Goal: Task Accomplishment & Management: Complete application form

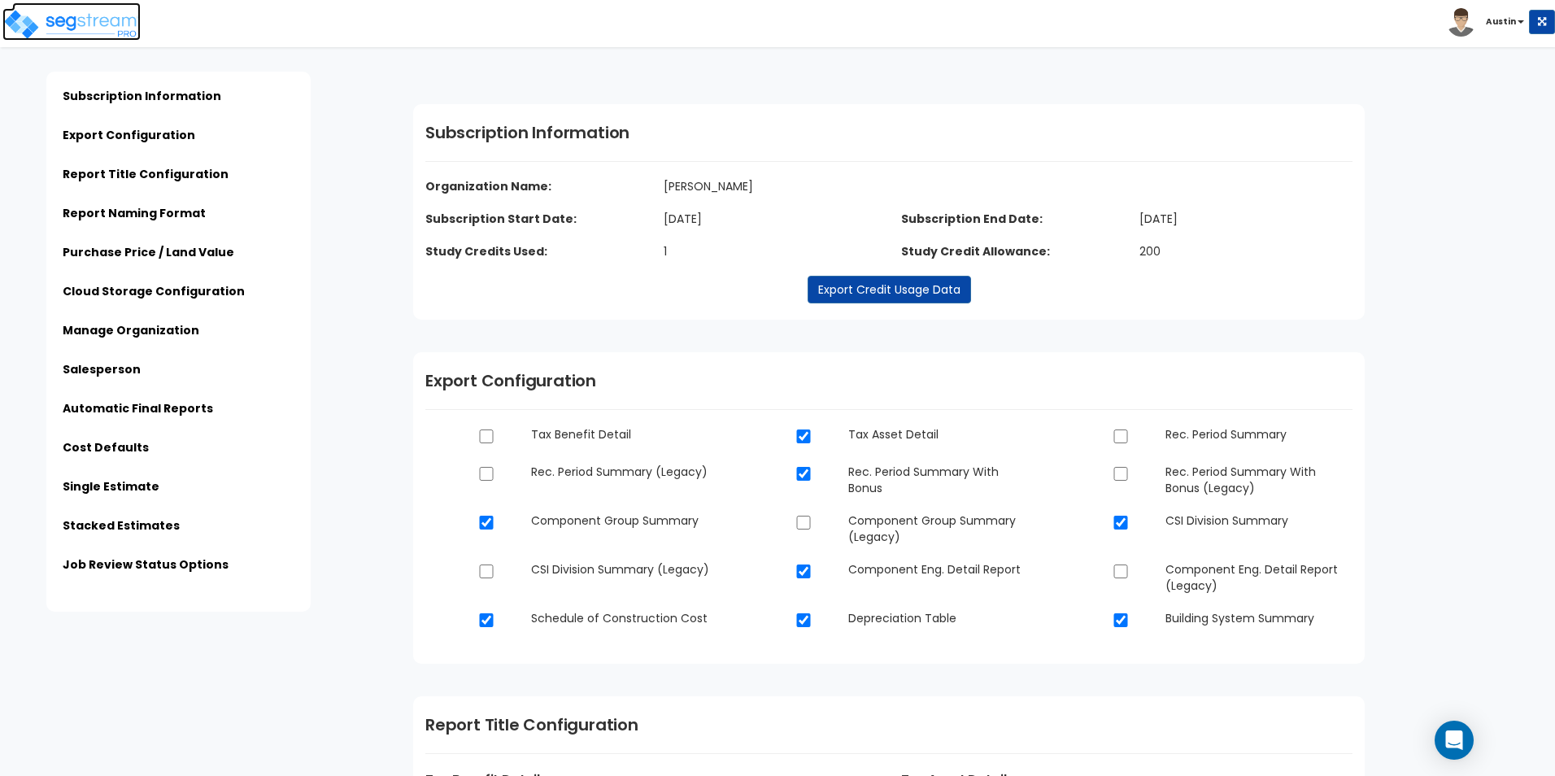
click at [61, 27] on img at bounding box center [71, 24] width 138 height 33
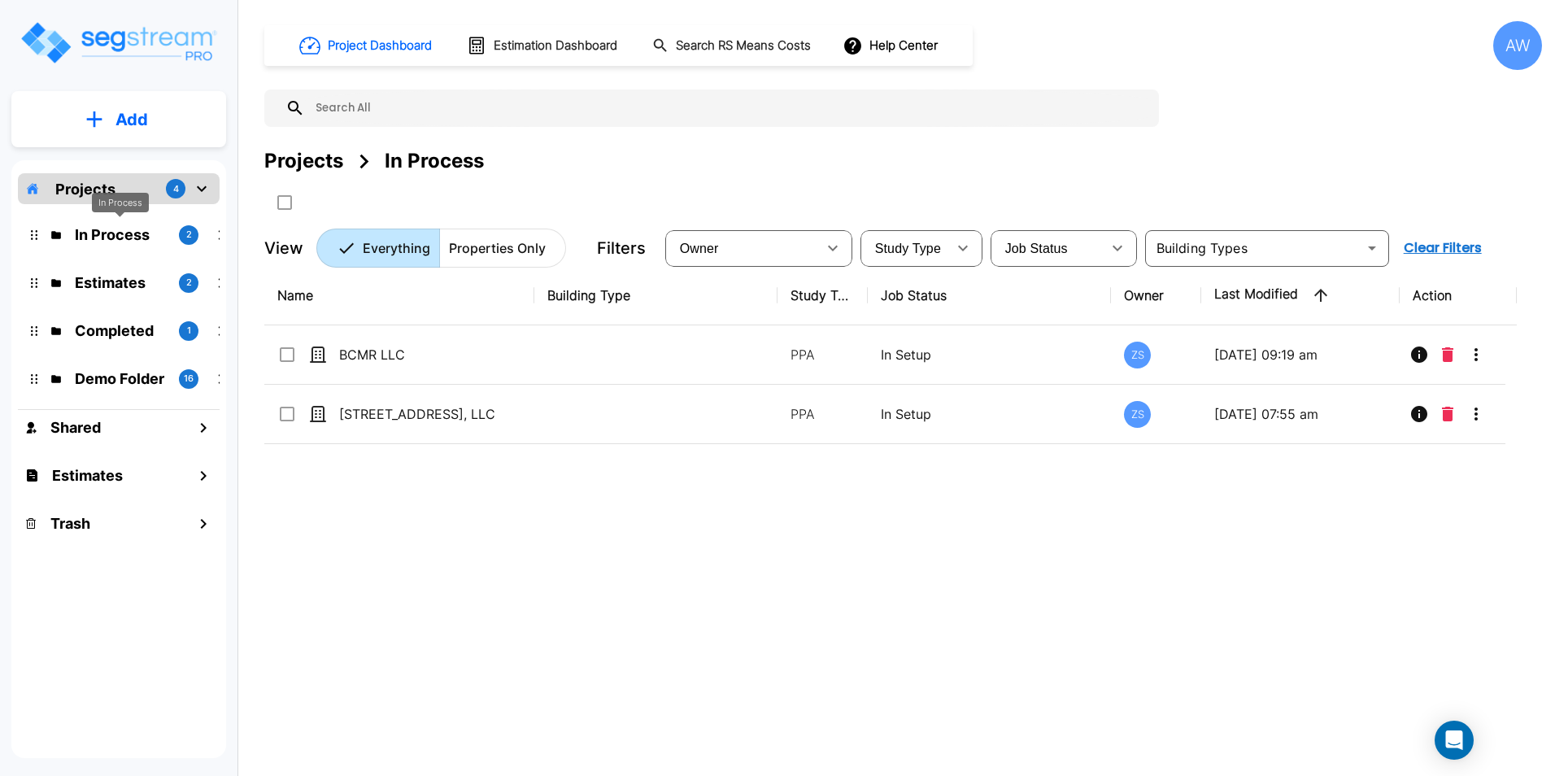
click at [101, 239] on p "In Process" at bounding box center [120, 235] width 91 height 22
drag, startPoint x: 380, startPoint y: 511, endPoint x: 329, endPoint y: 527, distance: 53.8
click at [329, 527] on div "Name Building Type Study Type Job Status Owner Last Modified Action BCMR LLC PP…" at bounding box center [890, 506] width 1252 height 481
drag, startPoint x: 379, startPoint y: 520, endPoint x: 349, endPoint y: 538, distance: 35.0
click at [349, 538] on div "Name Building Type Study Type Job Status Owner Last Modified Action BCMR LLC PP…" at bounding box center [890, 506] width 1252 height 481
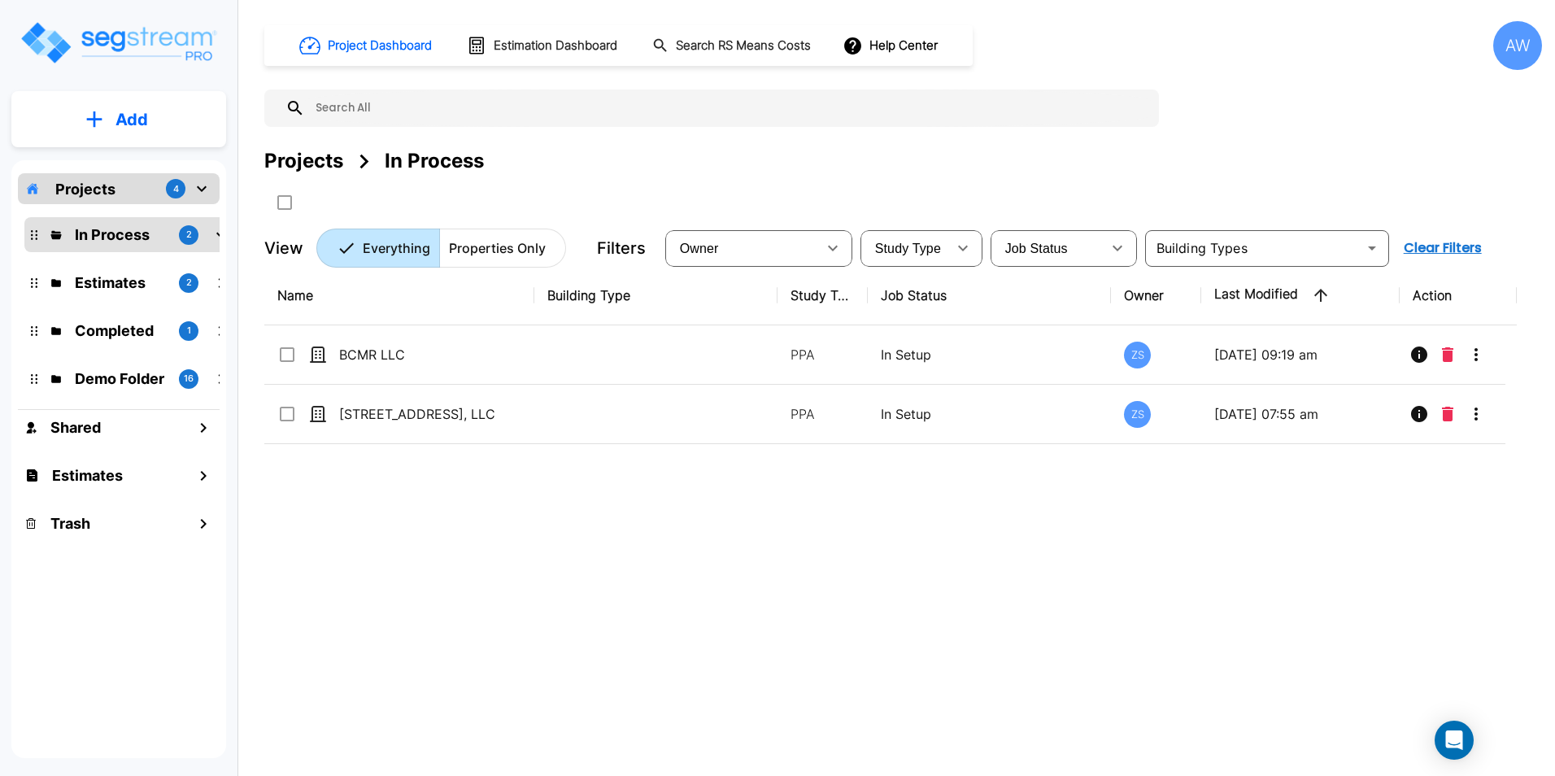
click at [127, 124] on p "Add" at bounding box center [131, 119] width 33 height 24
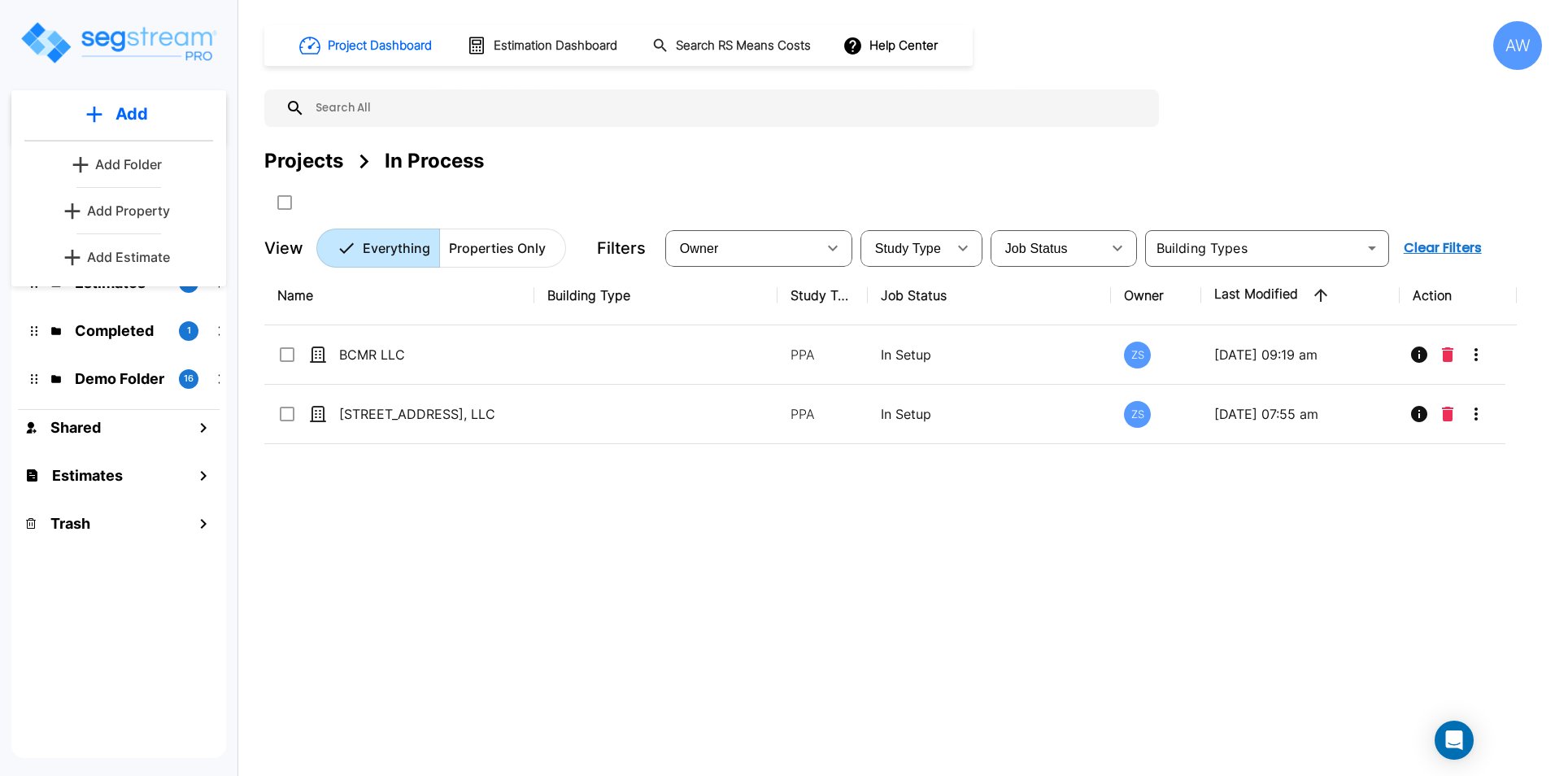
click at [428, 540] on div "Name Building Type Study Type Job Status Owner Last Modified Action BCMR LLC PP…" at bounding box center [890, 506] width 1252 height 481
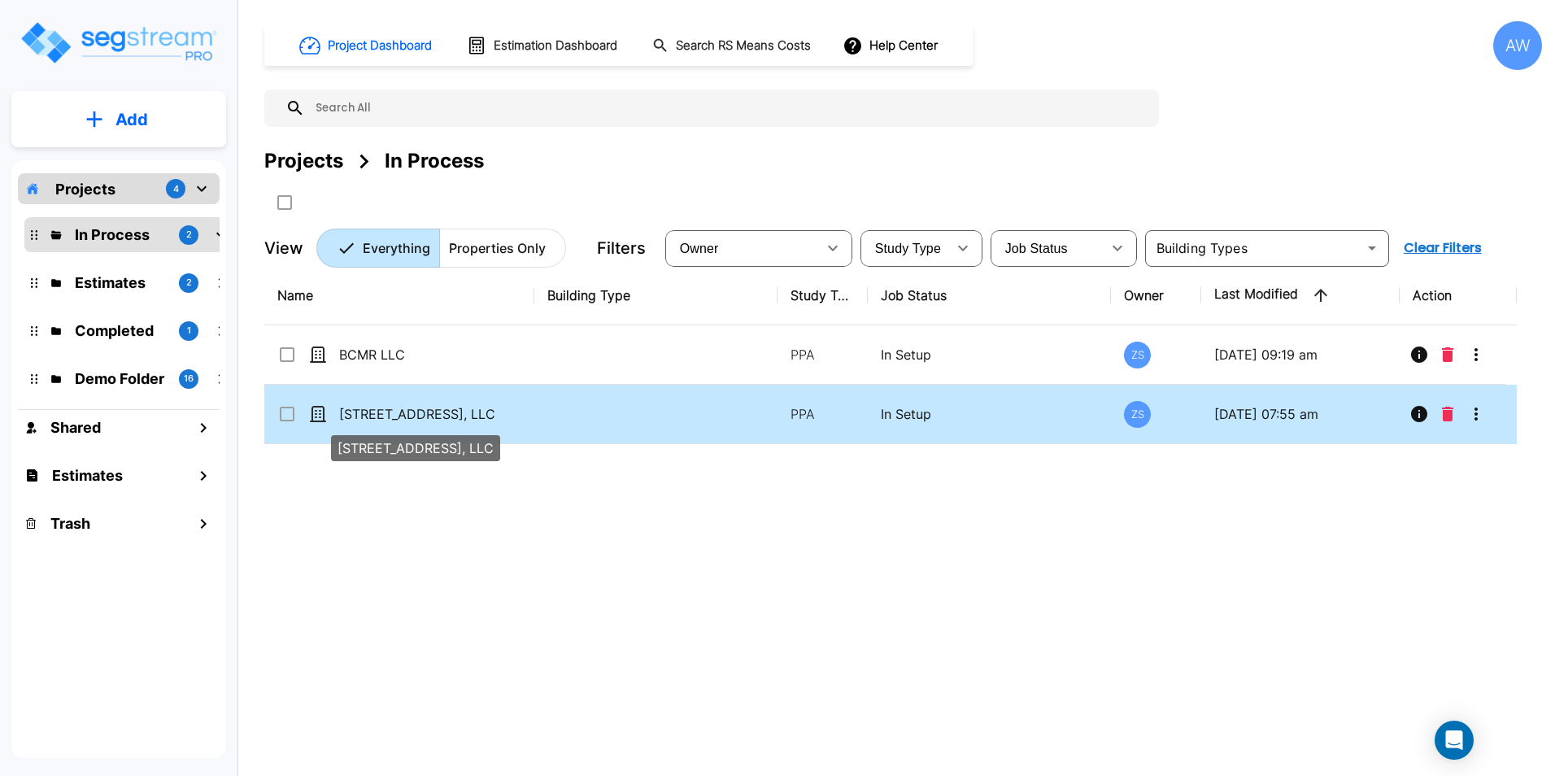
click at [419, 419] on p "[STREET_ADDRESS], LLC" at bounding box center [420, 414] width 163 height 20
click at [397, 424] on div "11100 Brittmoore Park, LLC" at bounding box center [415, 443] width 172 height 39
checkbox input "false"
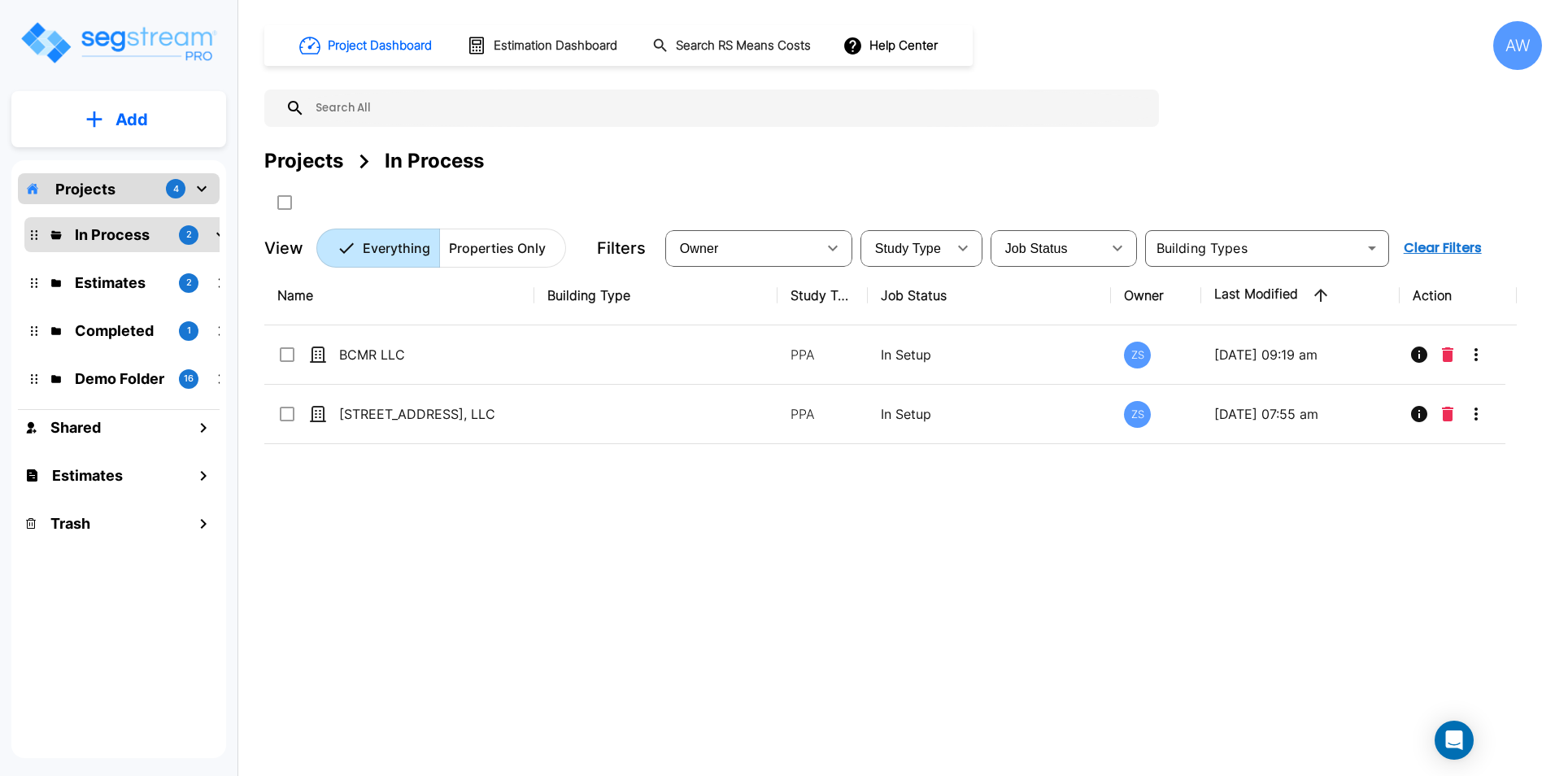
click at [368, 598] on div "Name Building Type Study Type Job Status Owner Last Modified Action BCMR LLC PP…" at bounding box center [890, 506] width 1252 height 481
click at [116, 124] on p "Add" at bounding box center [131, 119] width 33 height 24
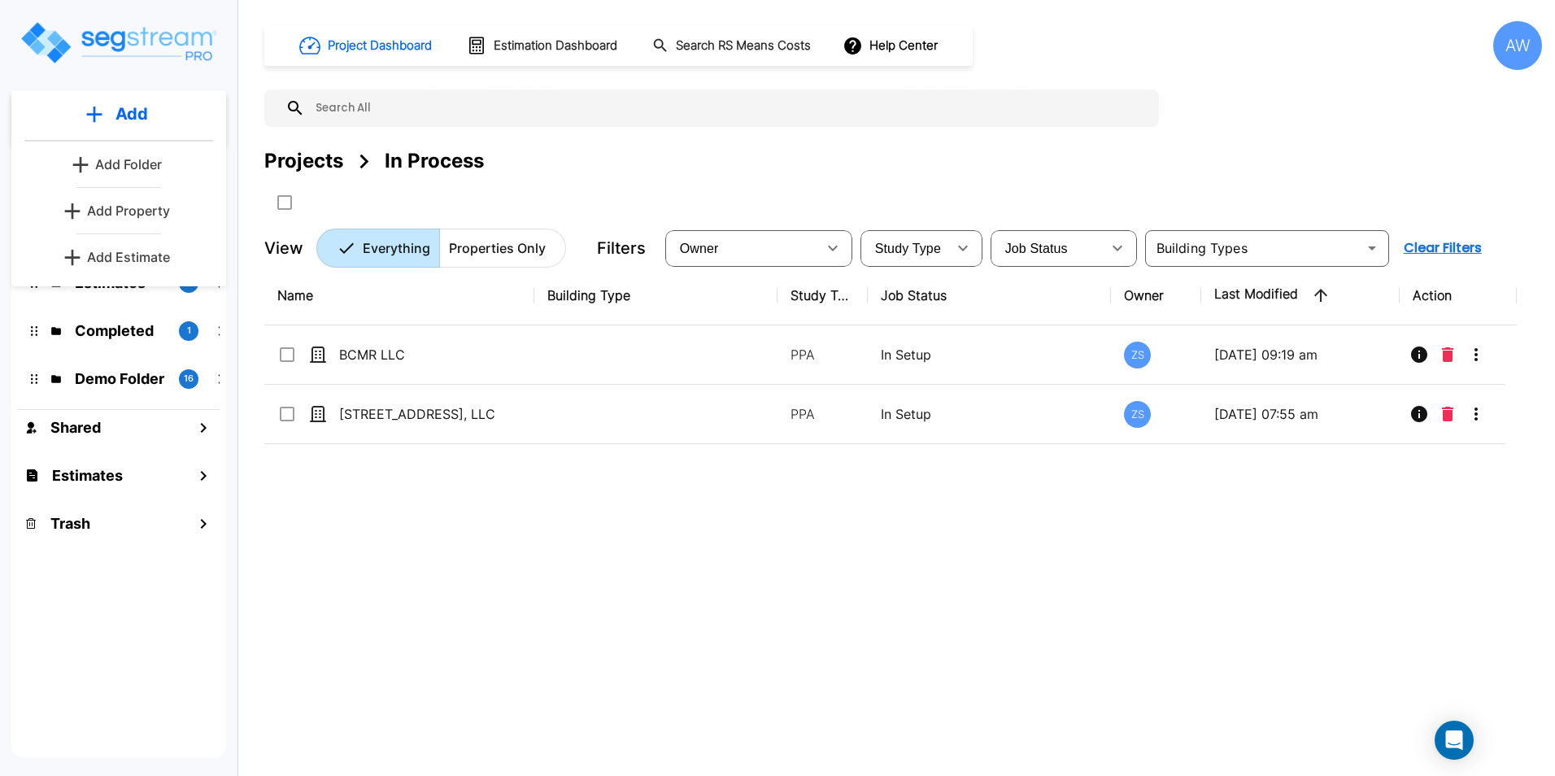
click at [495, 520] on div "Name Building Type Study Type Job Status Owner Last Modified Action BCMR LLC PP…" at bounding box center [890, 506] width 1252 height 481
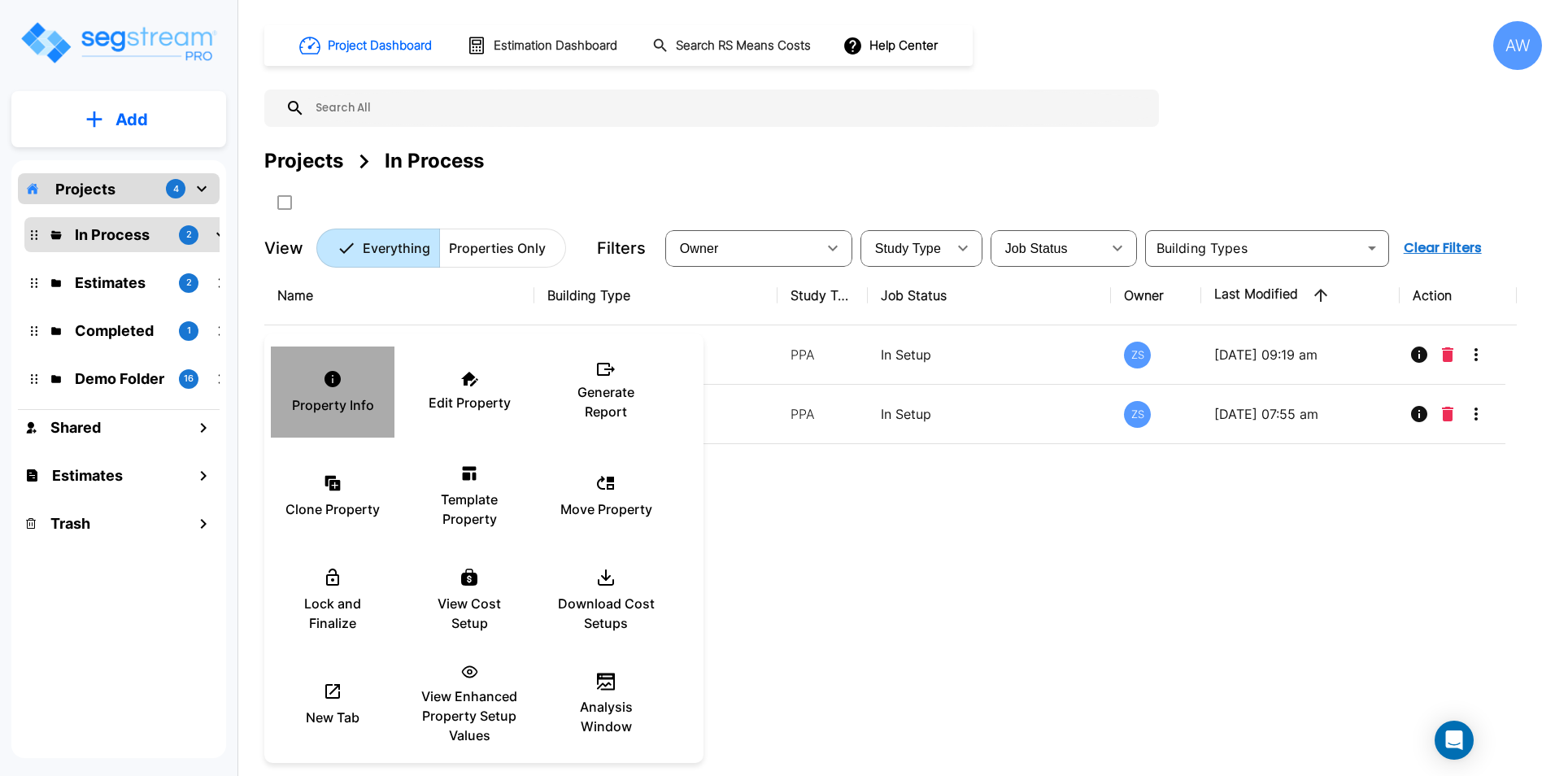
click at [345, 406] on p "Property Info" at bounding box center [333, 405] width 82 height 20
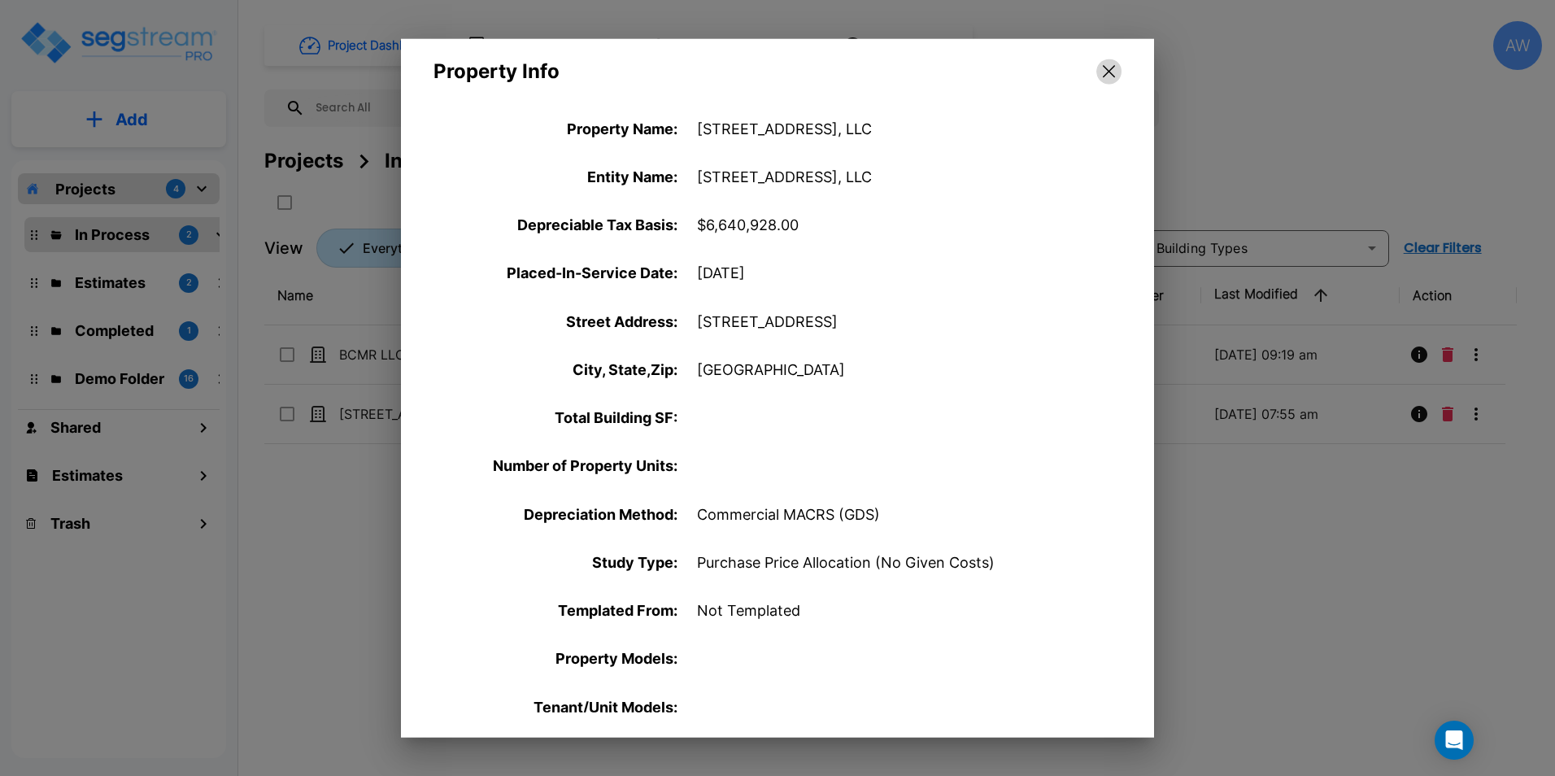
click at [1102, 76] on button "button" at bounding box center [1108, 72] width 25 height 26
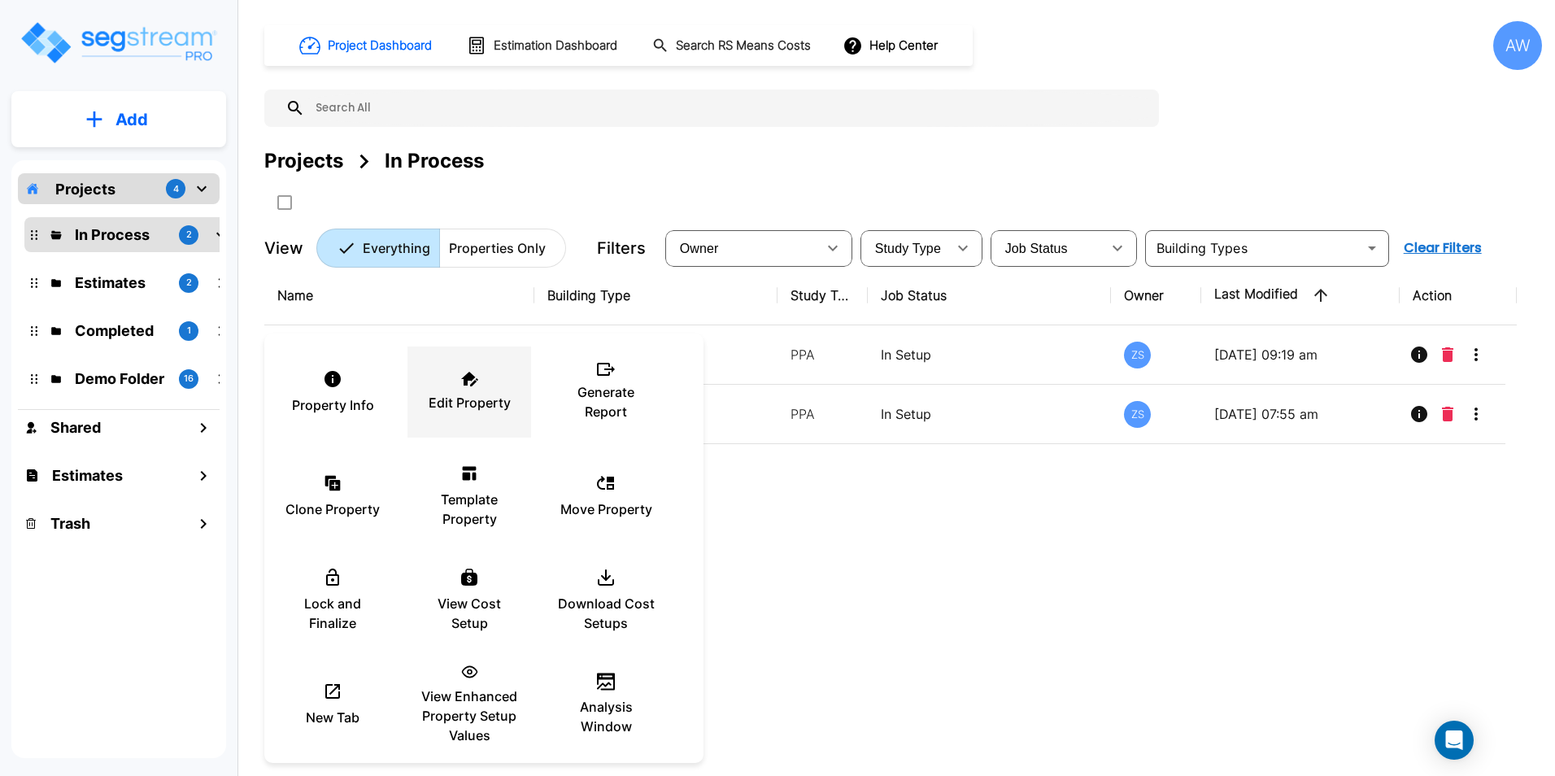
click at [495, 398] on p "Edit Property" at bounding box center [470, 403] width 82 height 20
click at [856, 582] on div at bounding box center [777, 388] width 1555 height 776
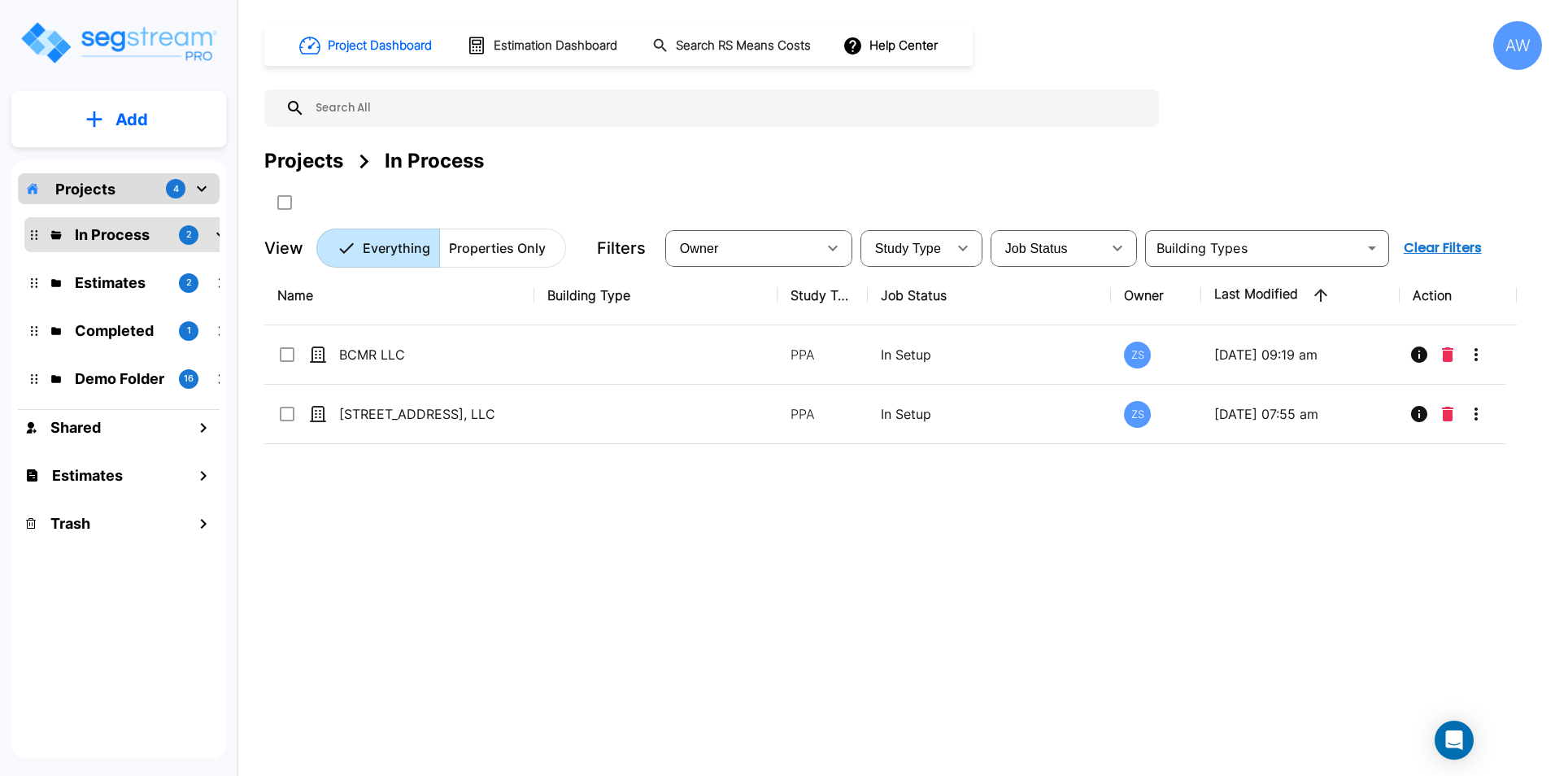
click at [115, 130] on button "Add" at bounding box center [118, 119] width 215 height 47
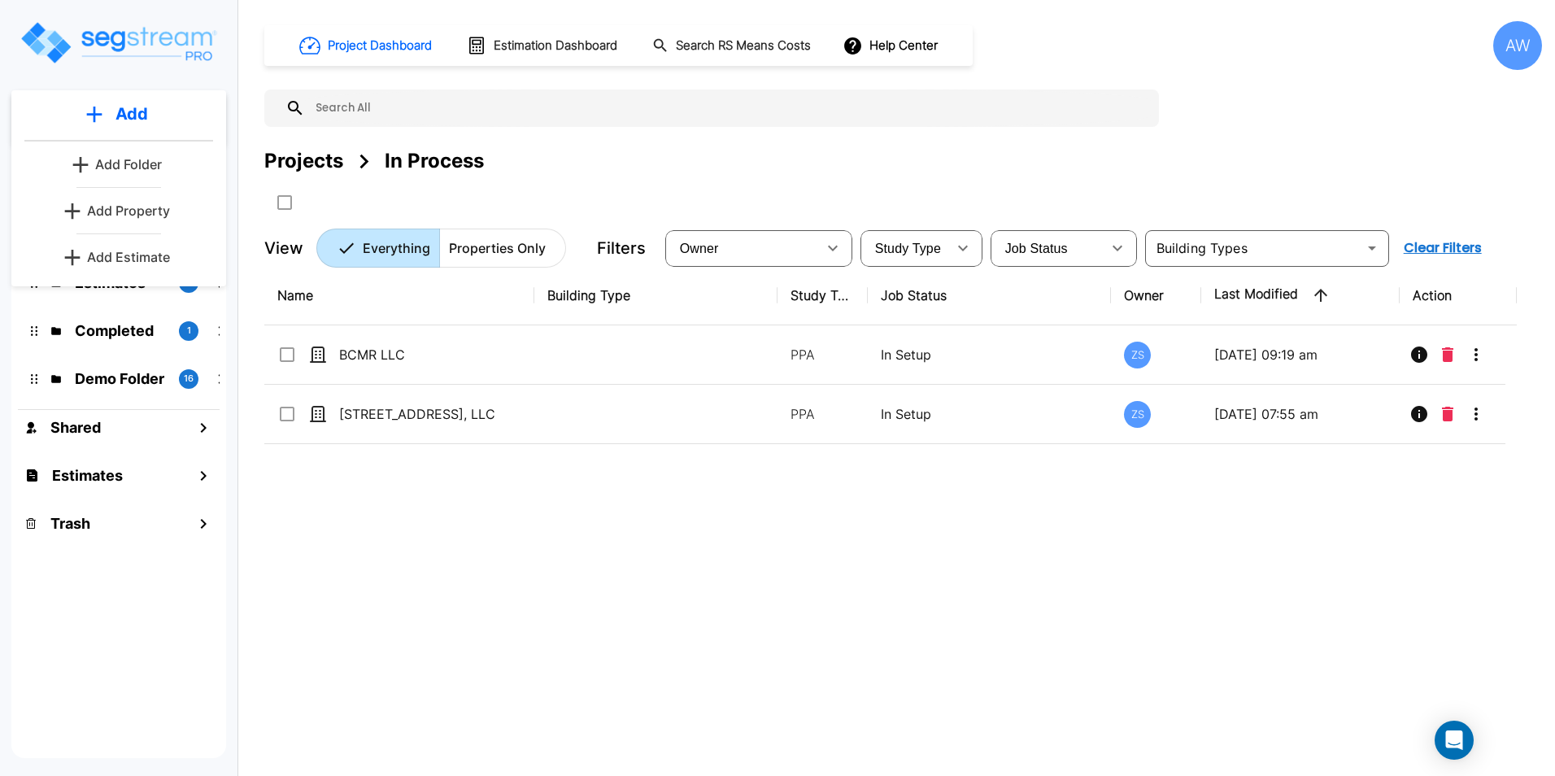
click at [146, 213] on p "Add Property" at bounding box center [128, 211] width 83 height 20
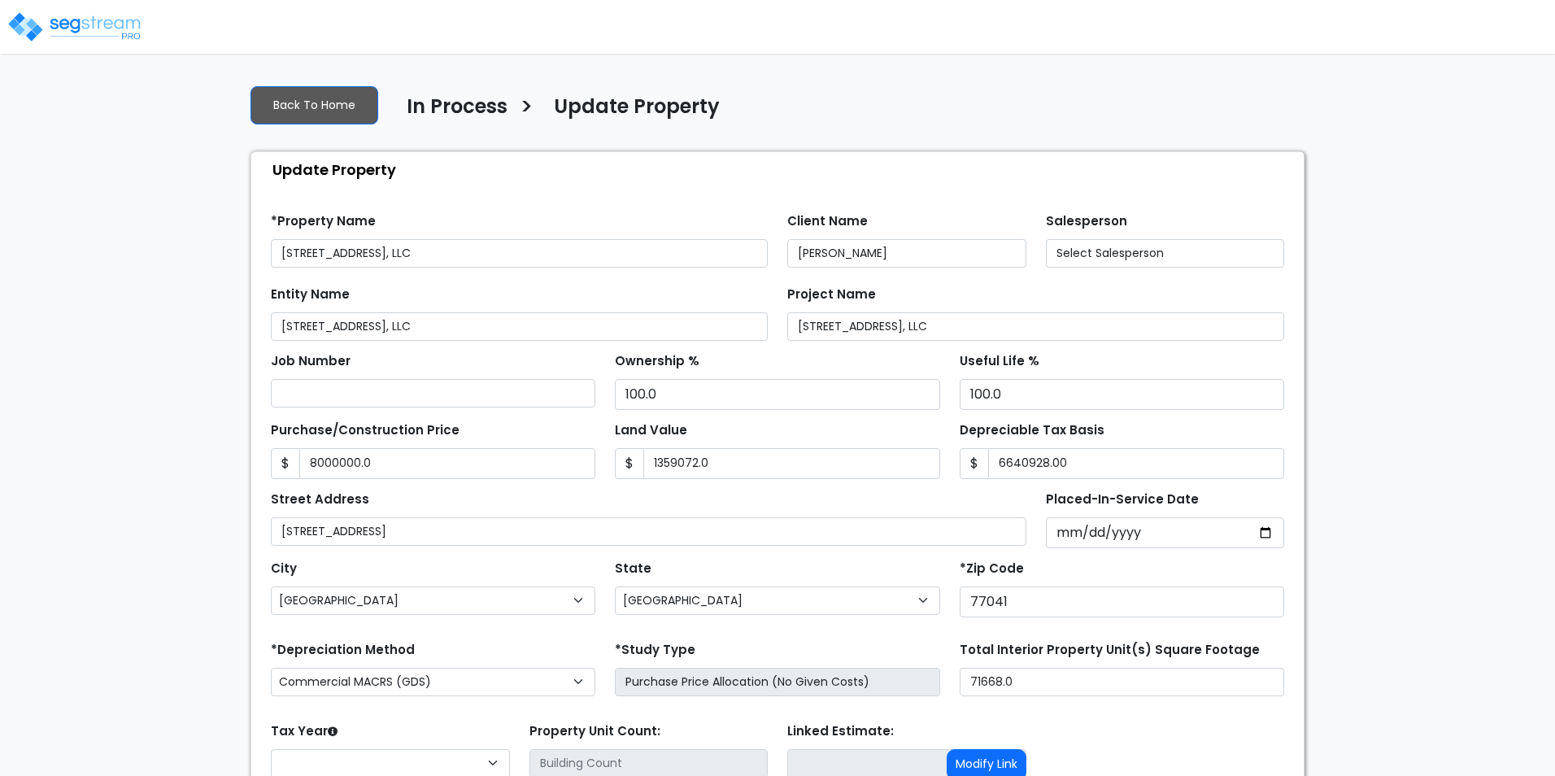
select select "TX"
type input "8,000,000.0"
type input "1,359,072.0"
type input "6,640,928.00"
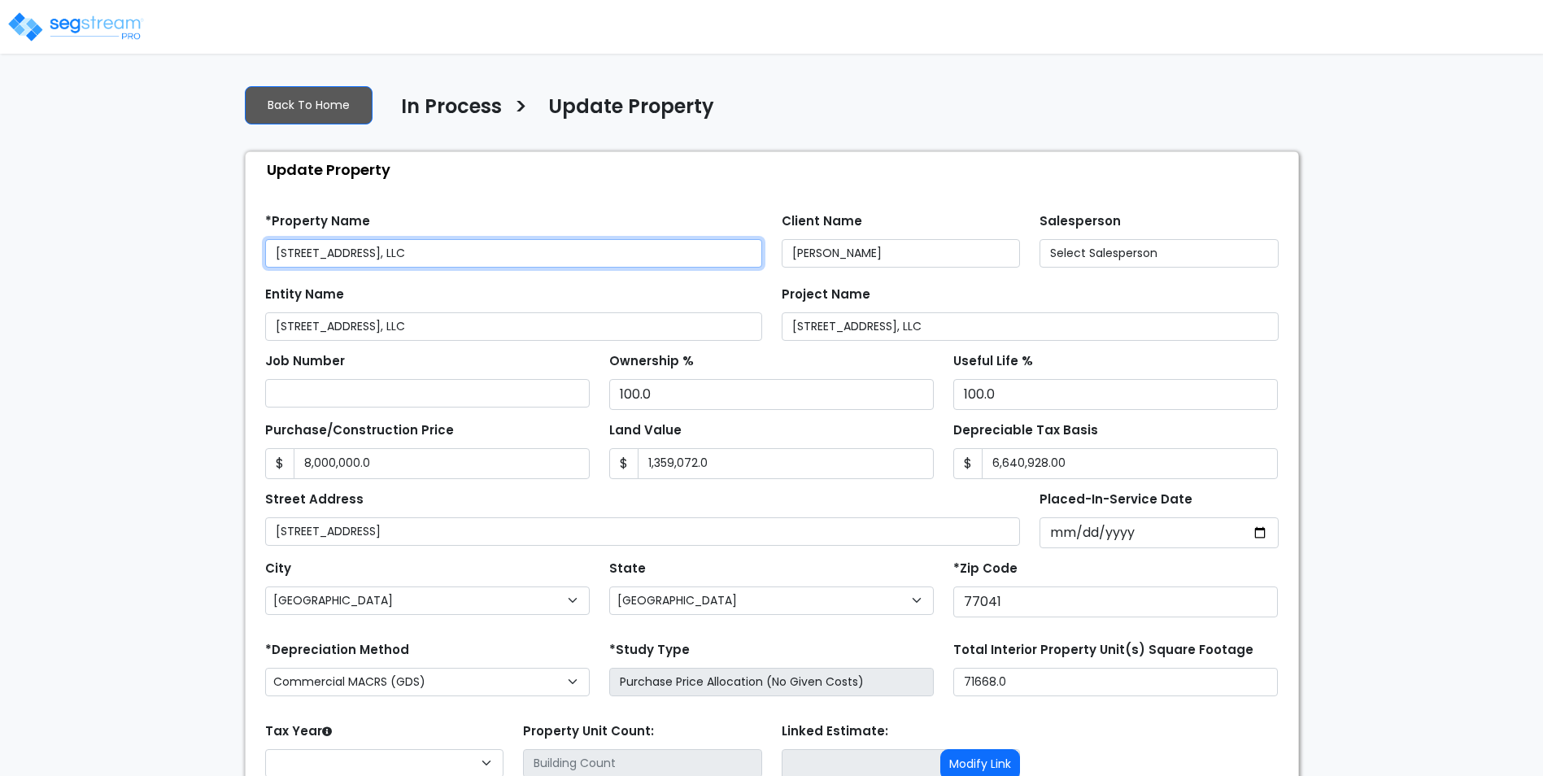
select select "2024"
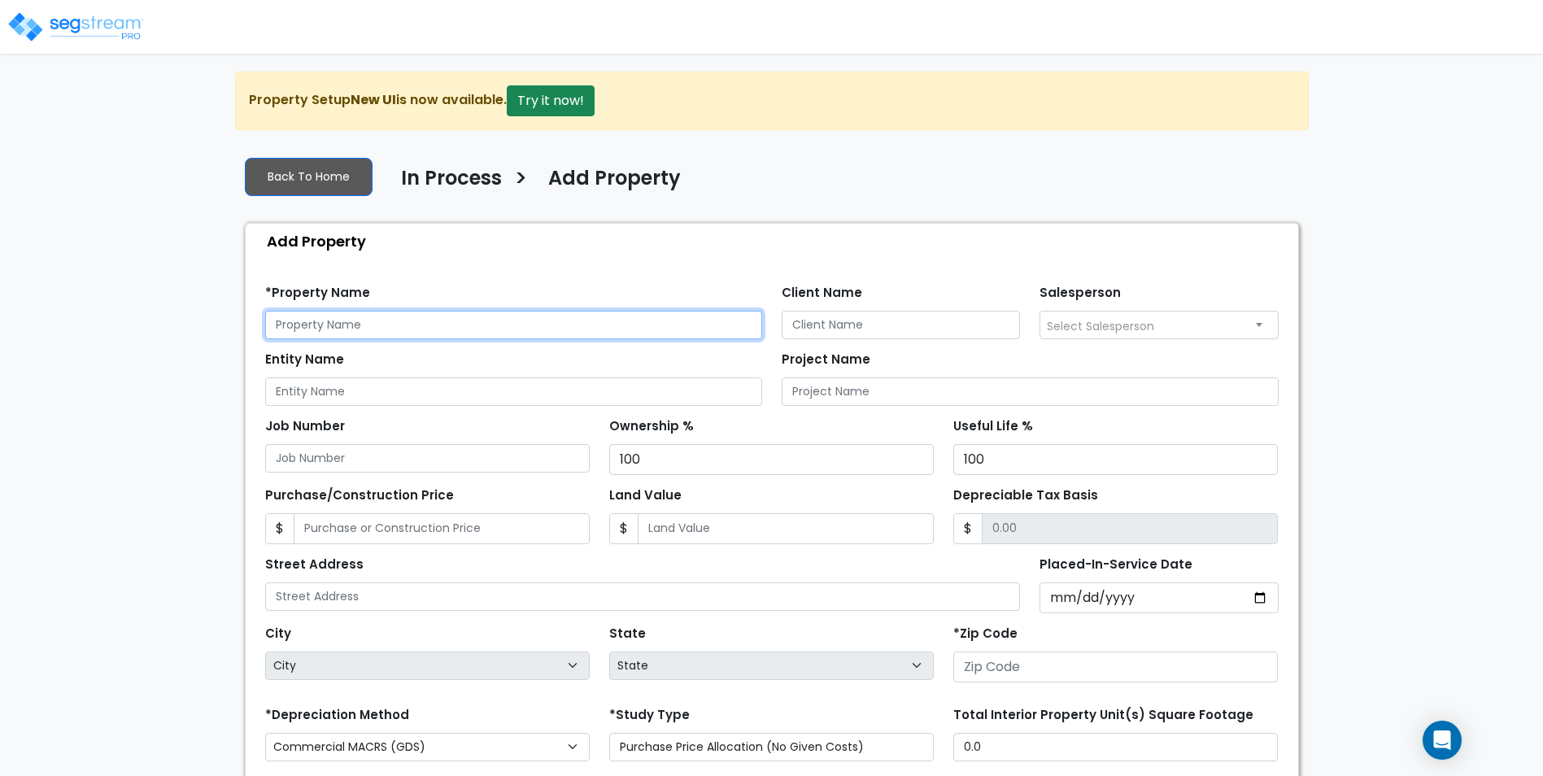
click at [437, 329] on input "text" at bounding box center [513, 325] width 497 height 28
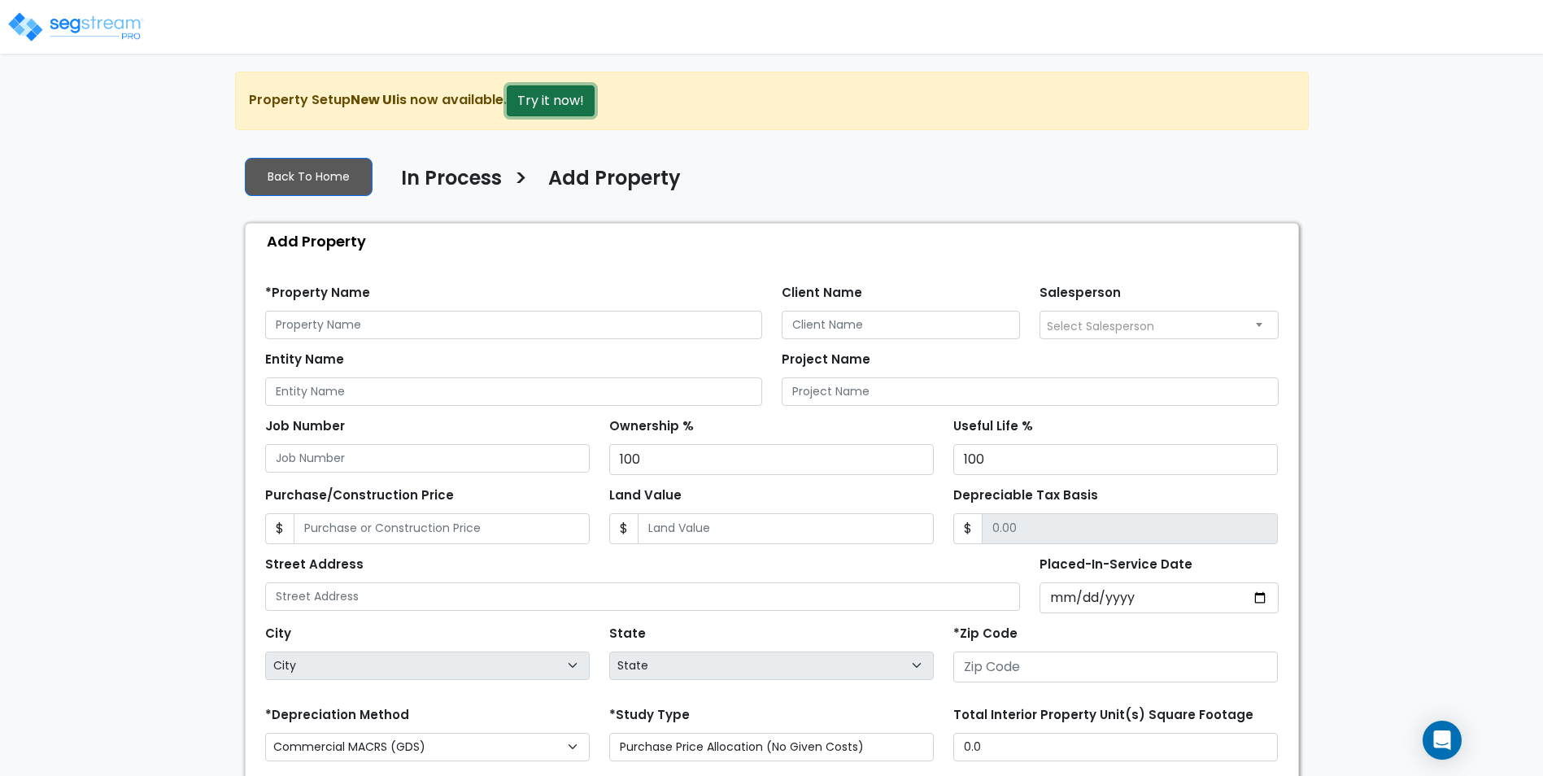
click at [555, 108] on button "Try it now!" at bounding box center [551, 100] width 88 height 31
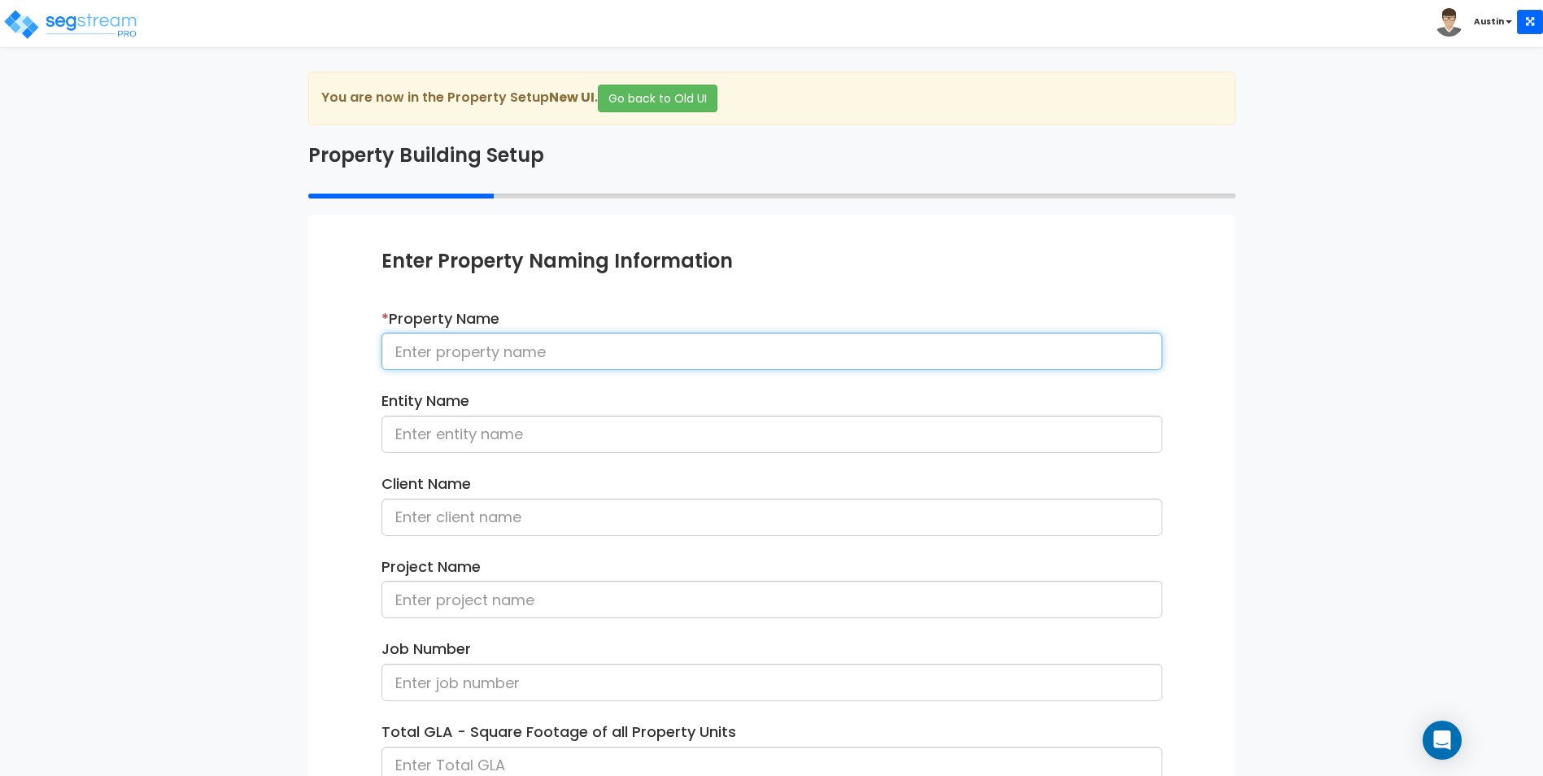
click at [520, 354] on input at bounding box center [771, 351] width 781 height 37
type input "Titan Realty, GP"
click at [671, 102] on button "Go back to Old UI" at bounding box center [658, 99] width 120 height 28
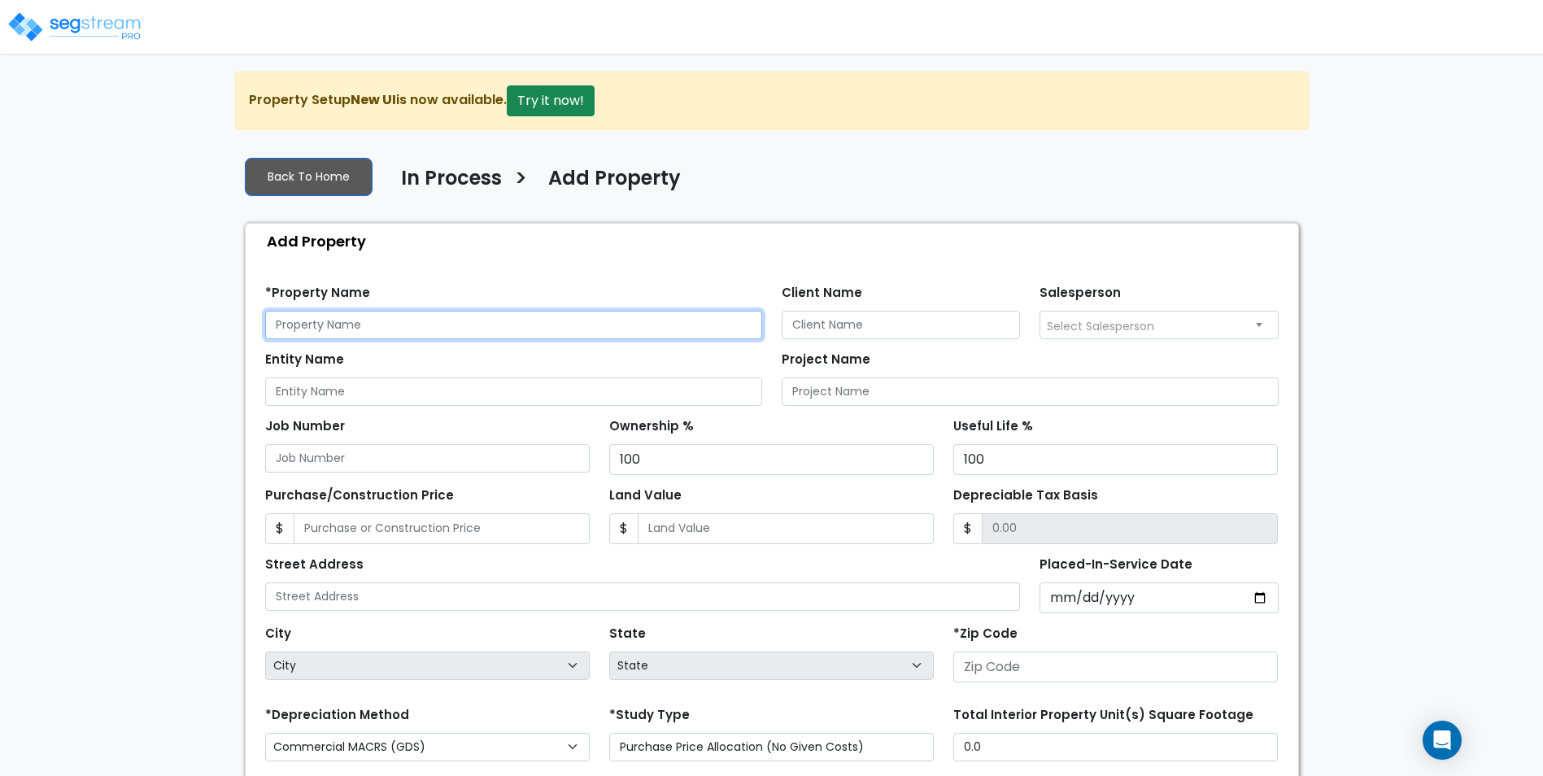
click at [381, 325] on input "text" at bounding box center [513, 325] width 497 height 28
click at [573, 289] on div "*Property Name" at bounding box center [513, 310] width 497 height 59
click at [424, 324] on input "text" at bounding box center [513, 325] width 497 height 28
type input "Titan Realty, GP"
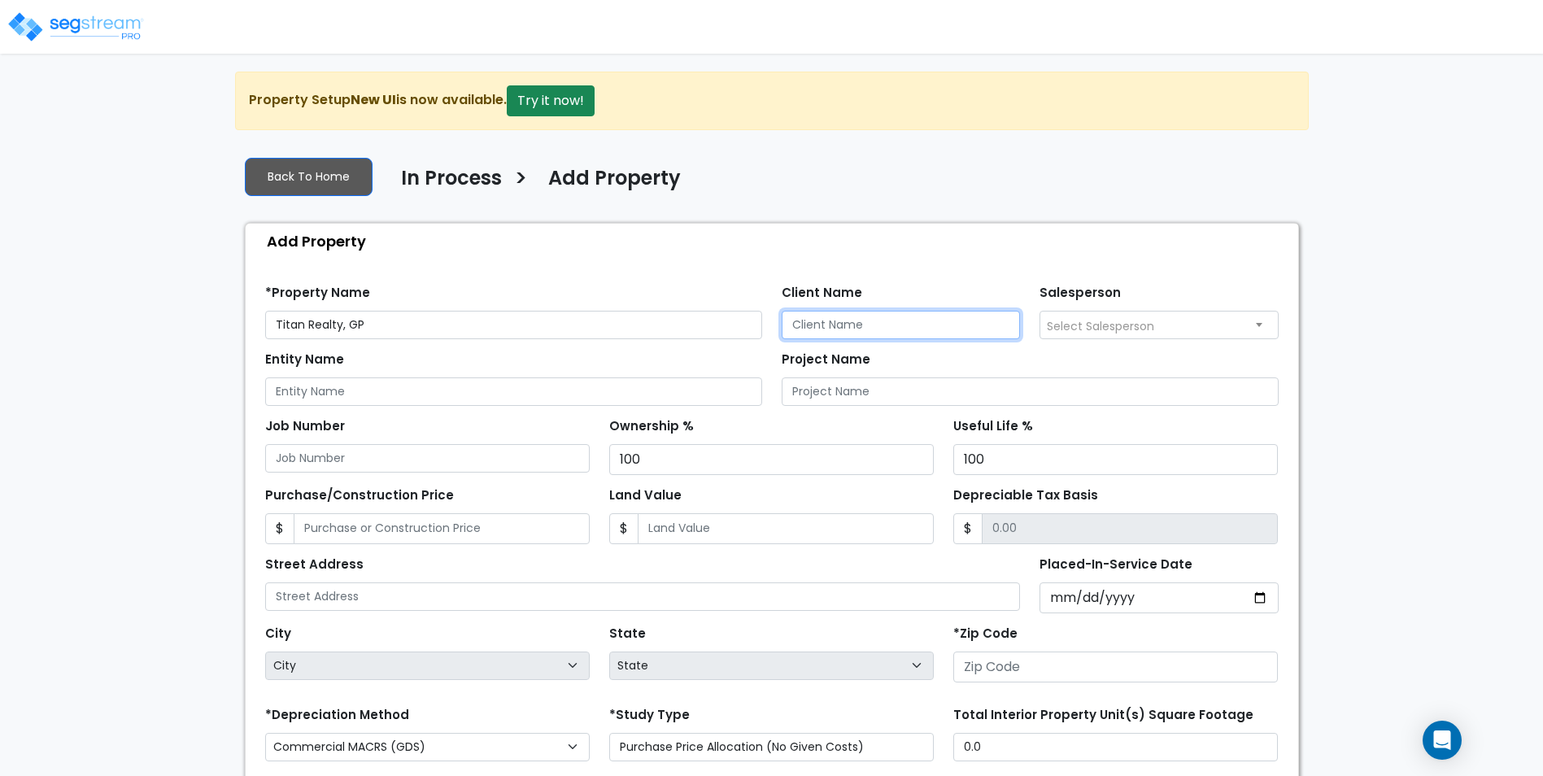
click at [856, 324] on input "Client Name" at bounding box center [901, 325] width 239 height 28
type input "Titan Realty, GP"
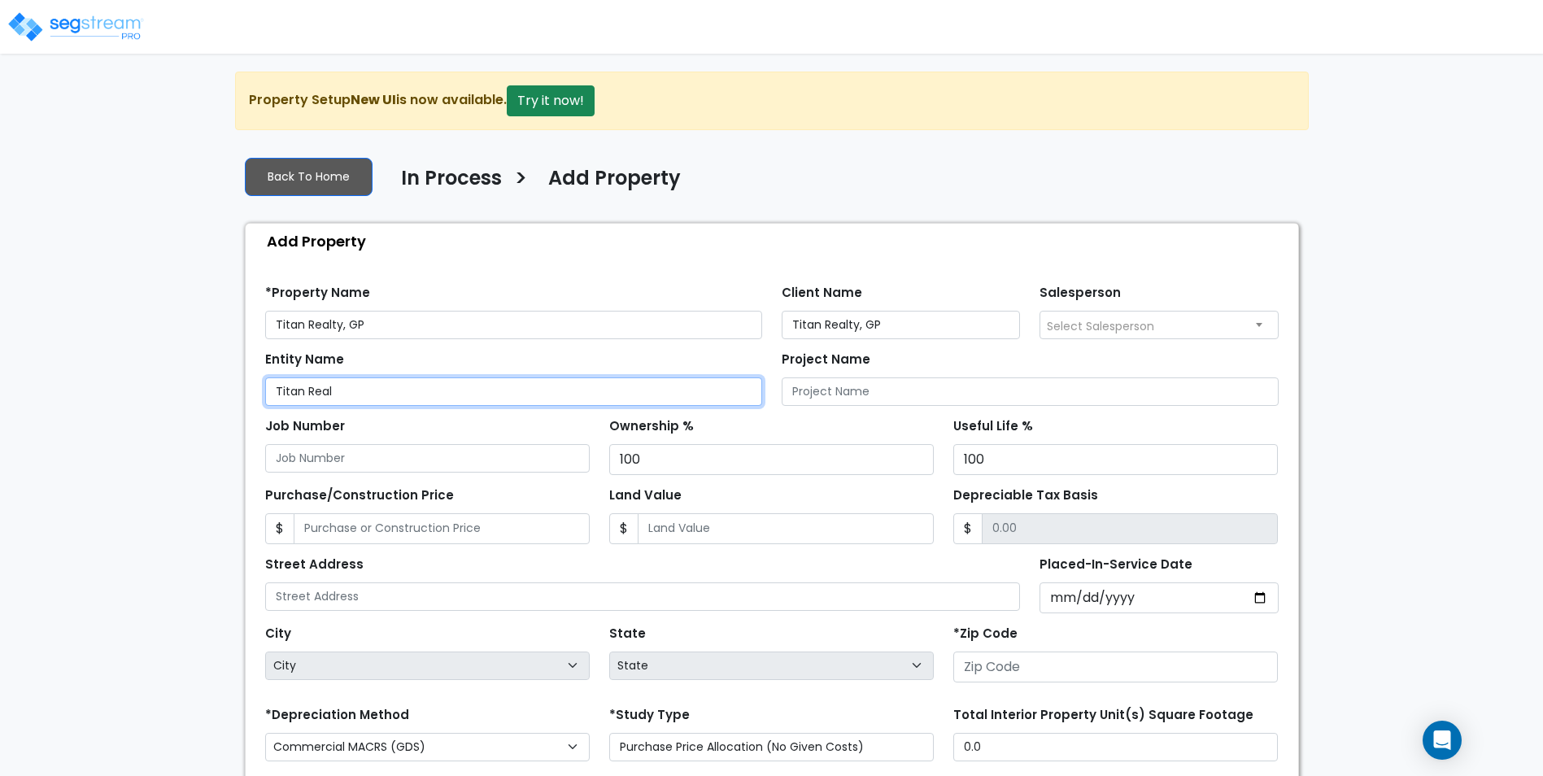
type input "Titan Real"
click at [1448, 513] on div "We are Building your Property. So please grab a coffee and let us do the heavy …" at bounding box center [771, 525] width 1543 height 906
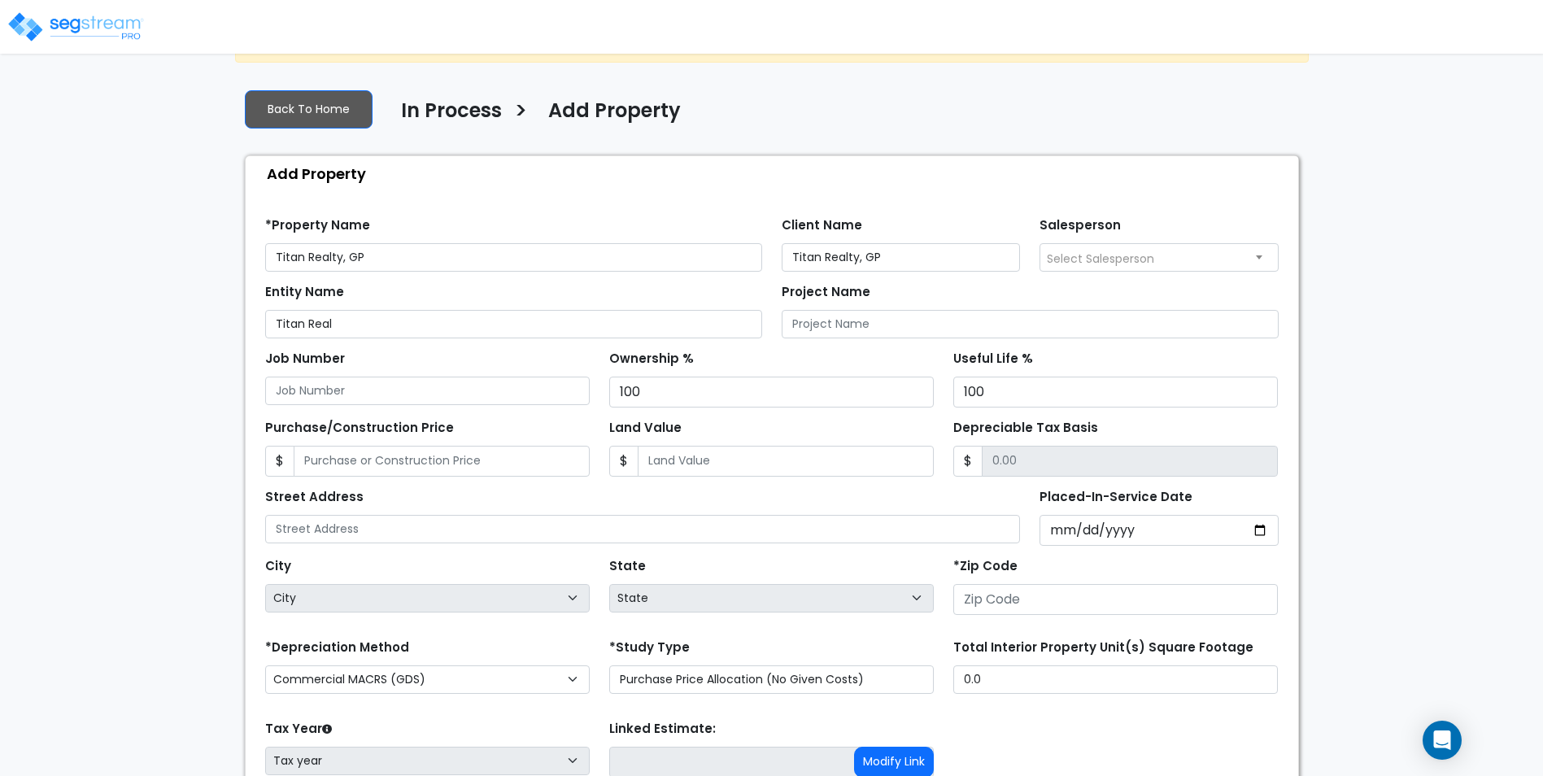
scroll to position [163, 0]
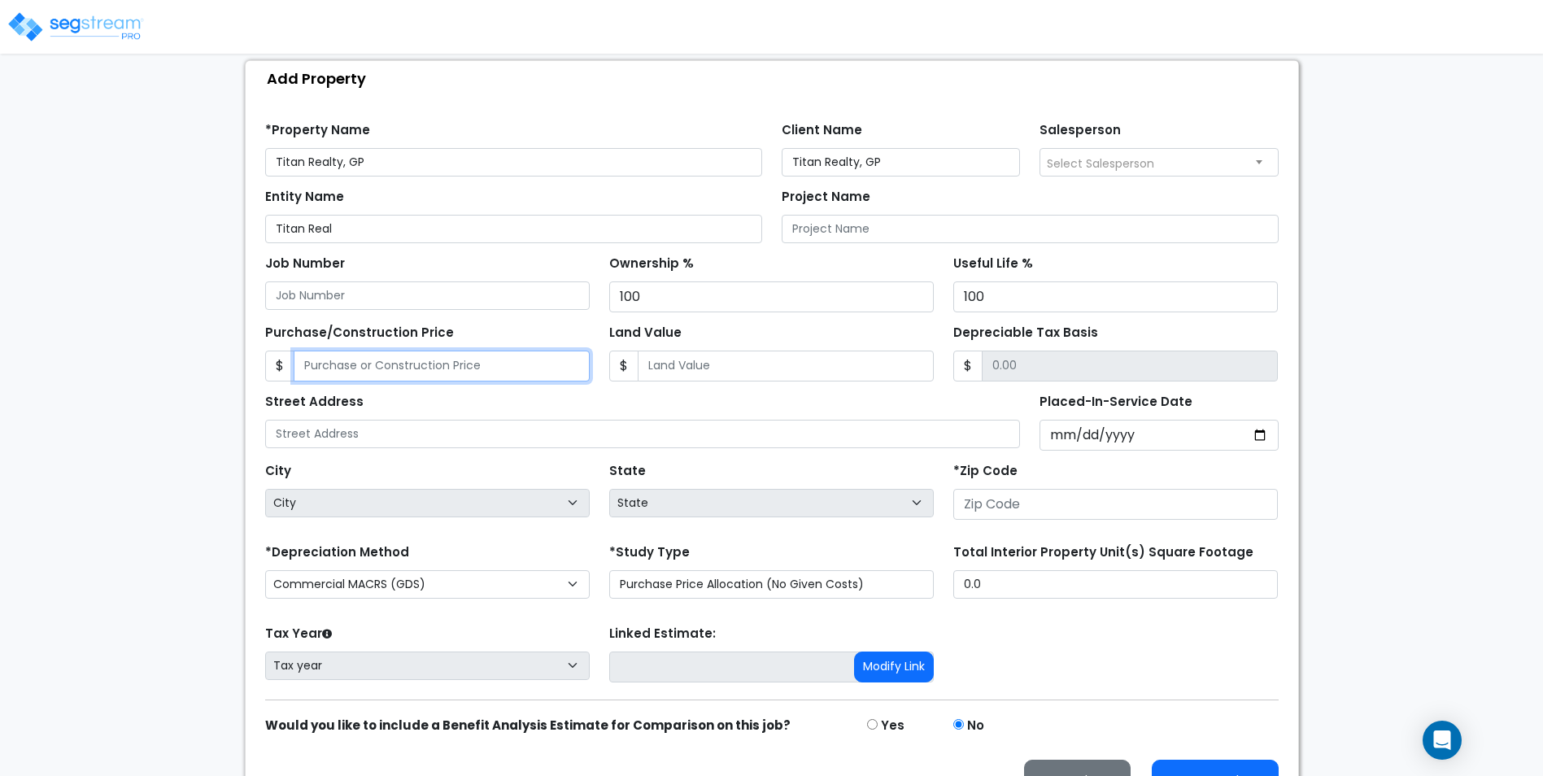
click at [467, 369] on input "Purchase/Construction Price" at bounding box center [442, 366] width 296 height 31
type input "712,500.00"
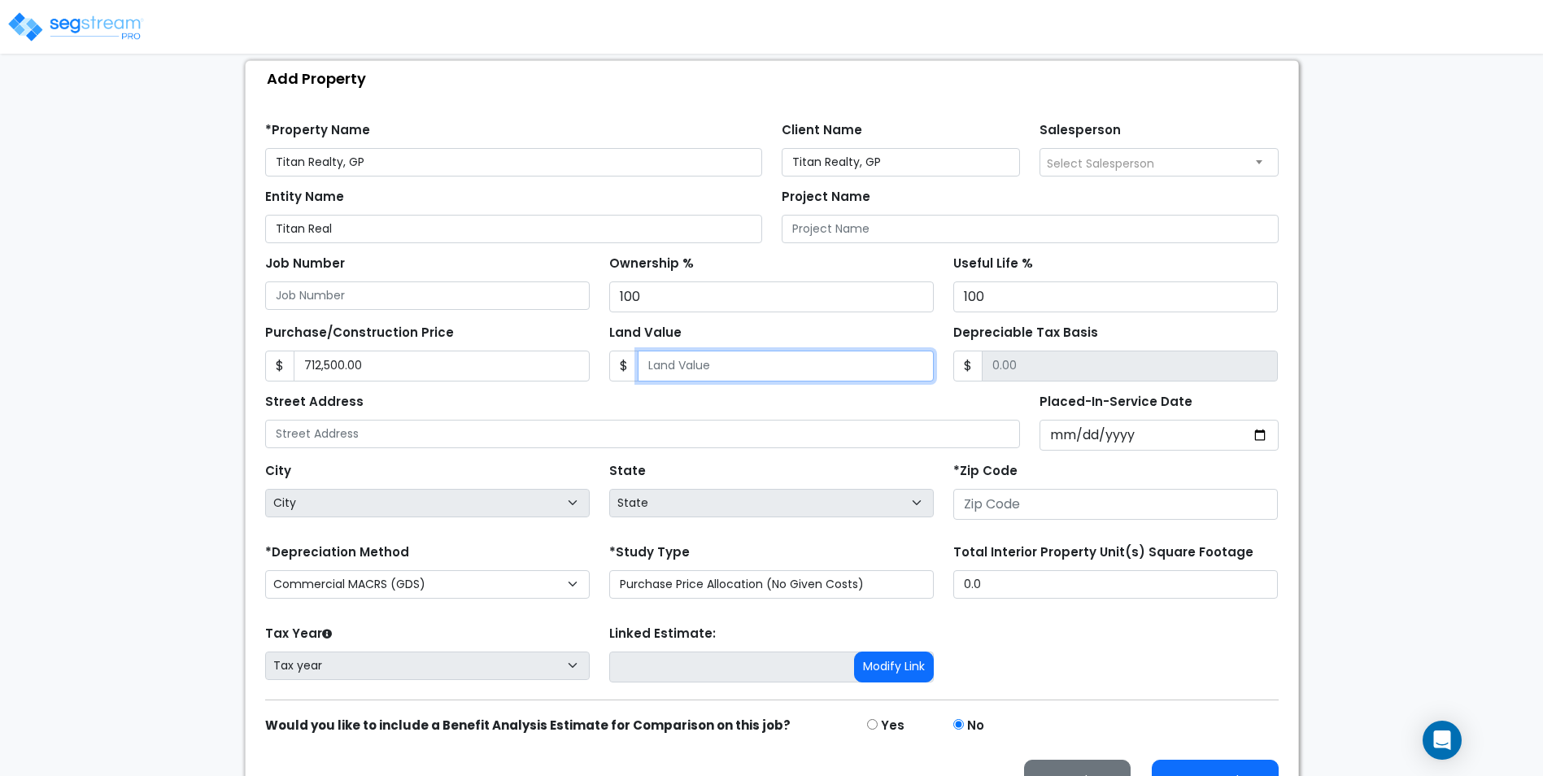
click at [743, 359] on input "Land Value" at bounding box center [786, 366] width 296 height 31
type input "3"
type input "712497.00"
type input "30"
type input "712470.00"
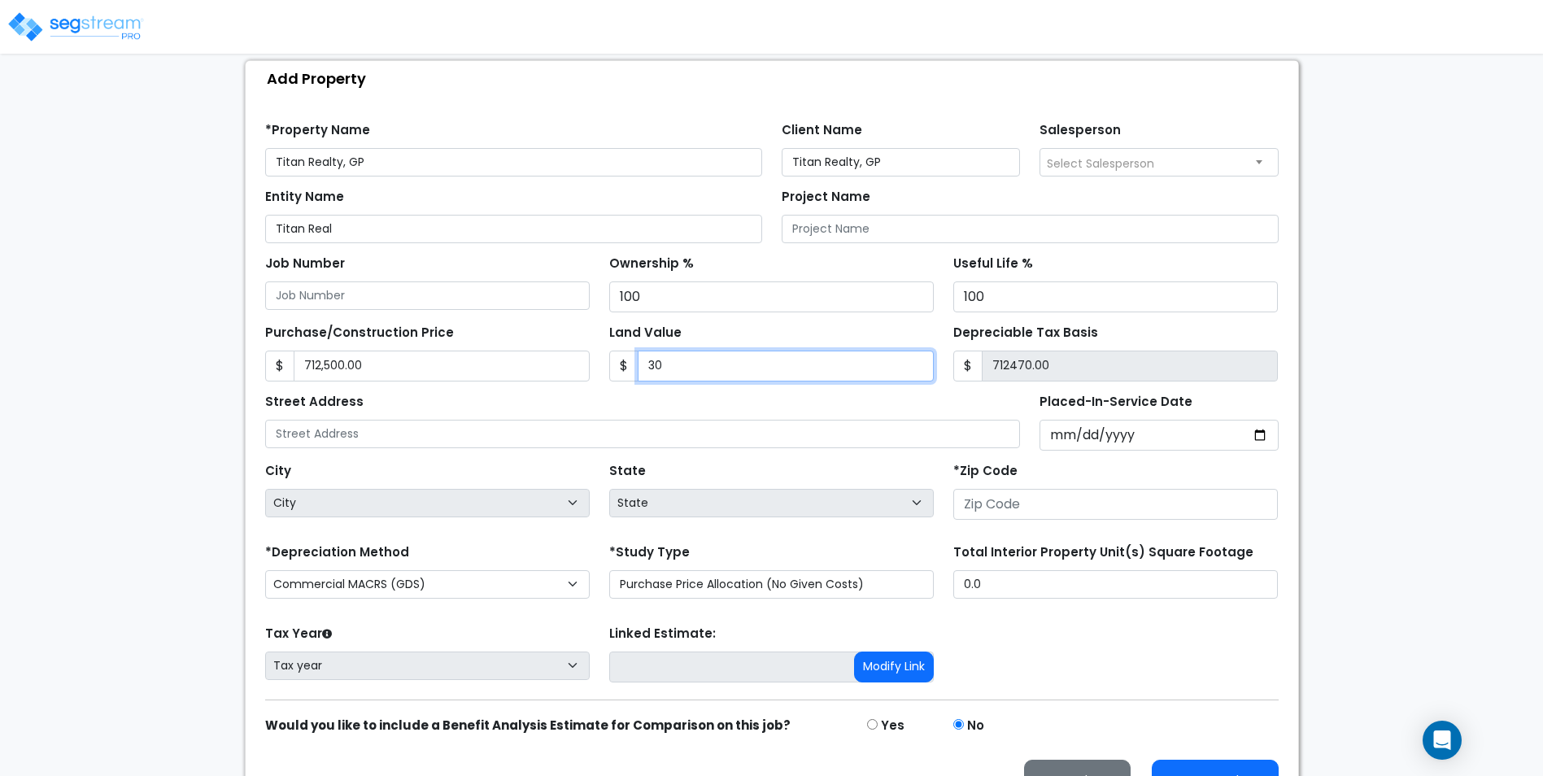
type input "301"
type input "712199.00"
type input "3010"
type input "709490.00"
type input "3,0100"
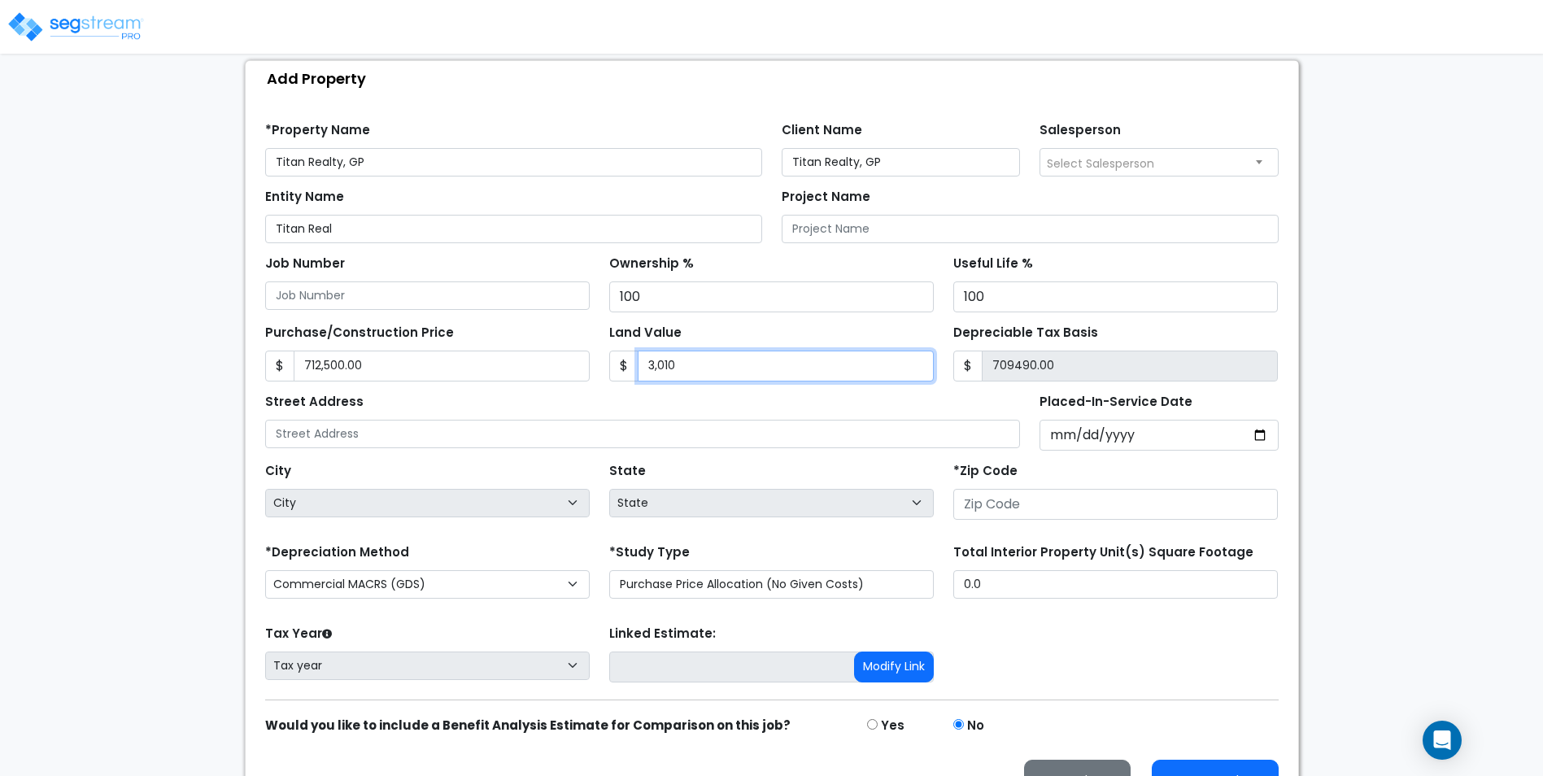
type input "682400.00"
type input "30,1000"
type input "411500.00"
type input "301,000"
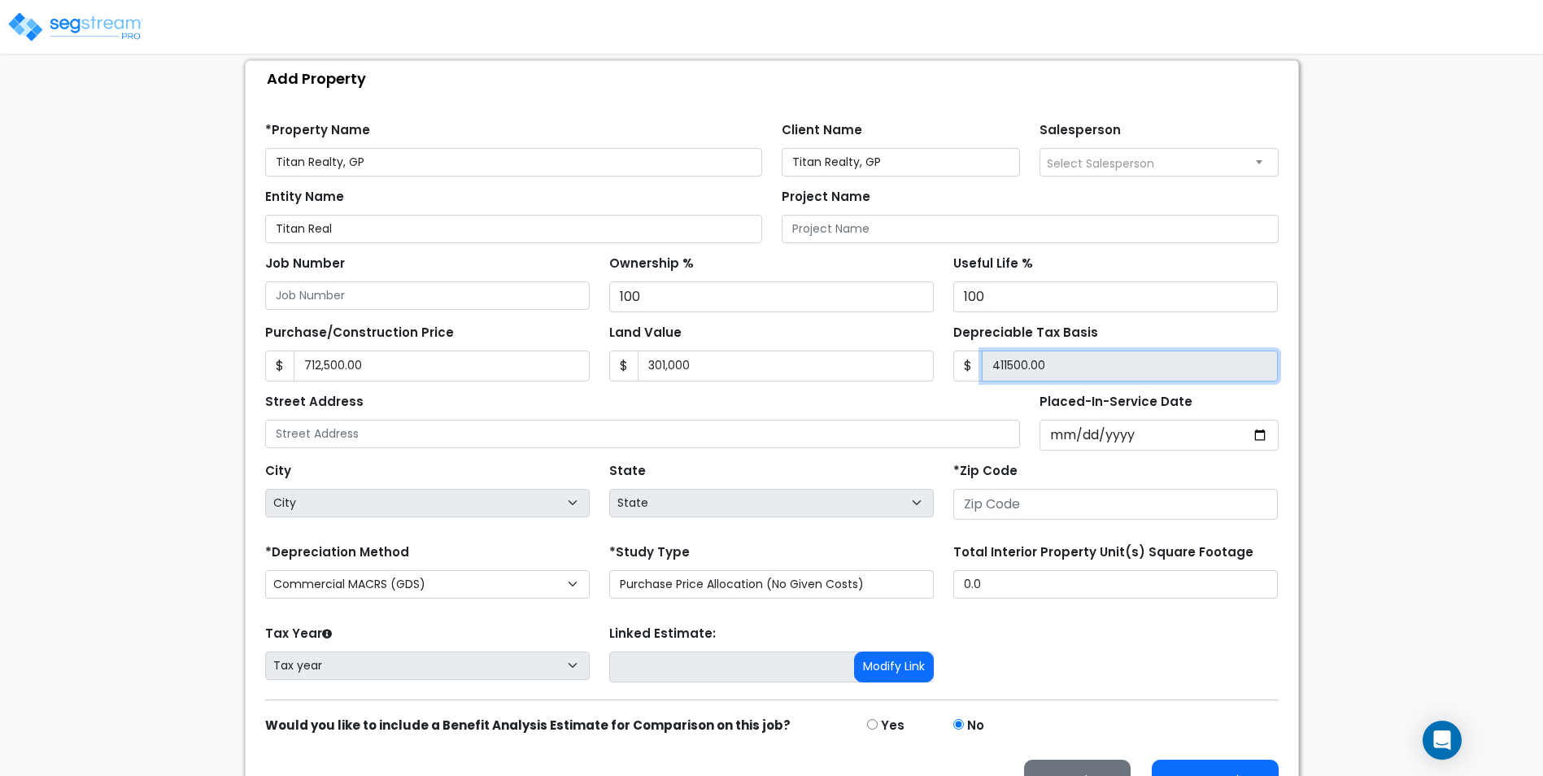
type input "411,500.00"
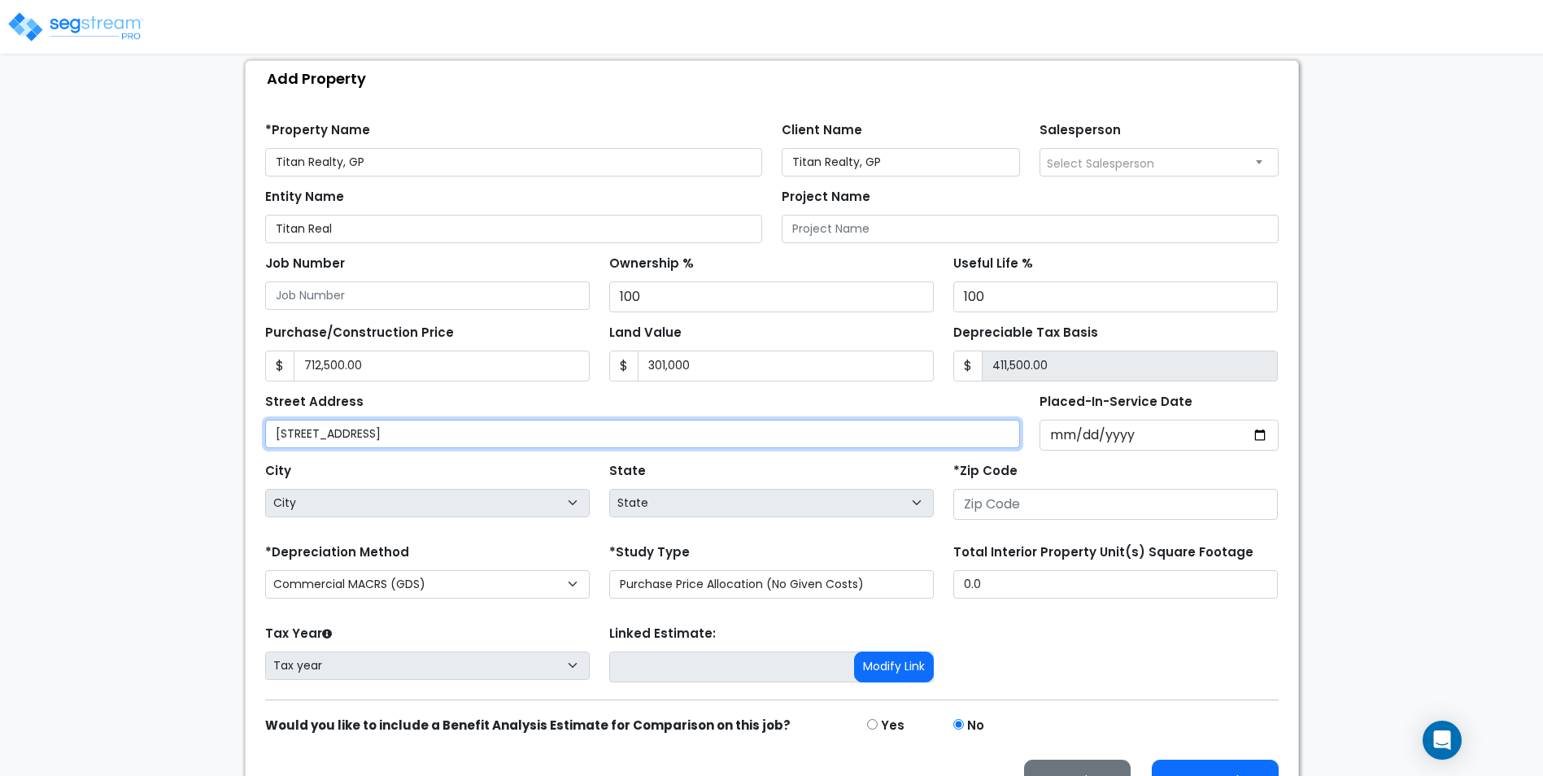
type input "[STREET_ADDRESS]"
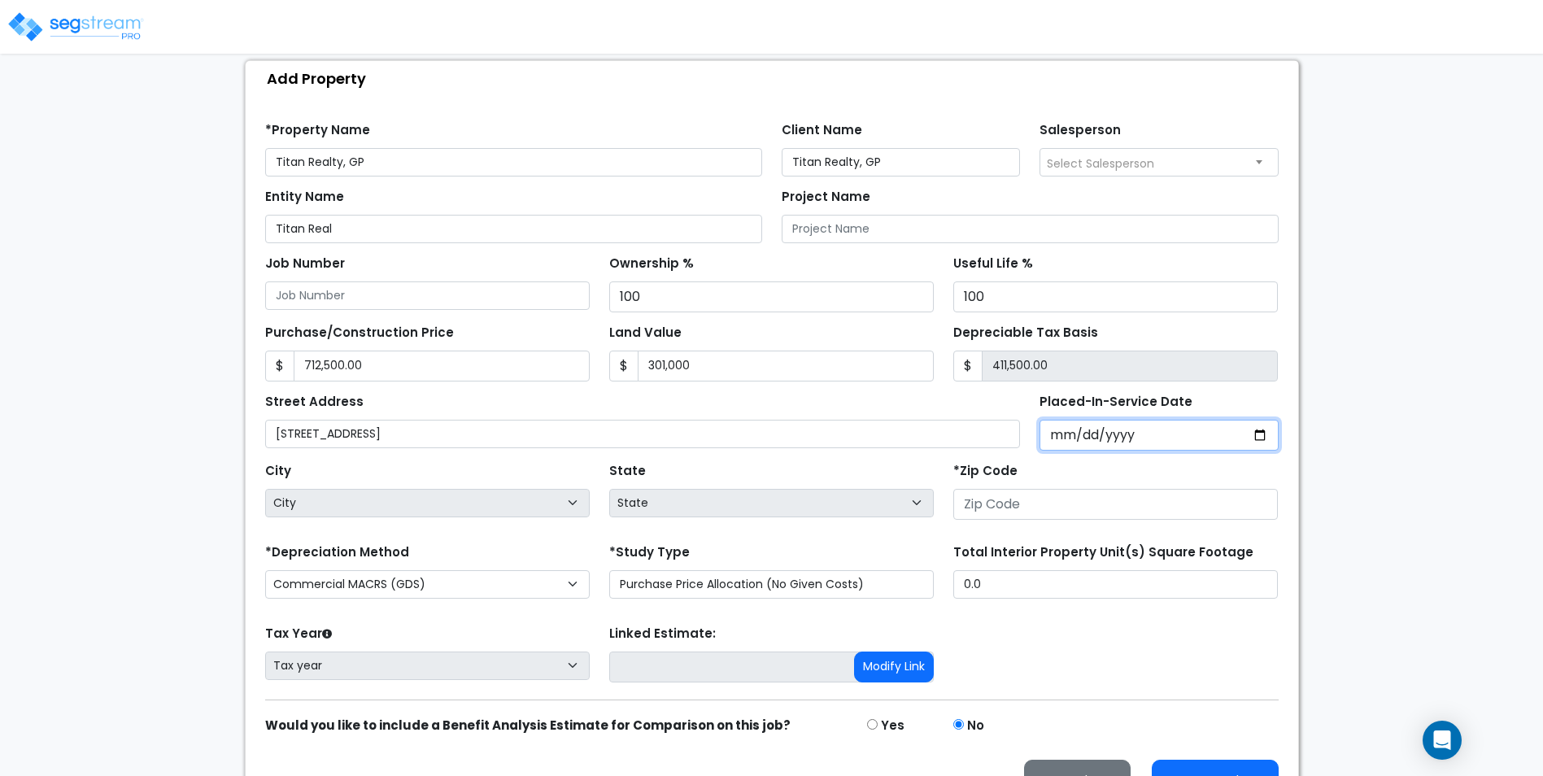
type input "0002-11-12"
select select "2"
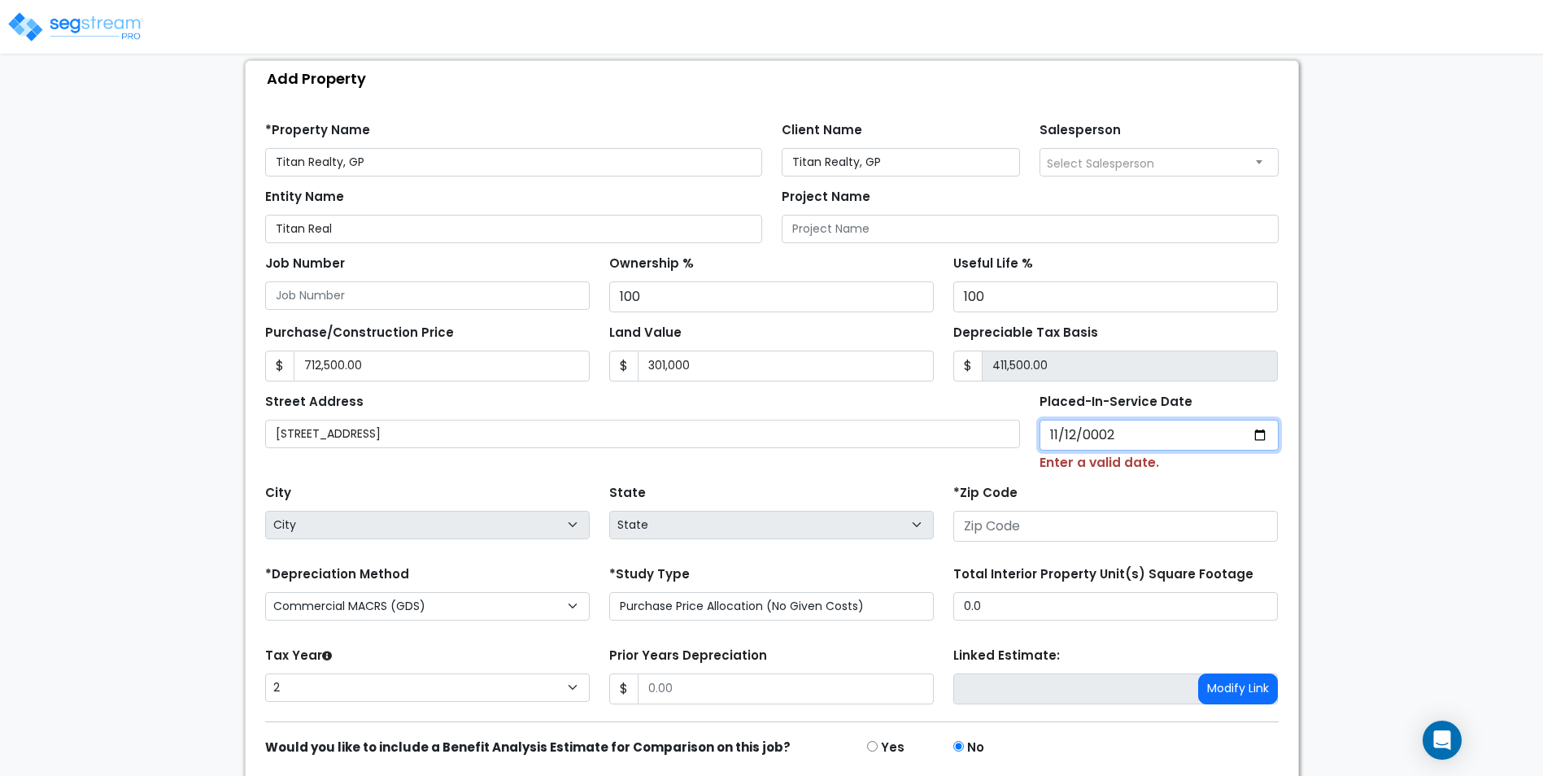
type input "0024-11-12"
select select "24"
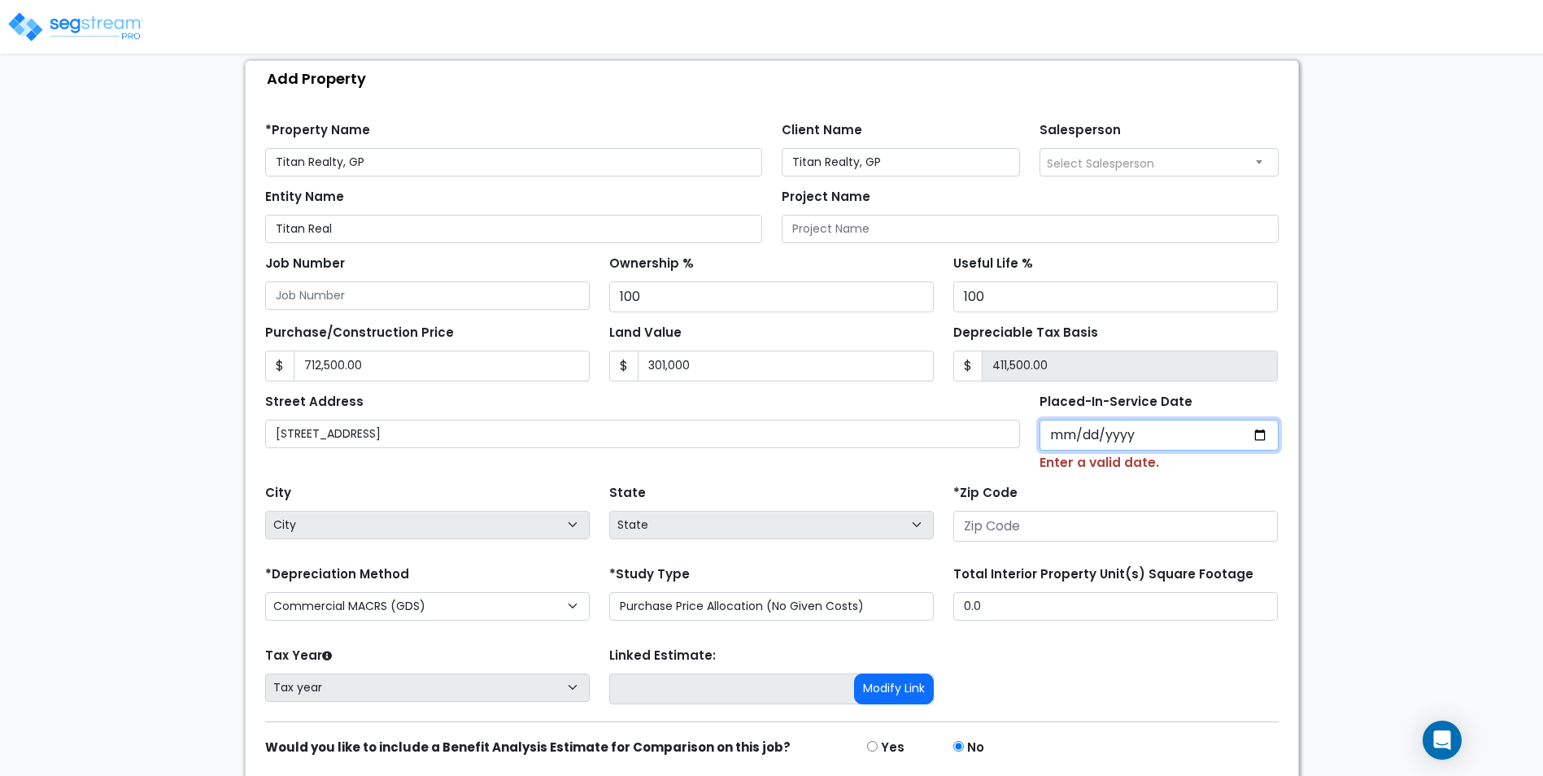
type input "0002-11-12"
select select "2"
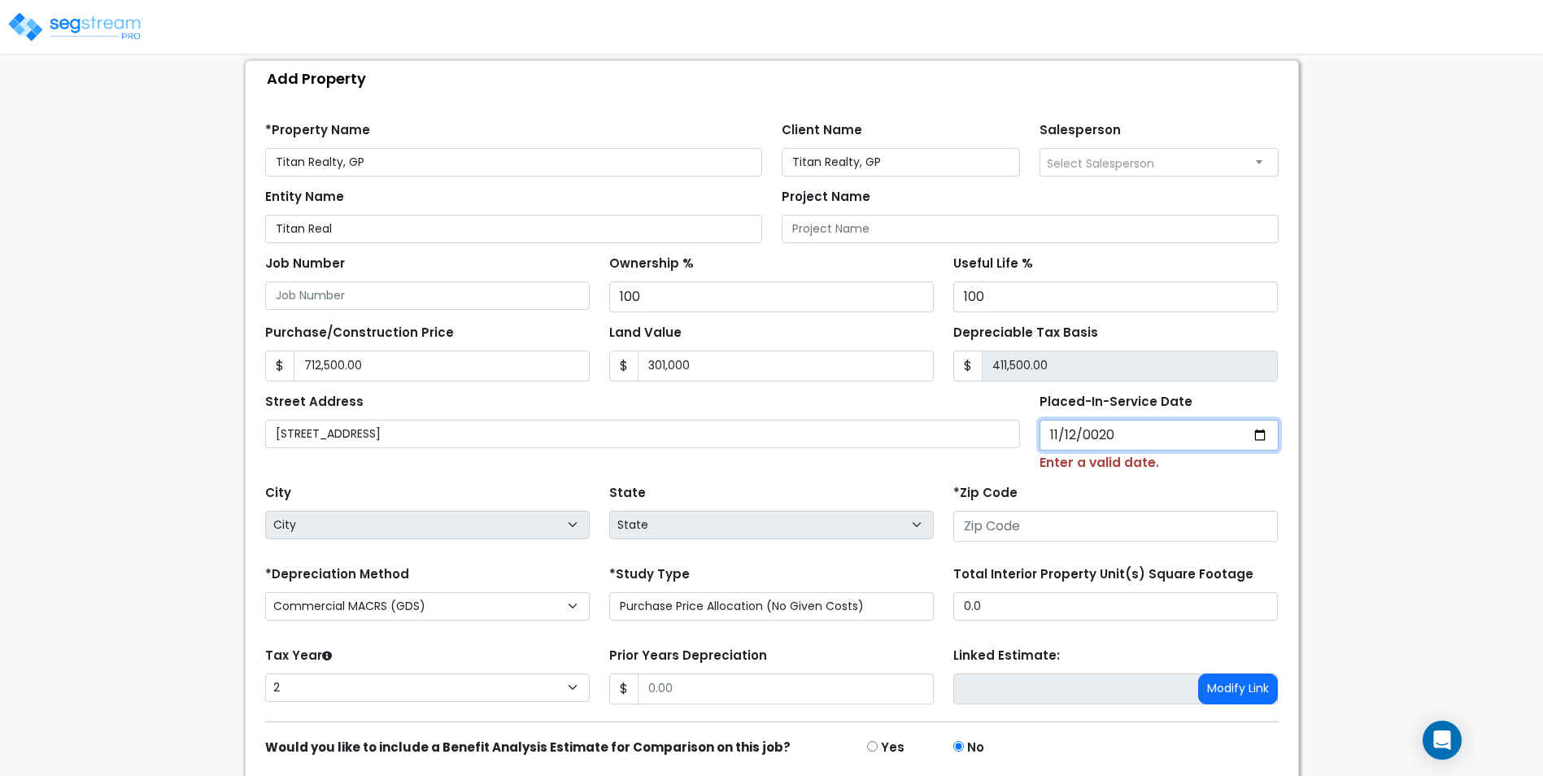
type input "0202-11-12"
select select "202"
type input "2024-11-12"
select select "2024"
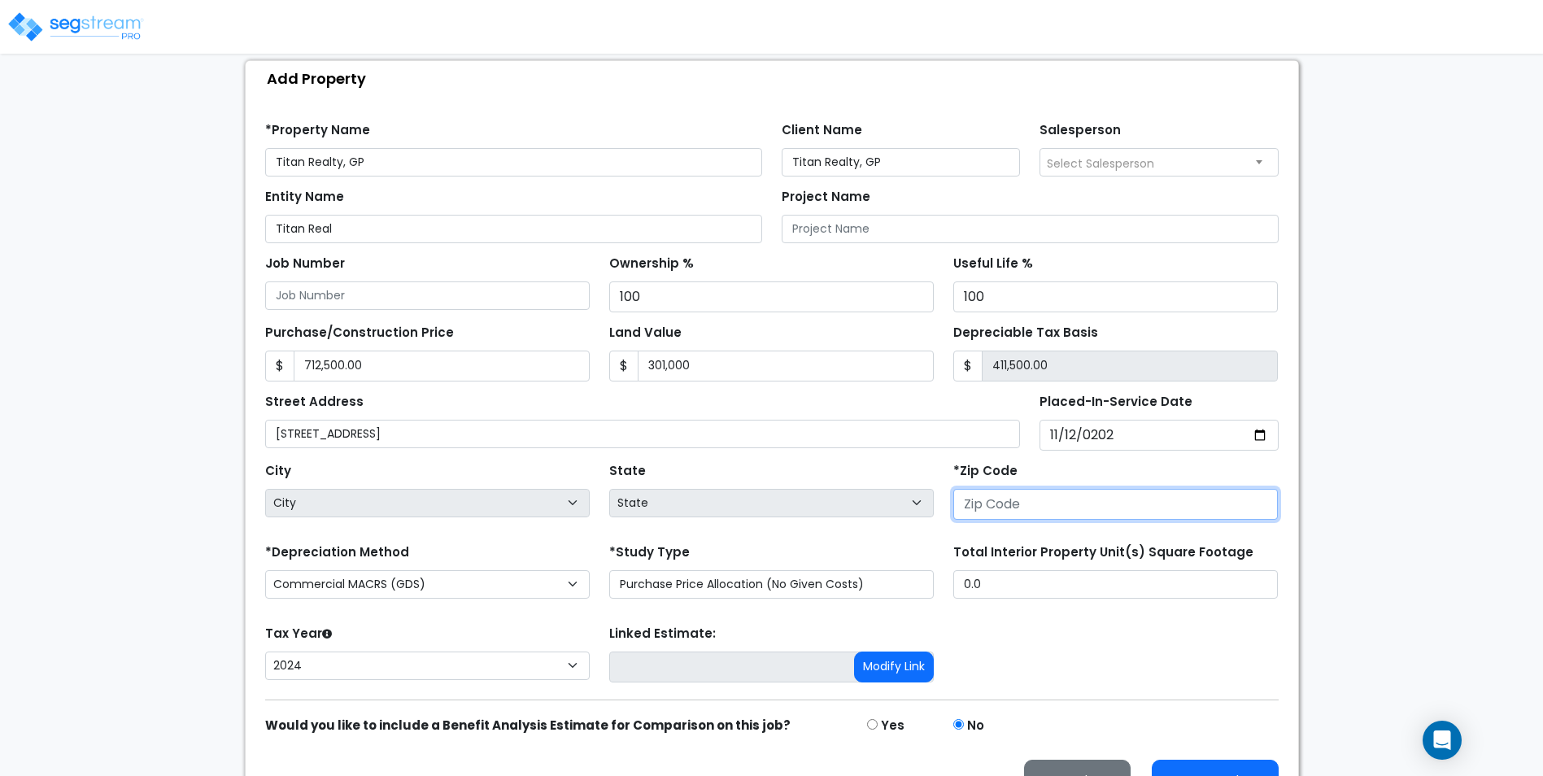
select select "National Average"
type input "3"
select select "GA"
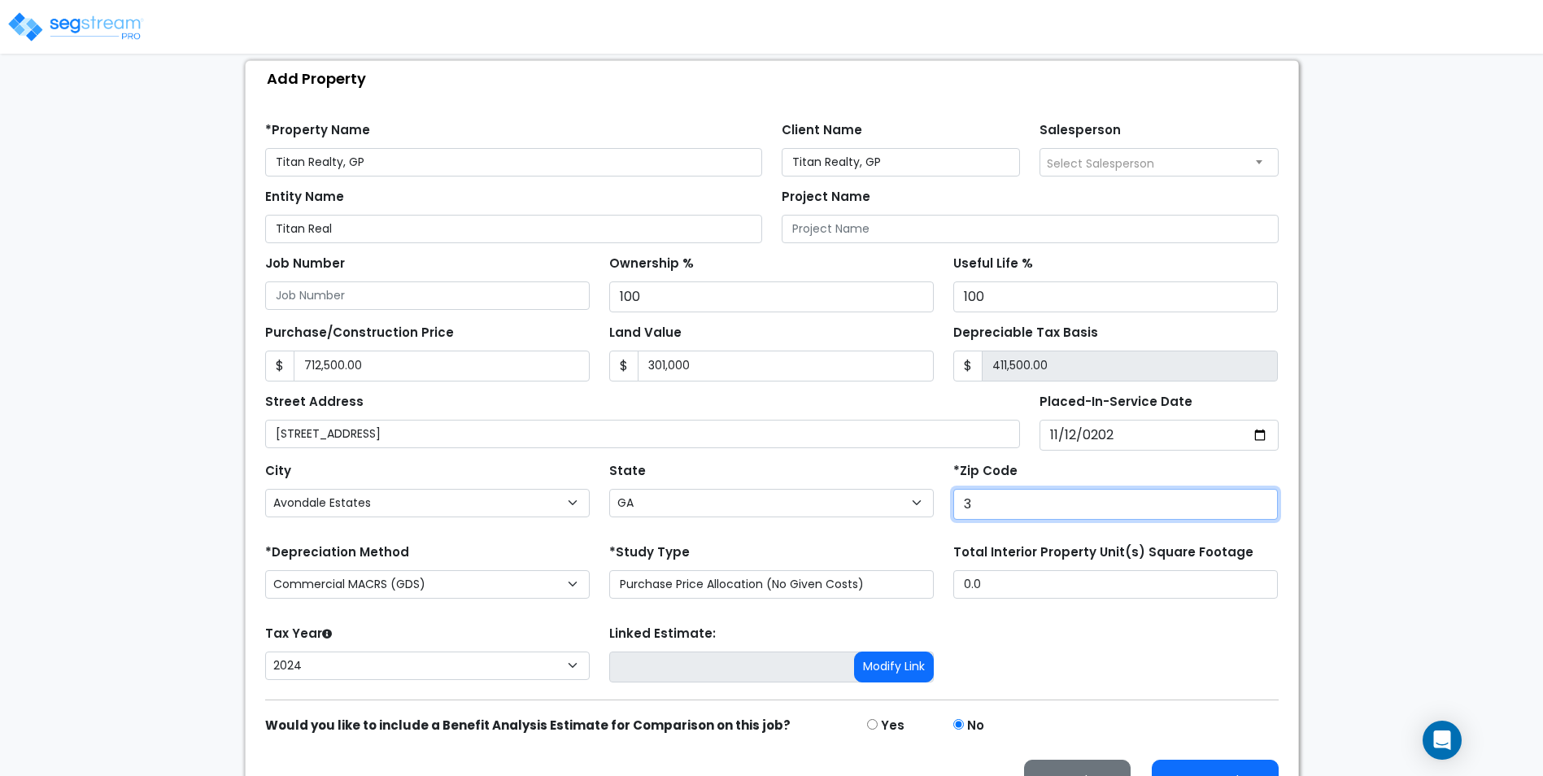
type input "37"
select select "TN"
type input "37191"
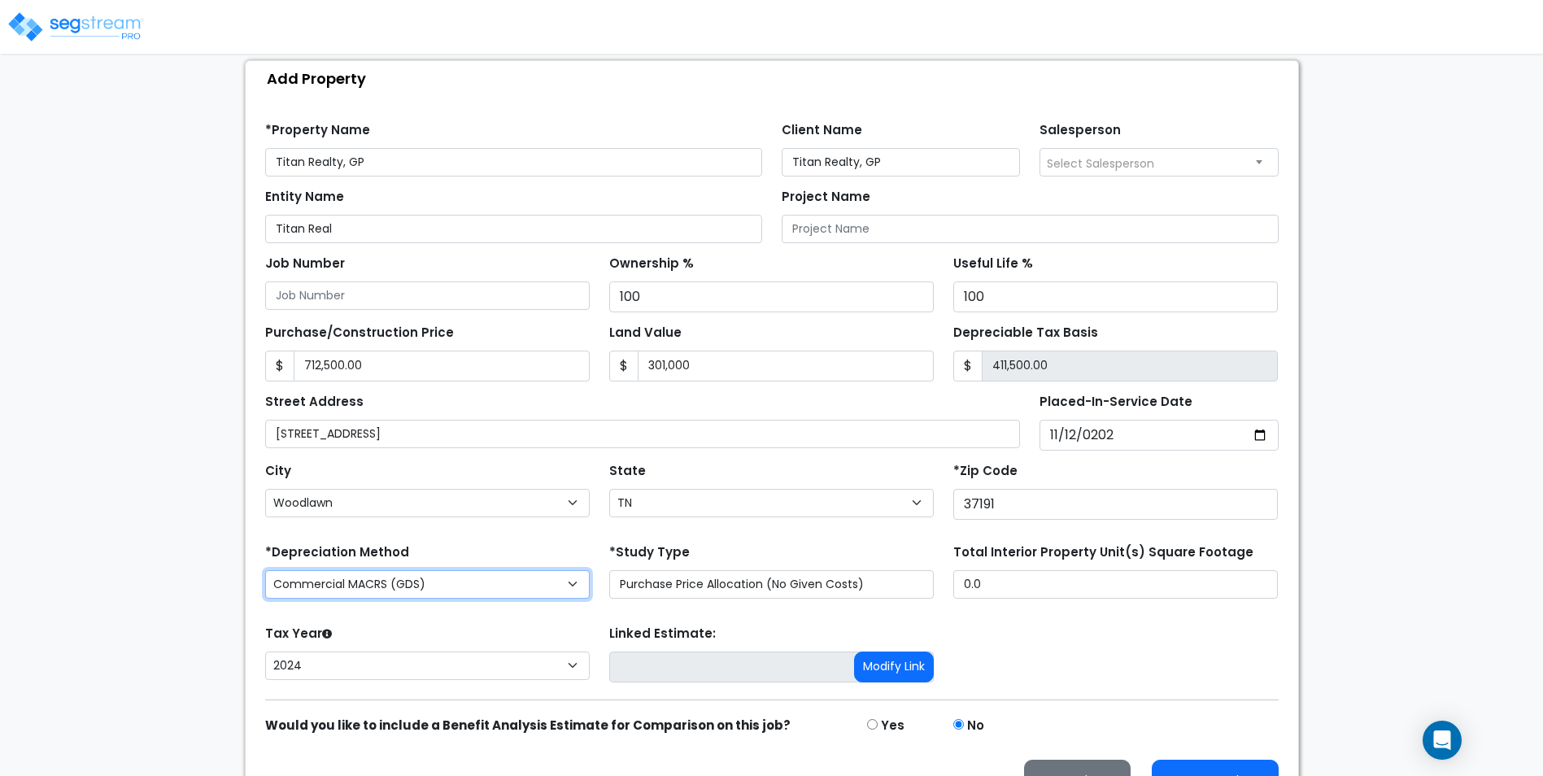
click at [470, 587] on select "Commercial MACRS (GDS) Residential Rental MACRS (GDS) Commercial MACRS (GDS) QIP" at bounding box center [427, 584] width 324 height 28
click at [265, 570] on select "Commercial MACRS (GDS) Residential Rental MACRS (GDS) Commercial MACRS (GDS) QIP" at bounding box center [427, 584] width 324 height 28
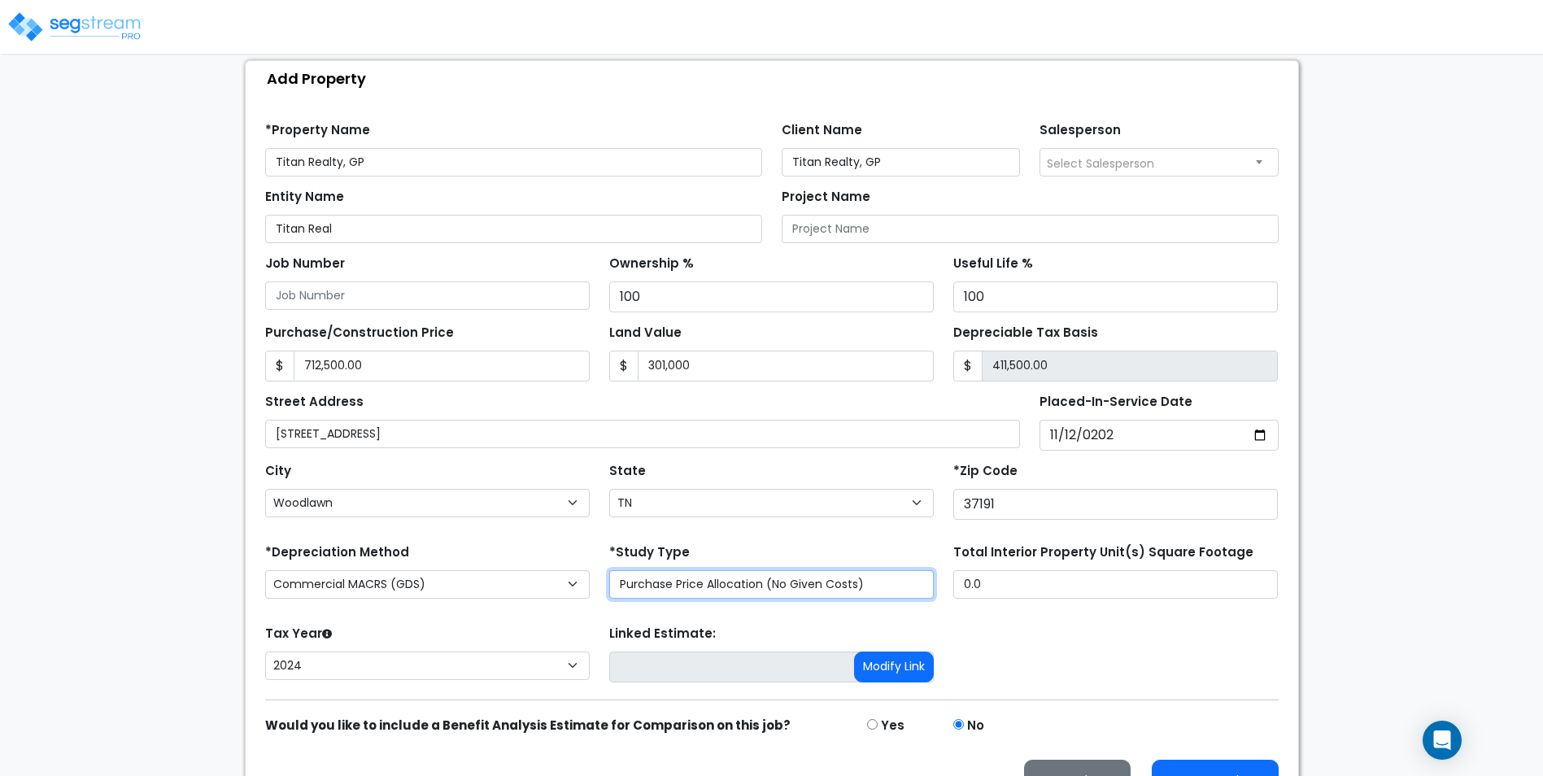
click at [816, 582] on select "Purchase Price Allocation (No Given Costs) New Construction / Reno / TI's (Give…" at bounding box center [771, 584] width 324 height 28
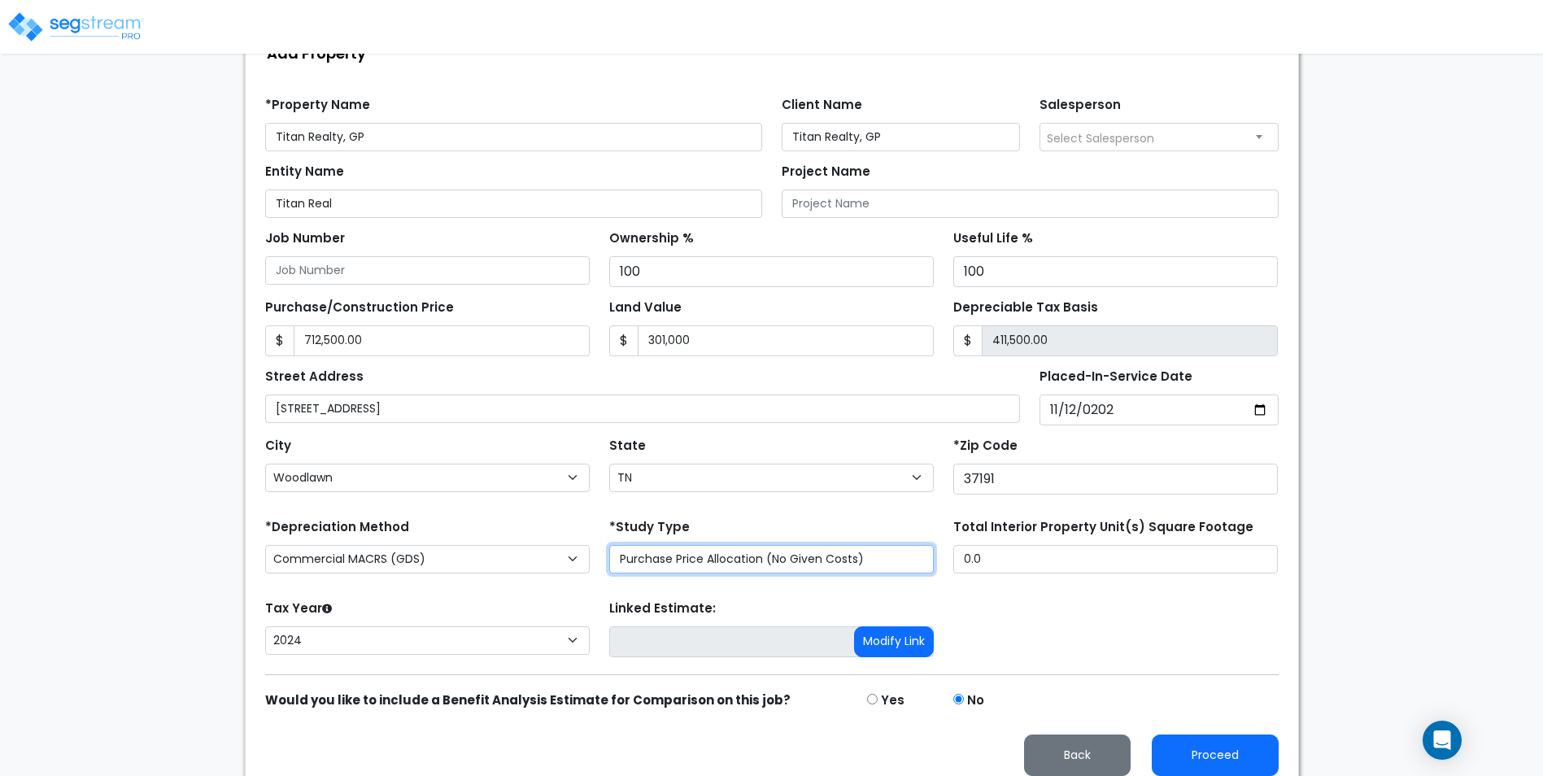
scroll to position [202, 0]
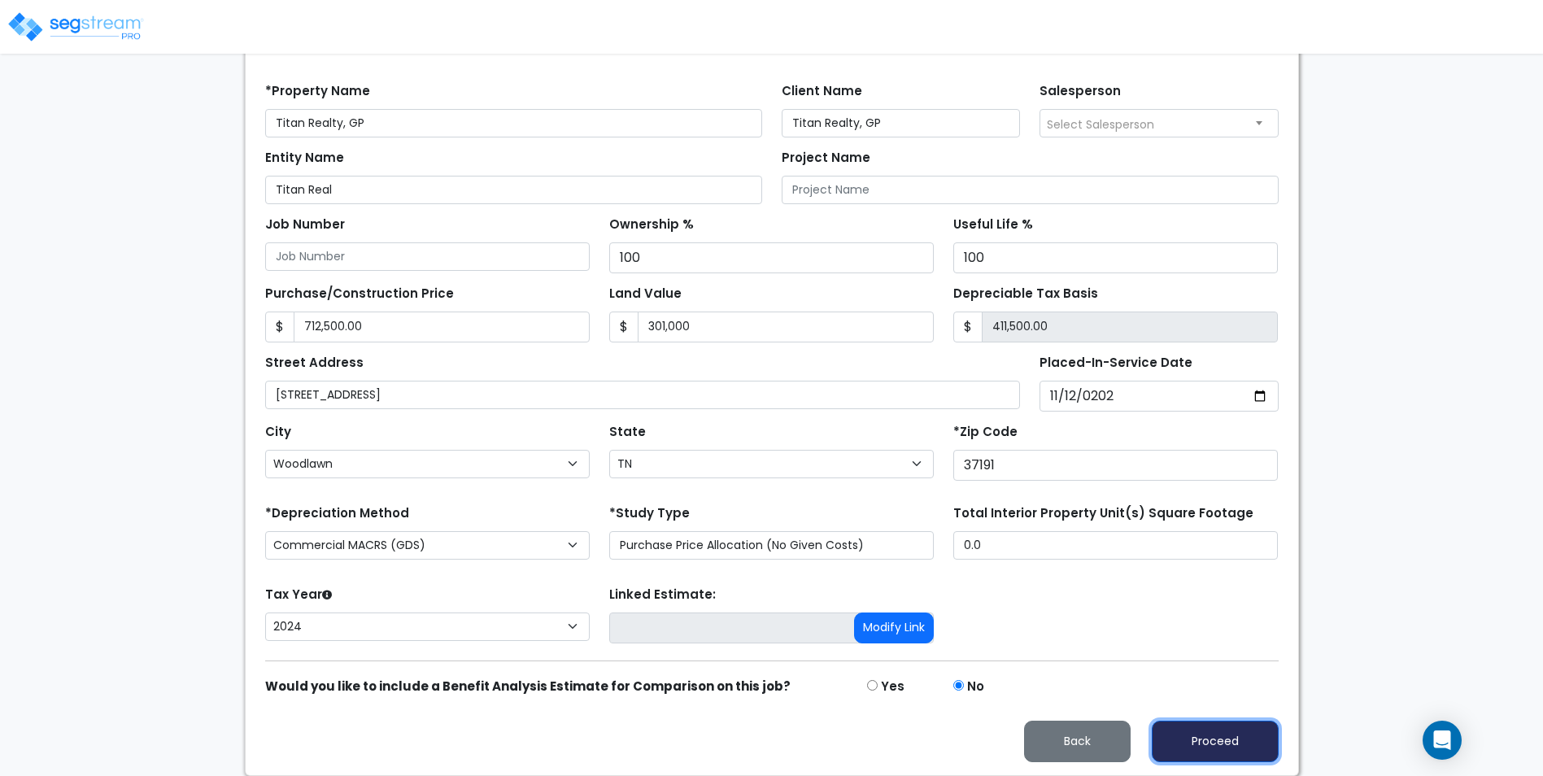
click at [1206, 734] on button "Proceed" at bounding box center [1215, 741] width 127 height 41
type input "712500"
type input "301000"
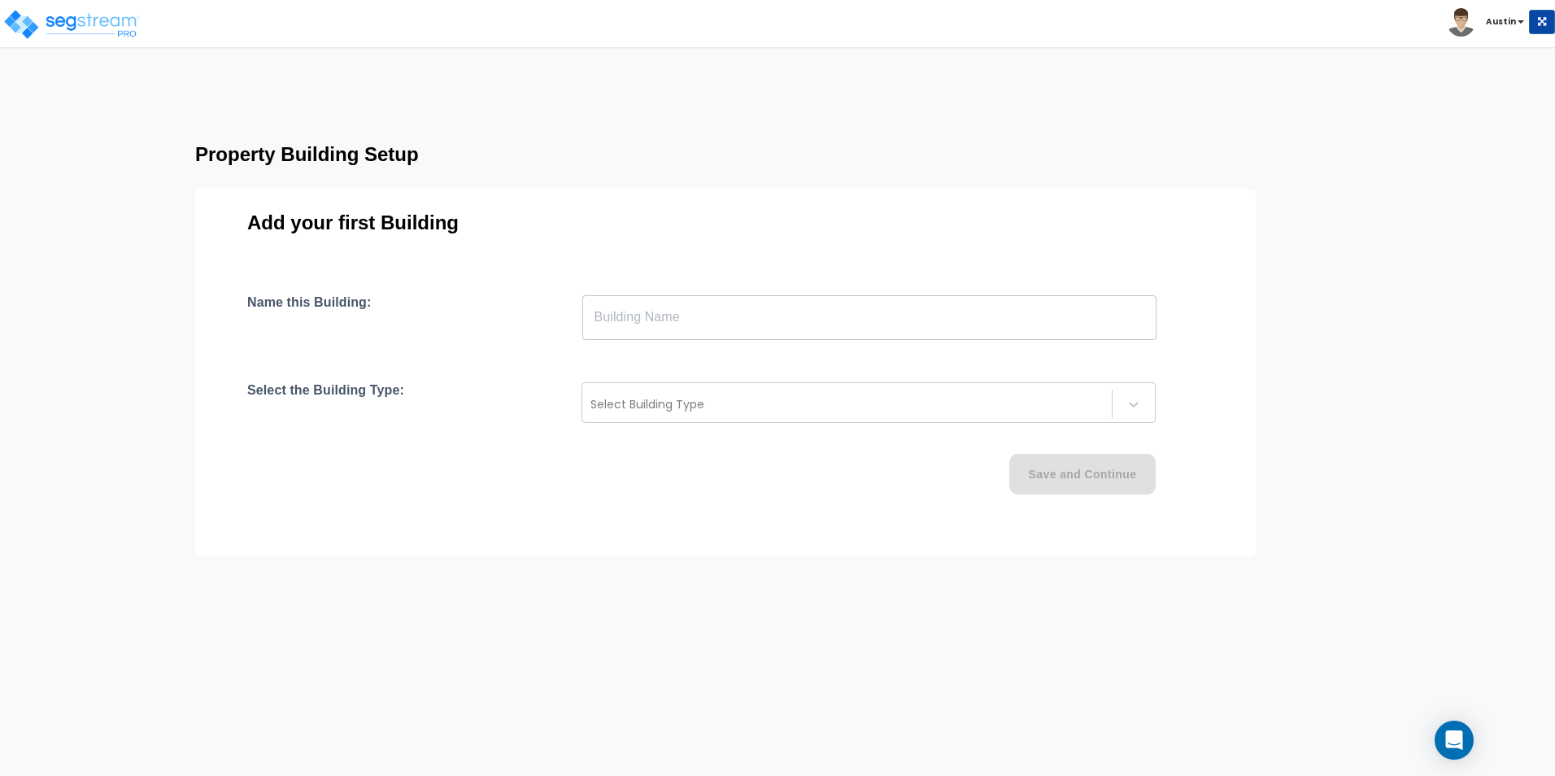
click at [748, 305] on input "text" at bounding box center [869, 317] width 574 height 46
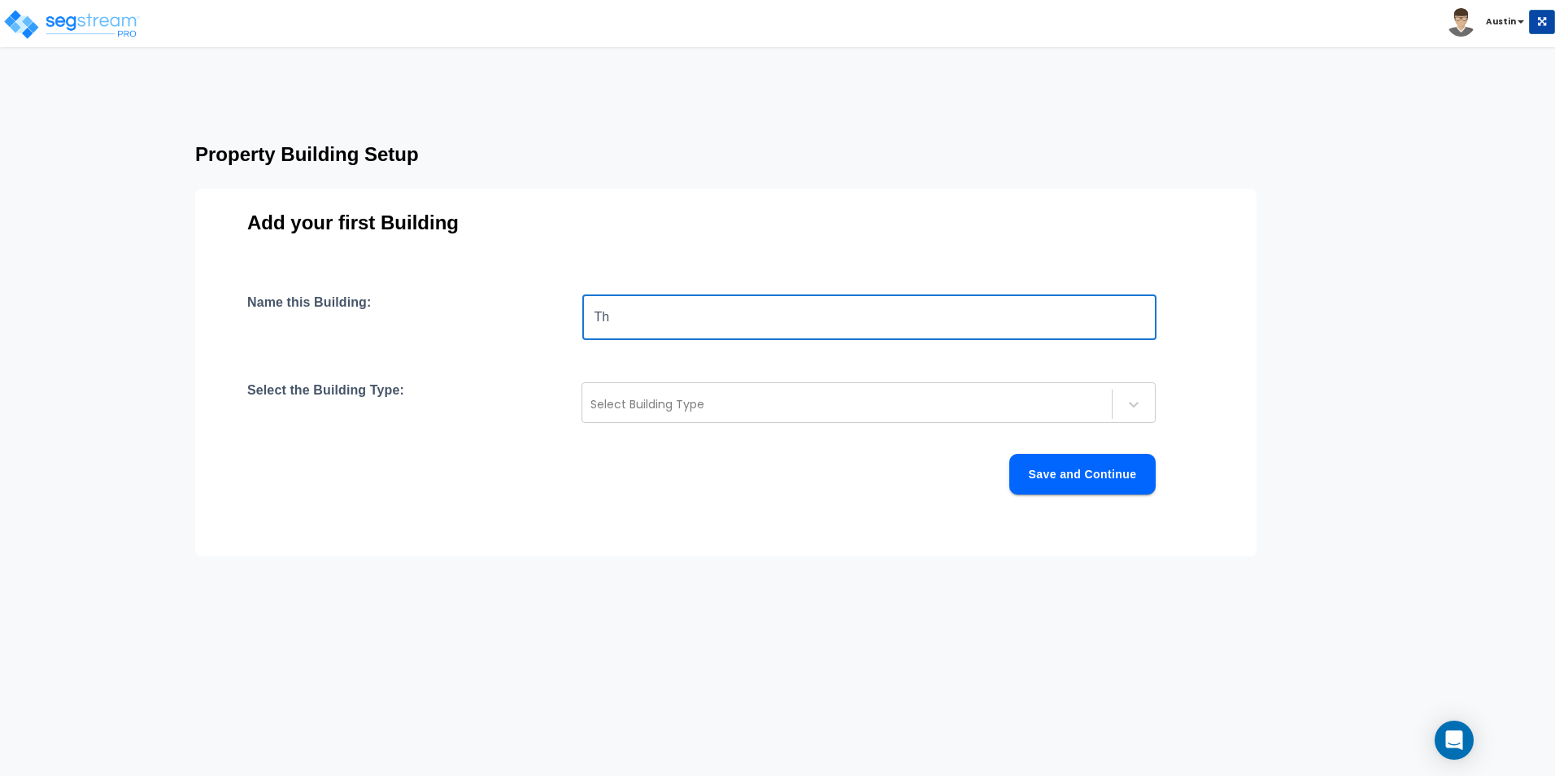
type input "T"
type input "Trusted Choice Storage"
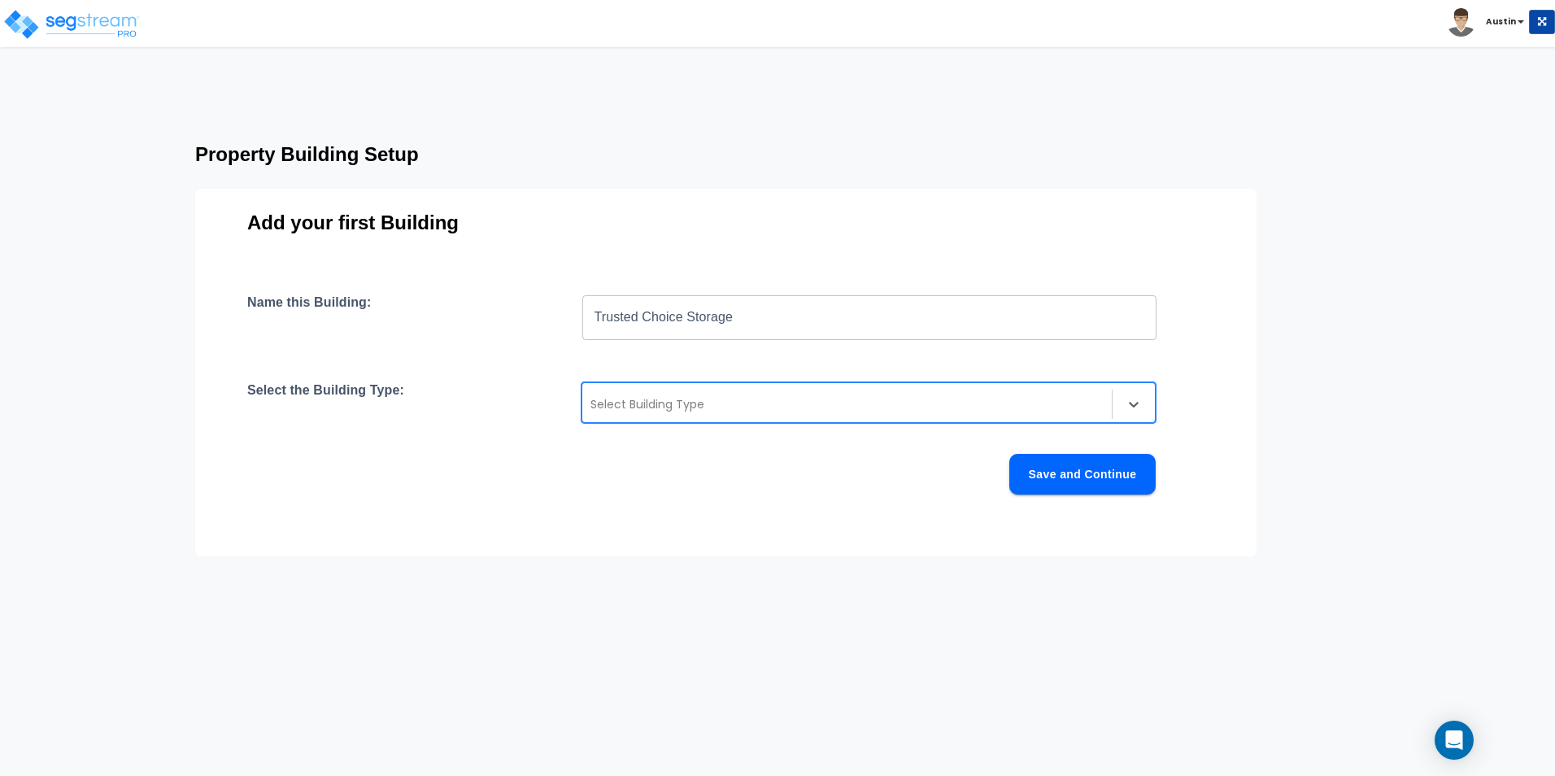
click at [814, 406] on div at bounding box center [846, 404] width 513 height 20
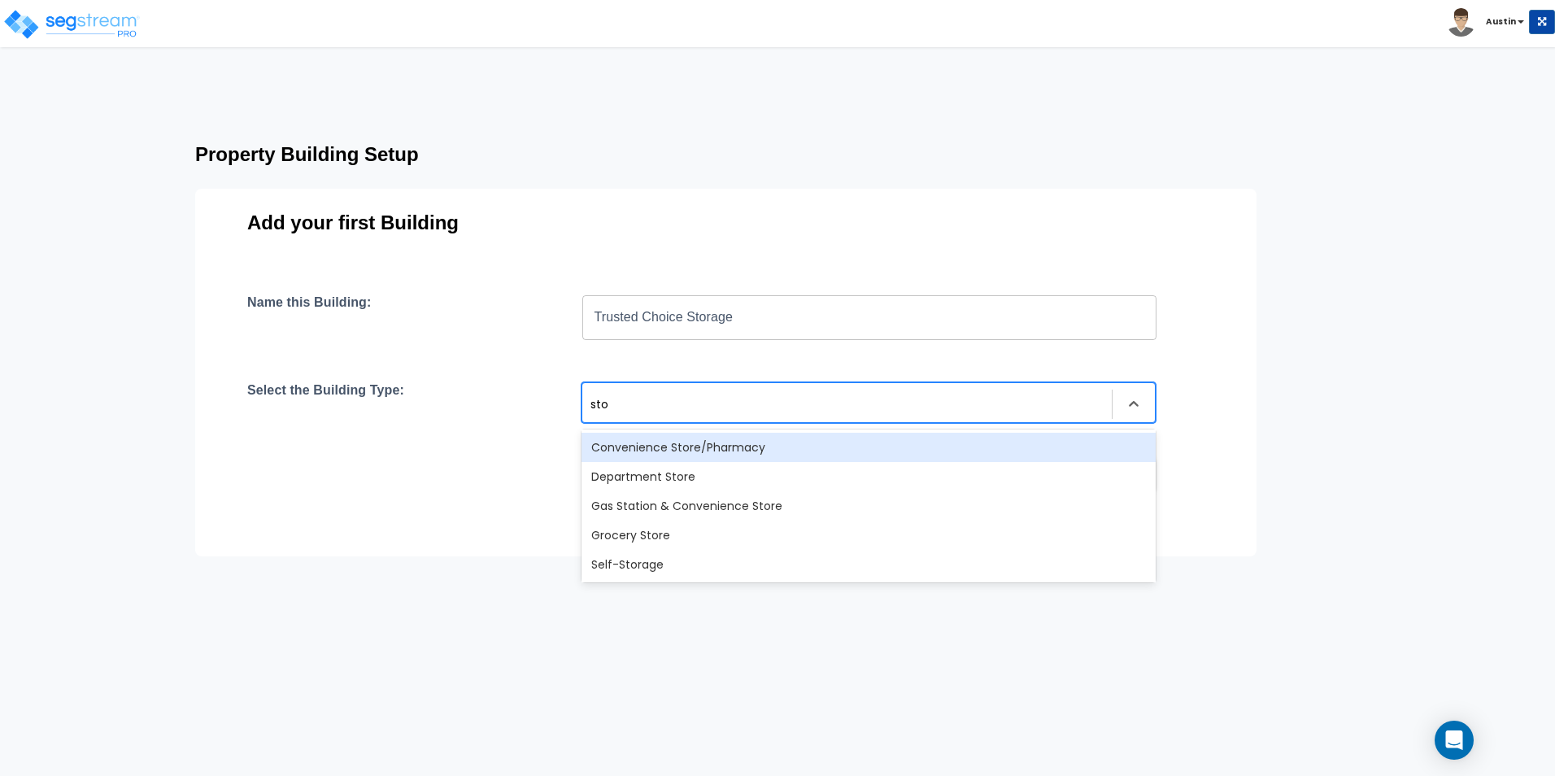
type input "stor"
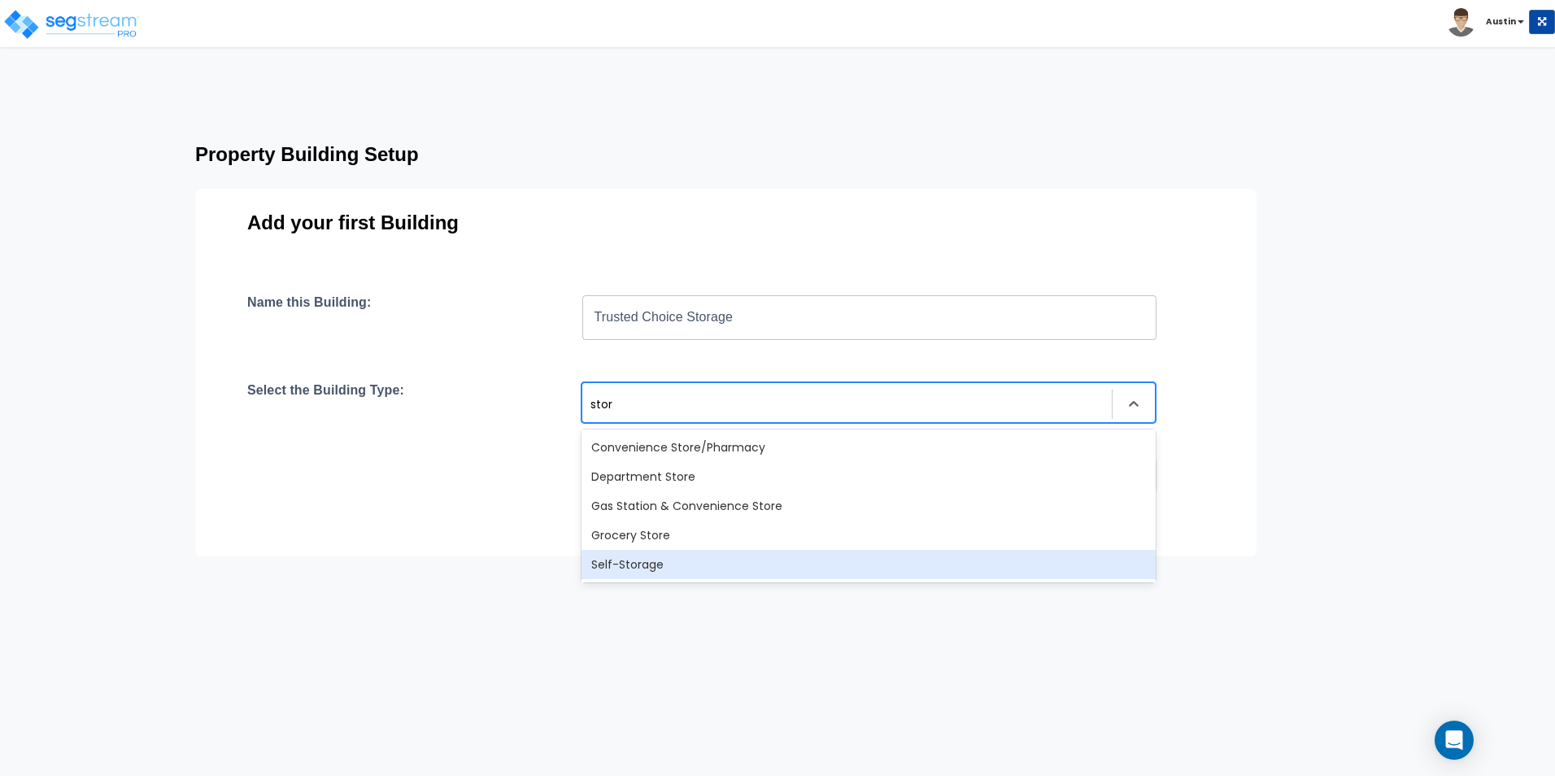
click at [699, 568] on div "Self-Storage" at bounding box center [868, 564] width 574 height 29
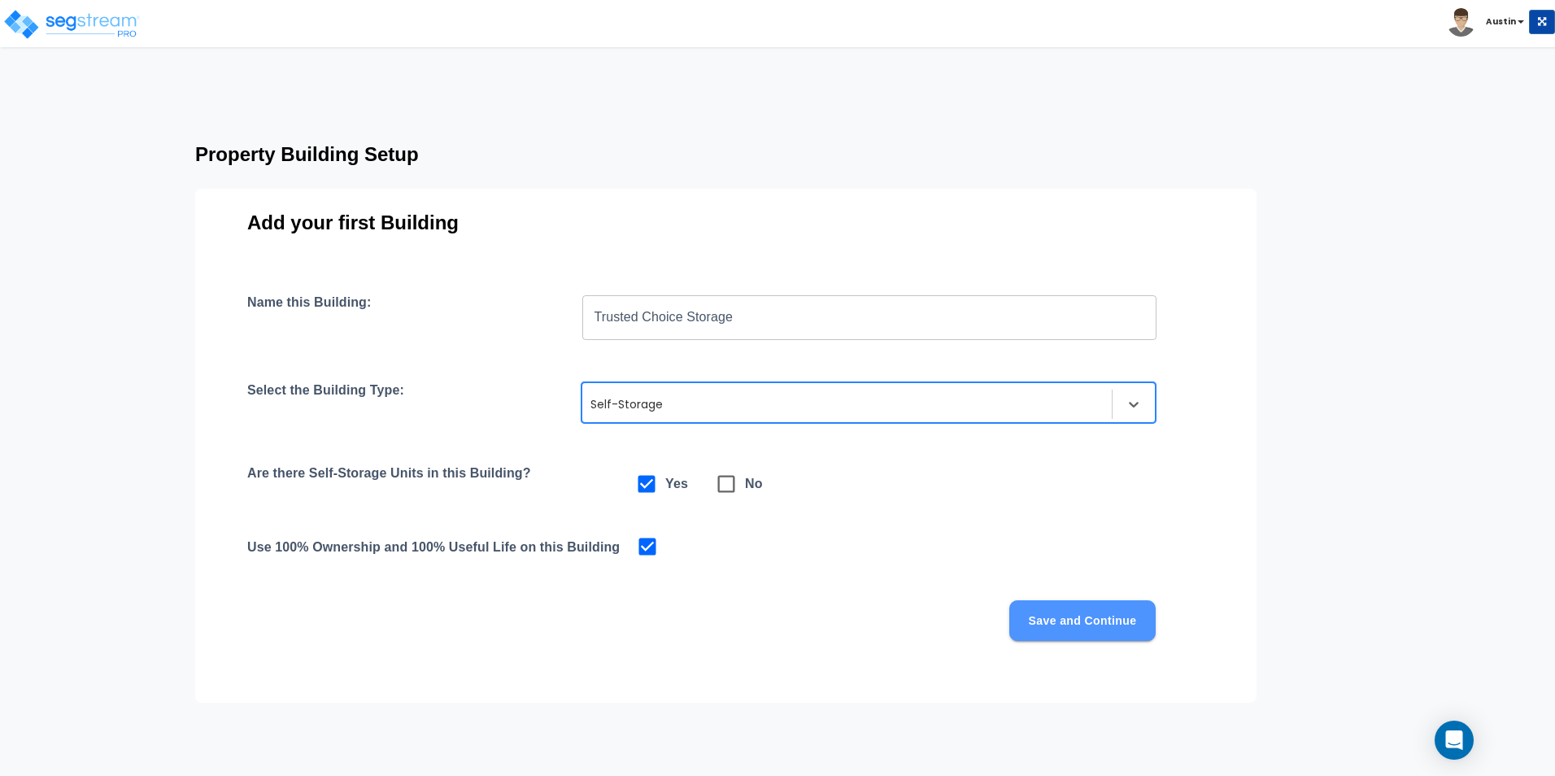
click at [1056, 614] on button "Save and Continue" at bounding box center [1082, 620] width 146 height 41
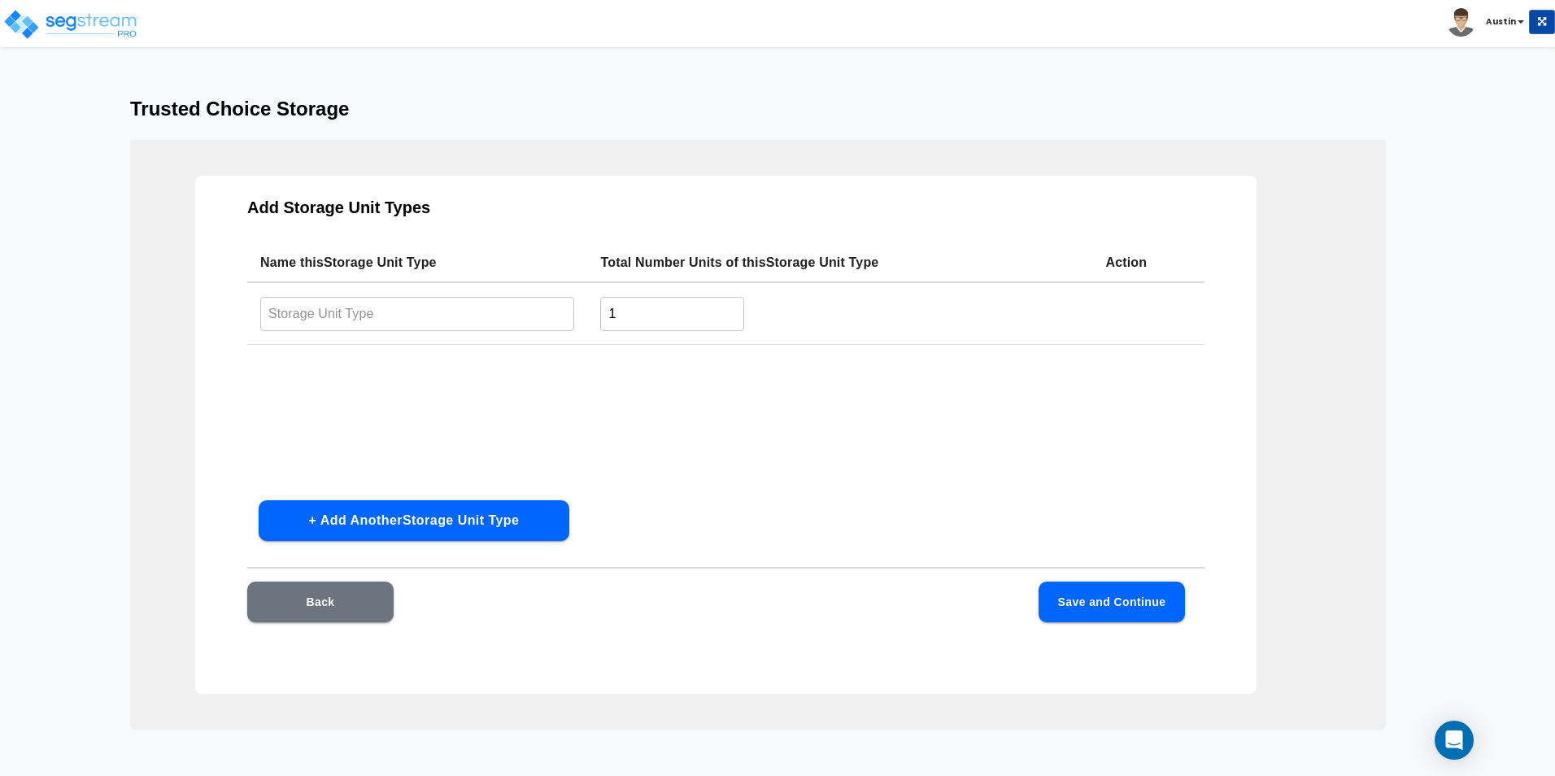
click at [433, 324] on input "text" at bounding box center [417, 313] width 314 height 35
click at [341, 603] on button "Back" at bounding box center [320, 601] width 146 height 41
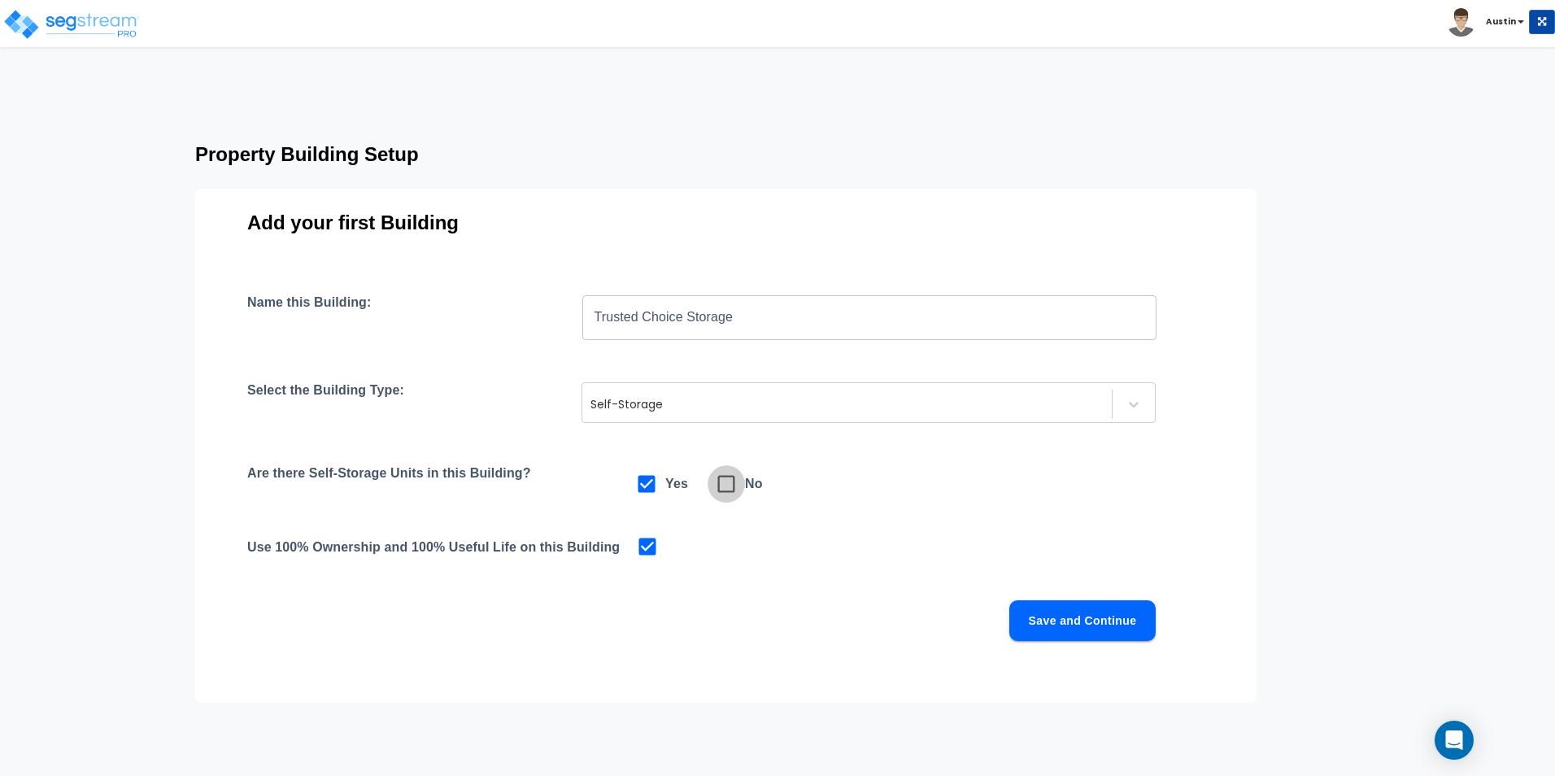
click at [726, 487] on icon at bounding box center [726, 483] width 23 height 23
checkbox input "false"
checkbox input "true"
click at [1057, 620] on button "Save and Continue" at bounding box center [1082, 620] width 146 height 41
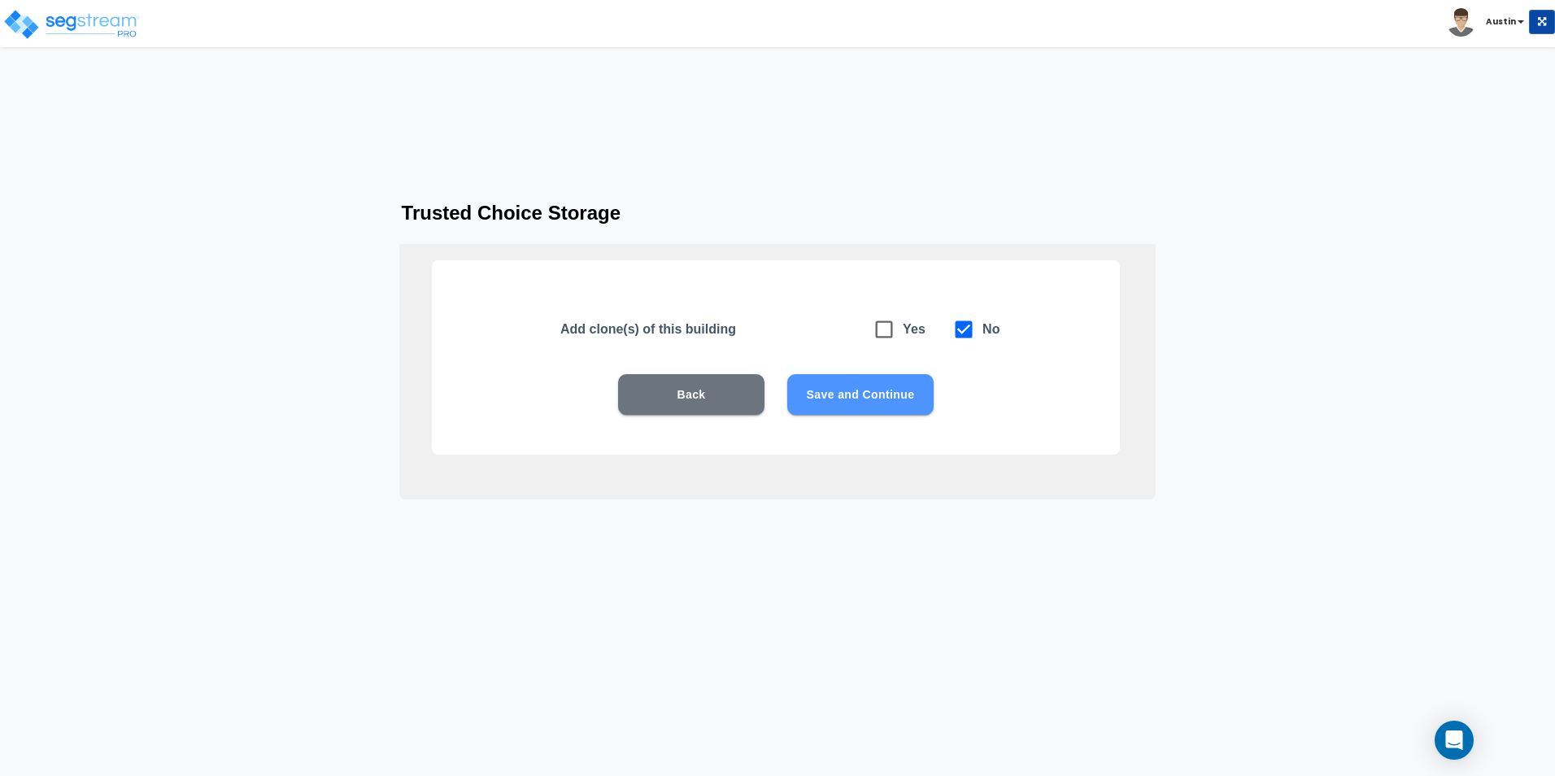
click at [831, 391] on button "Save and Continue" at bounding box center [860, 394] width 146 height 41
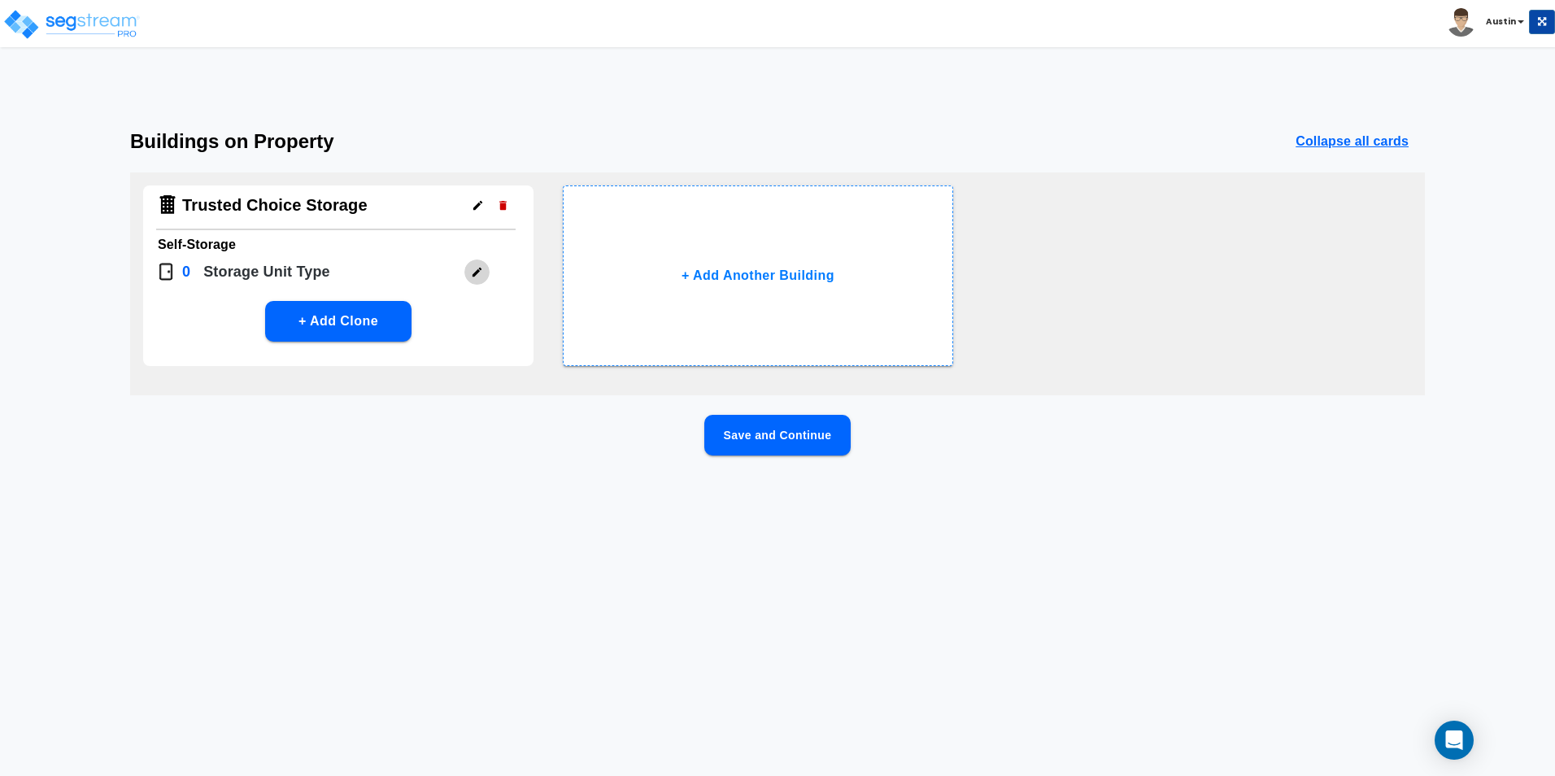
click at [472, 268] on icon "button" at bounding box center [477, 272] width 12 height 12
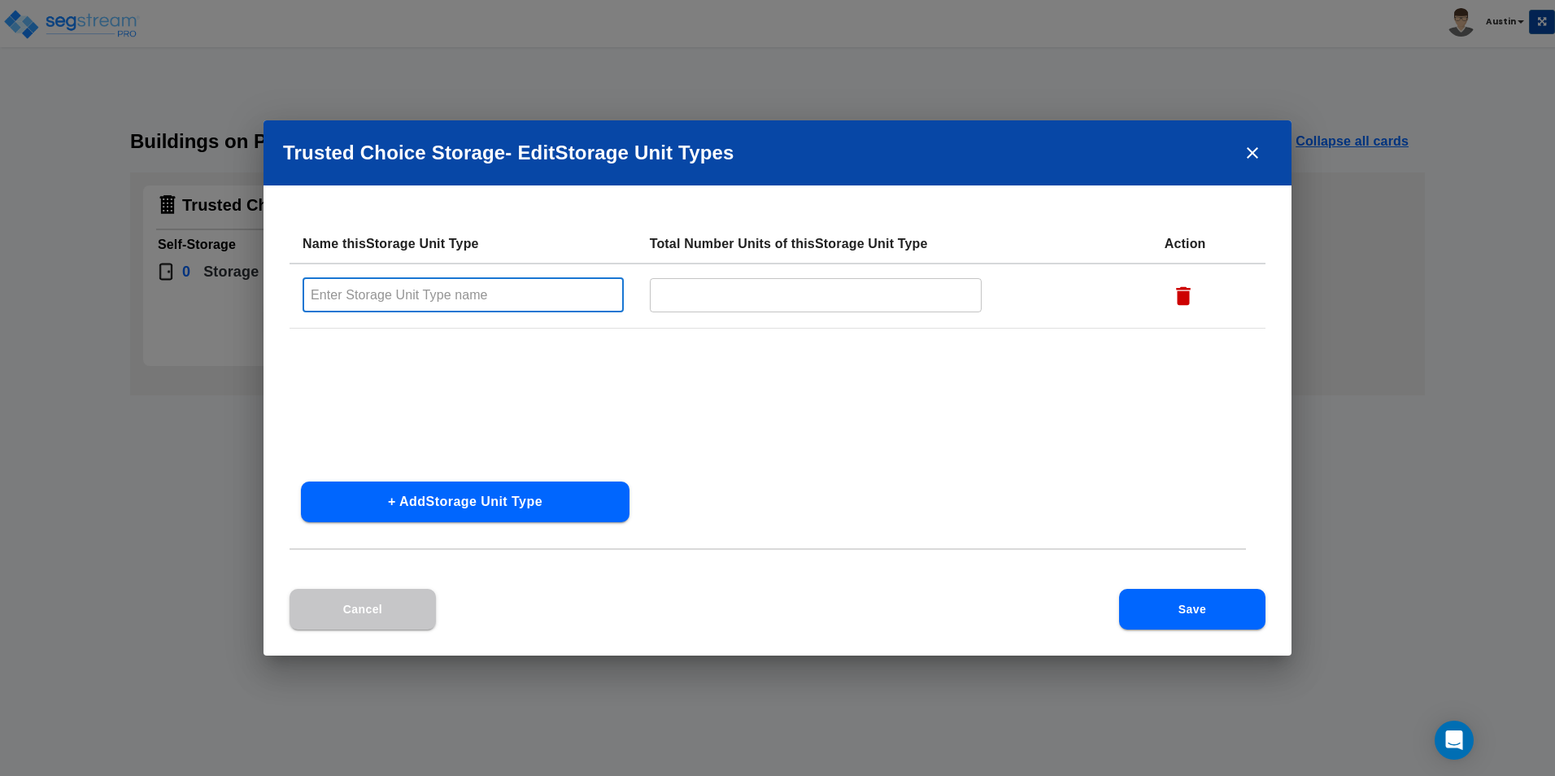
click at [467, 300] on input "text" at bounding box center [463, 294] width 321 height 35
click at [1251, 161] on icon "close" at bounding box center [1253, 153] width 20 height 20
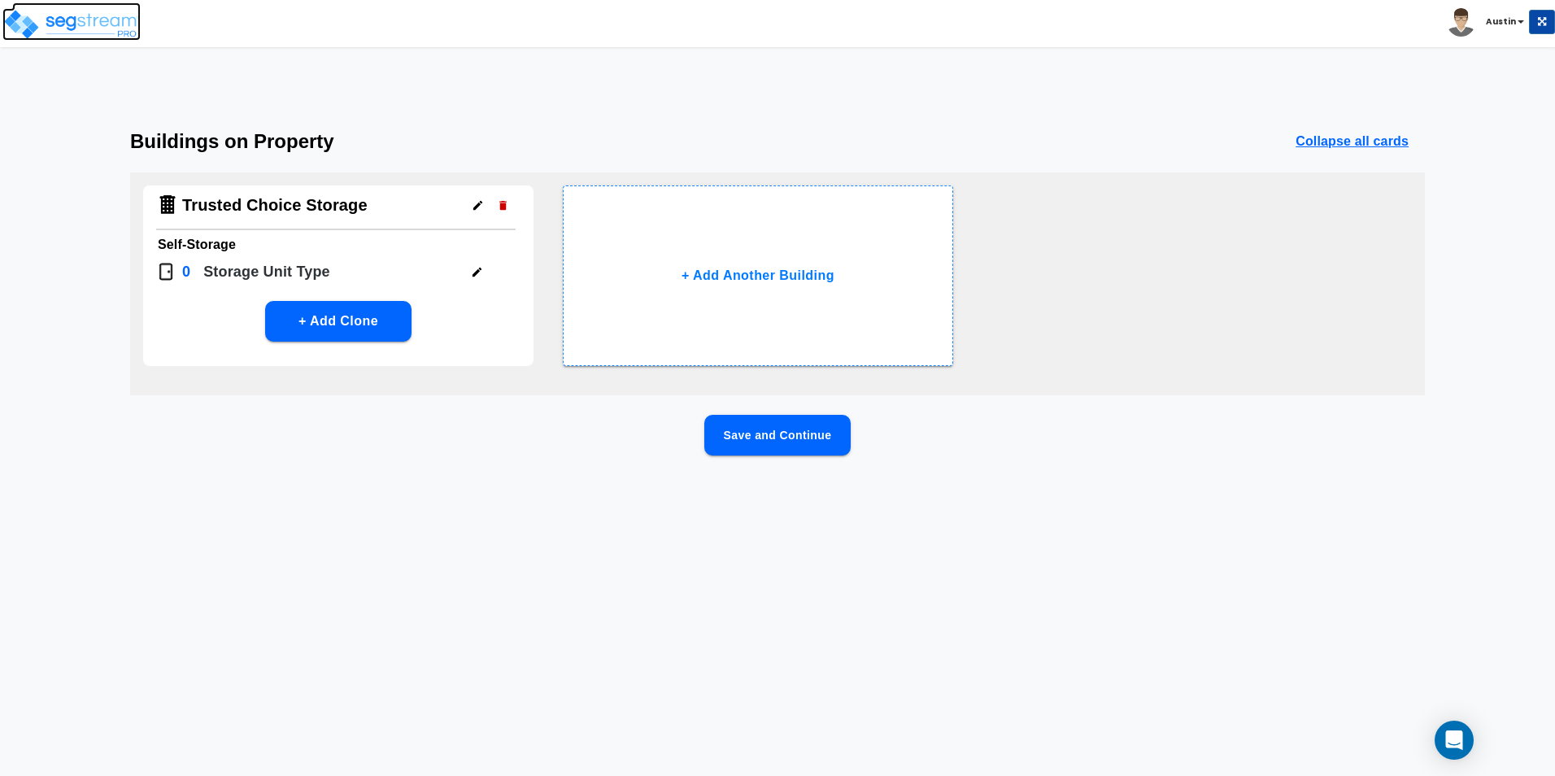
click at [79, 24] on img at bounding box center [71, 24] width 138 height 33
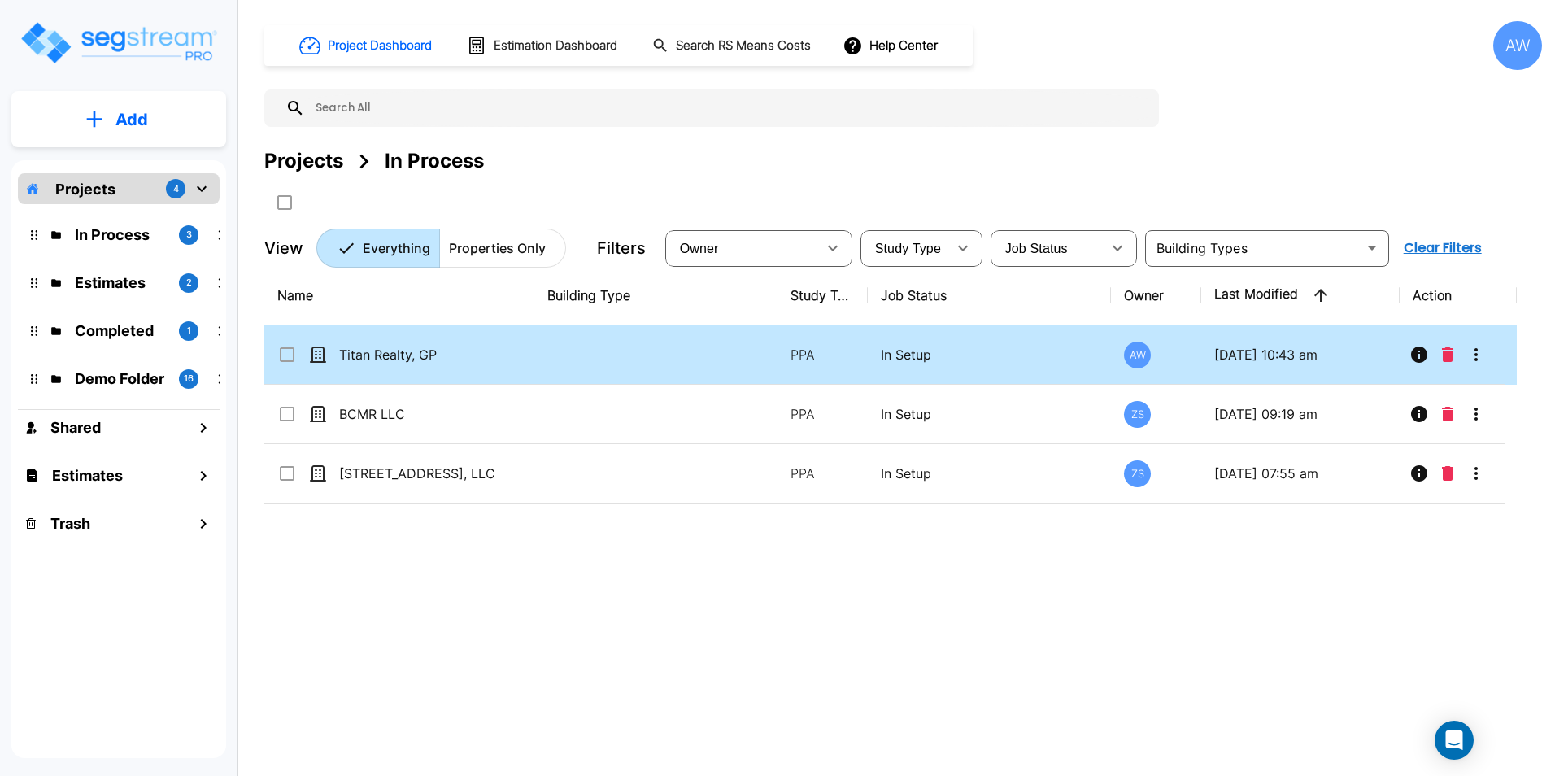
click at [525, 351] on td "Titan Realty, GP" at bounding box center [399, 354] width 270 height 59
checkbox input "true"
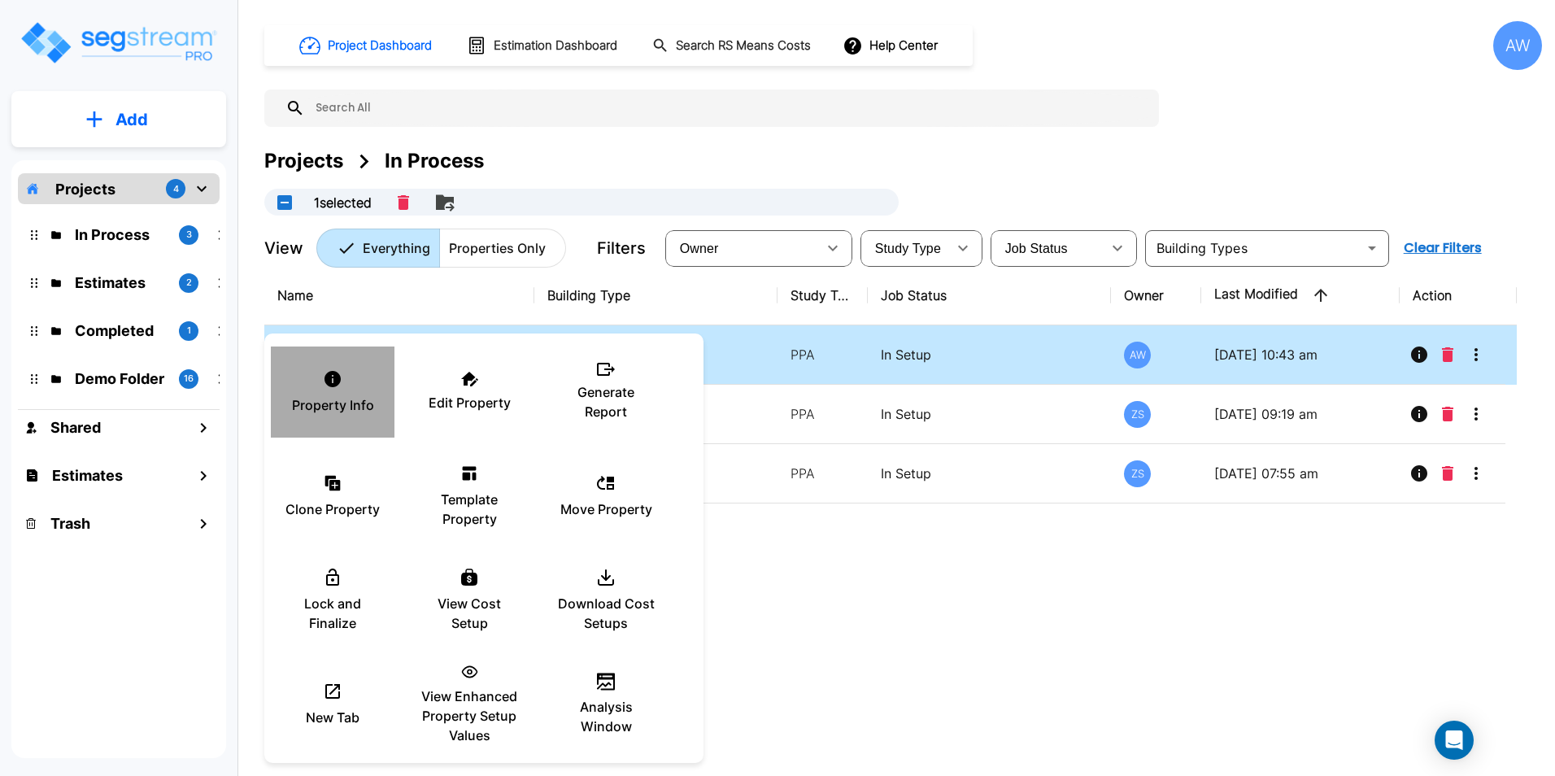
click at [341, 396] on p "Property Info" at bounding box center [333, 405] width 82 height 20
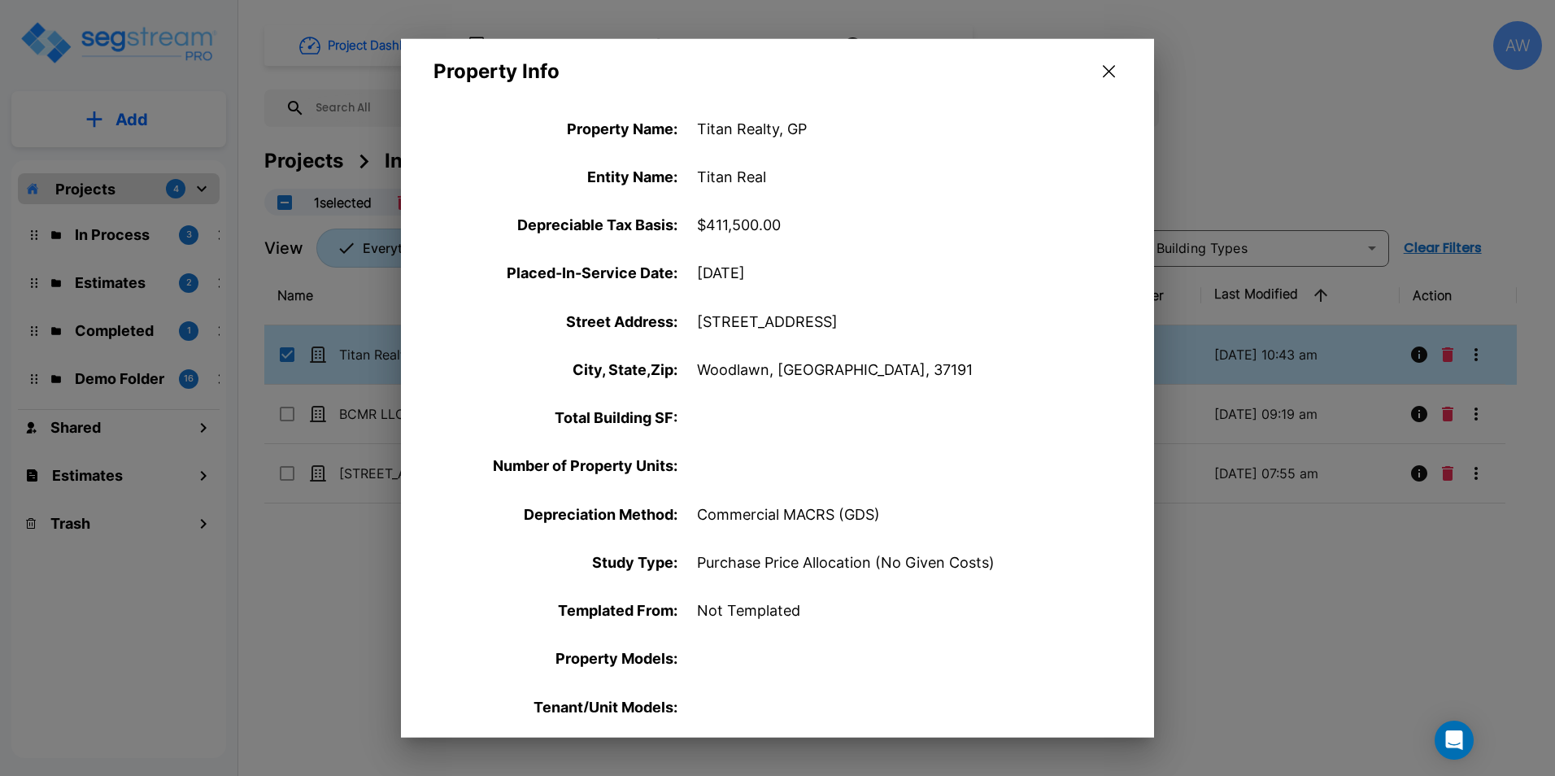
drag, startPoint x: 1108, startPoint y: 63, endPoint x: 952, endPoint y: 189, distance: 199.5
click at [1108, 64] on button "button" at bounding box center [1108, 72] width 25 height 26
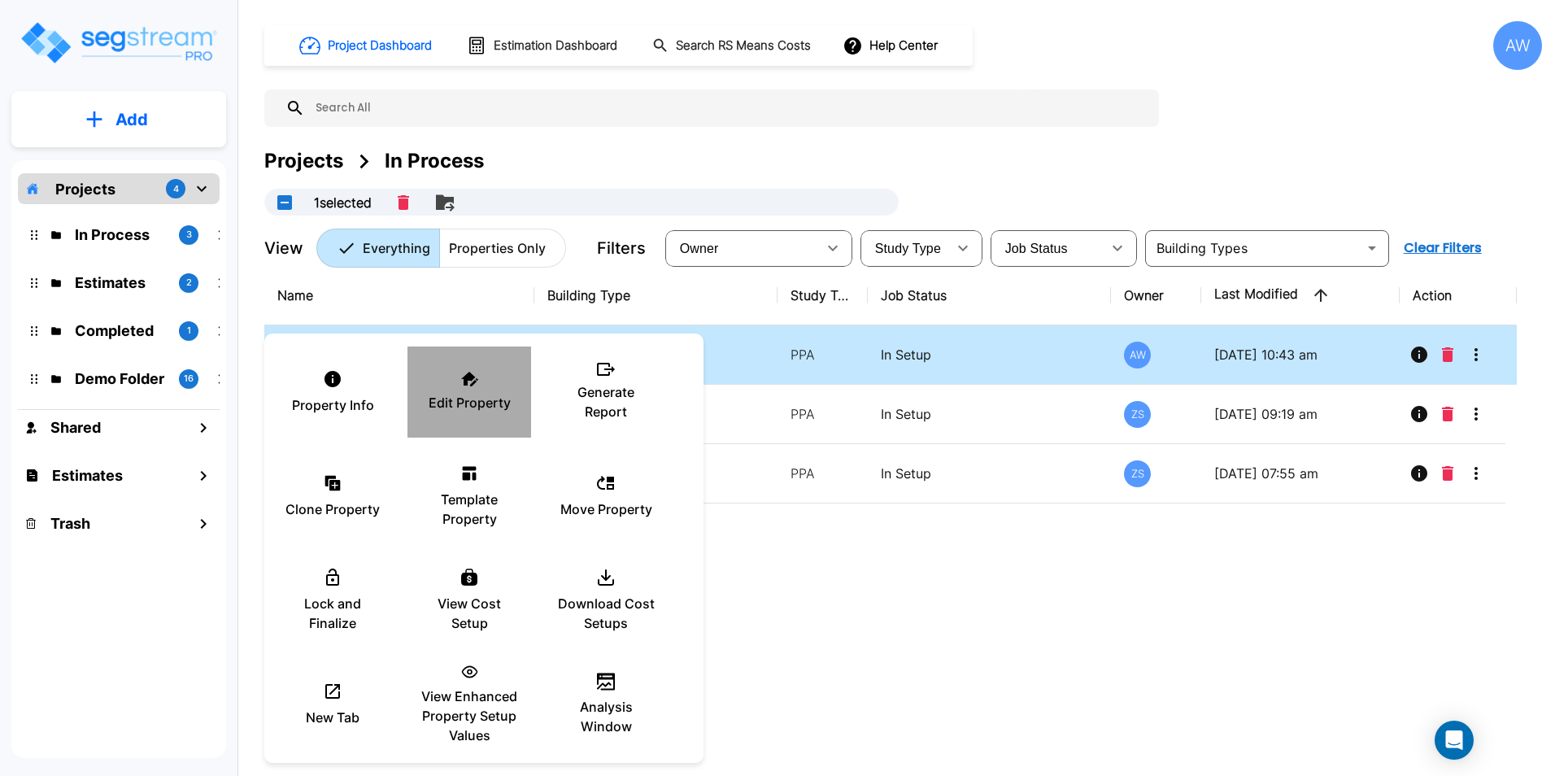
click at [494, 398] on p "Edit Property" at bounding box center [470, 403] width 82 height 20
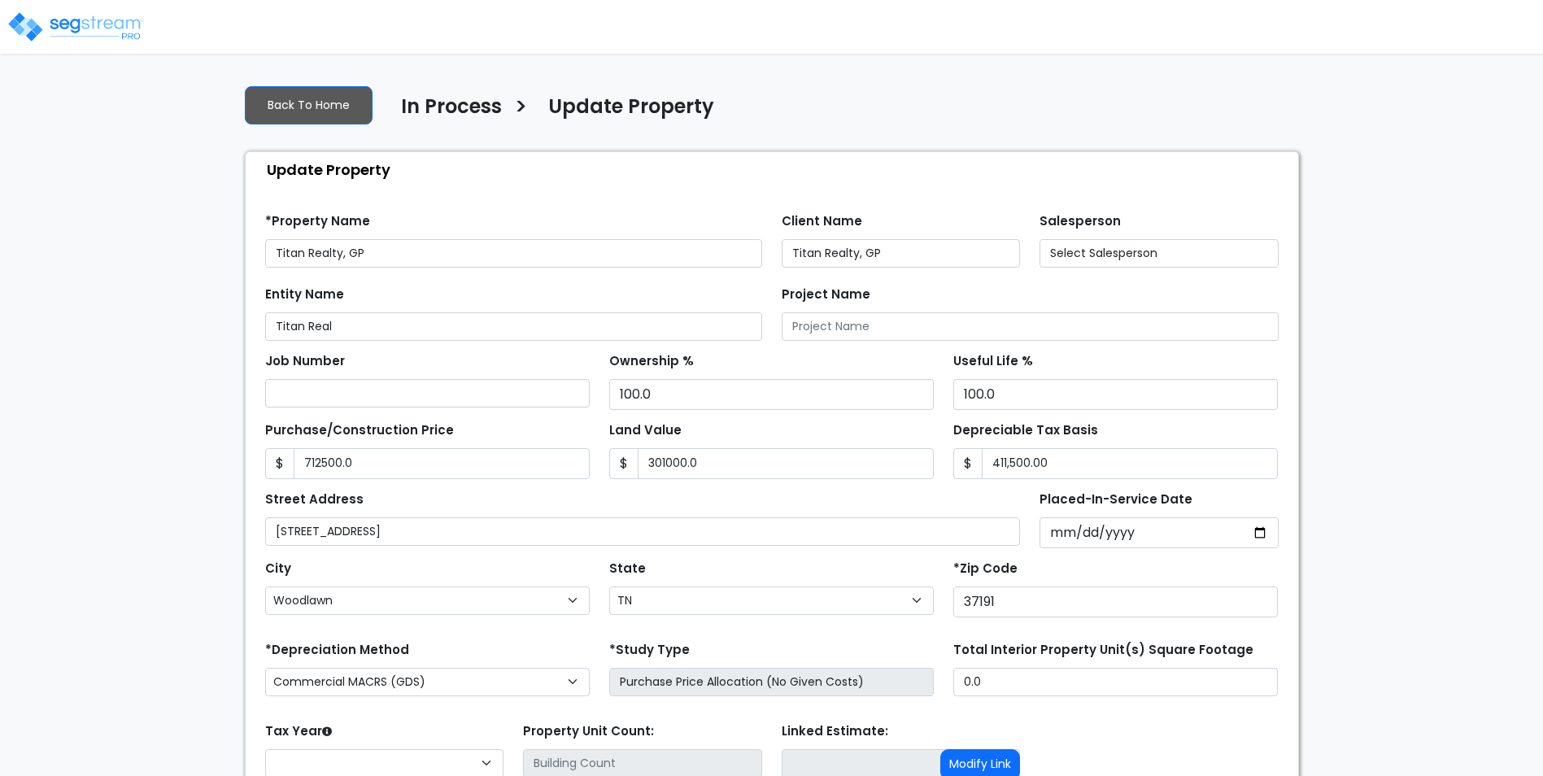
select select "TN"
type input "712,500.0"
type input "301,000.0"
type input "411,500.00"
select select "2024"
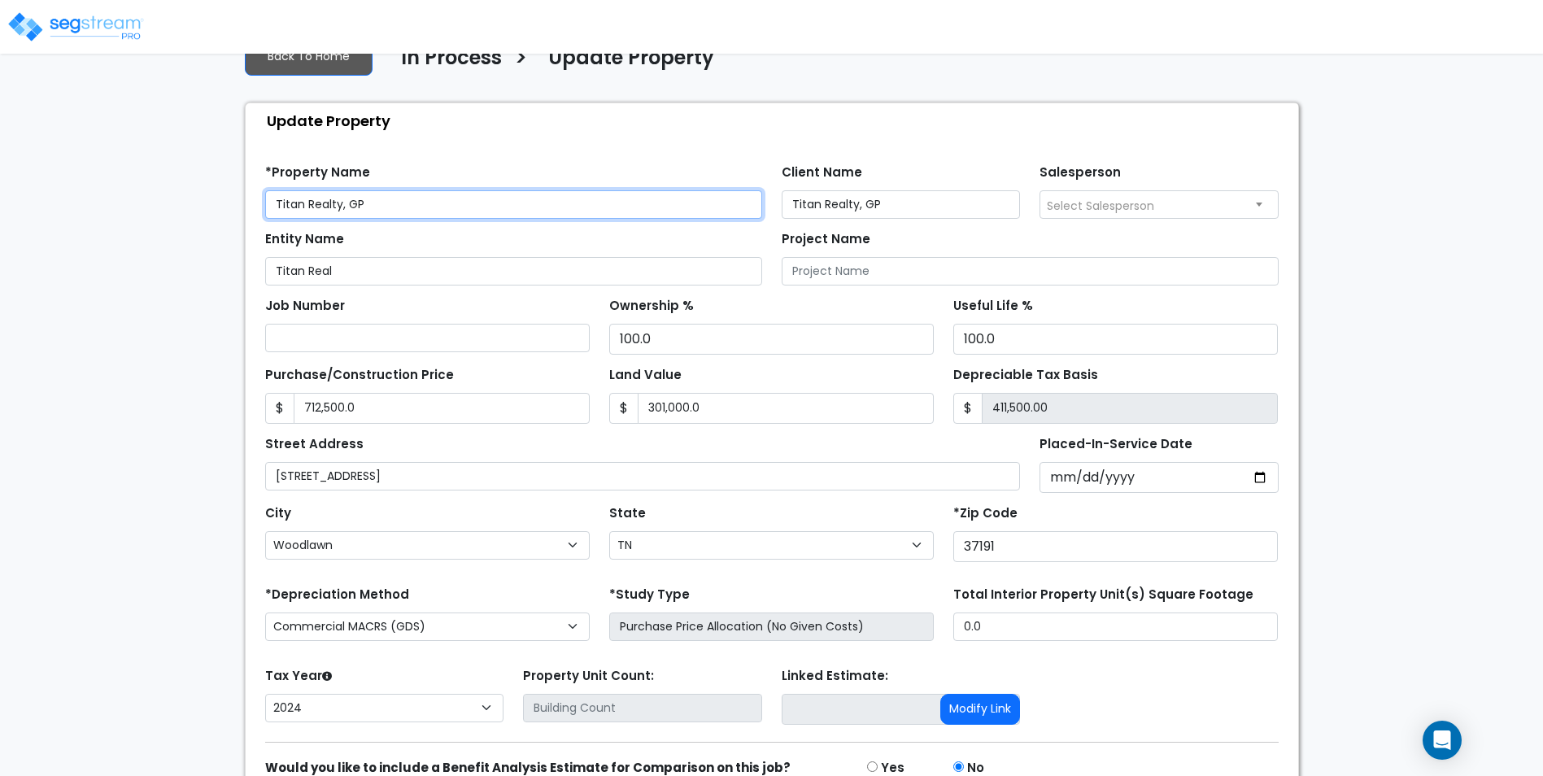
scroll to position [130, 0]
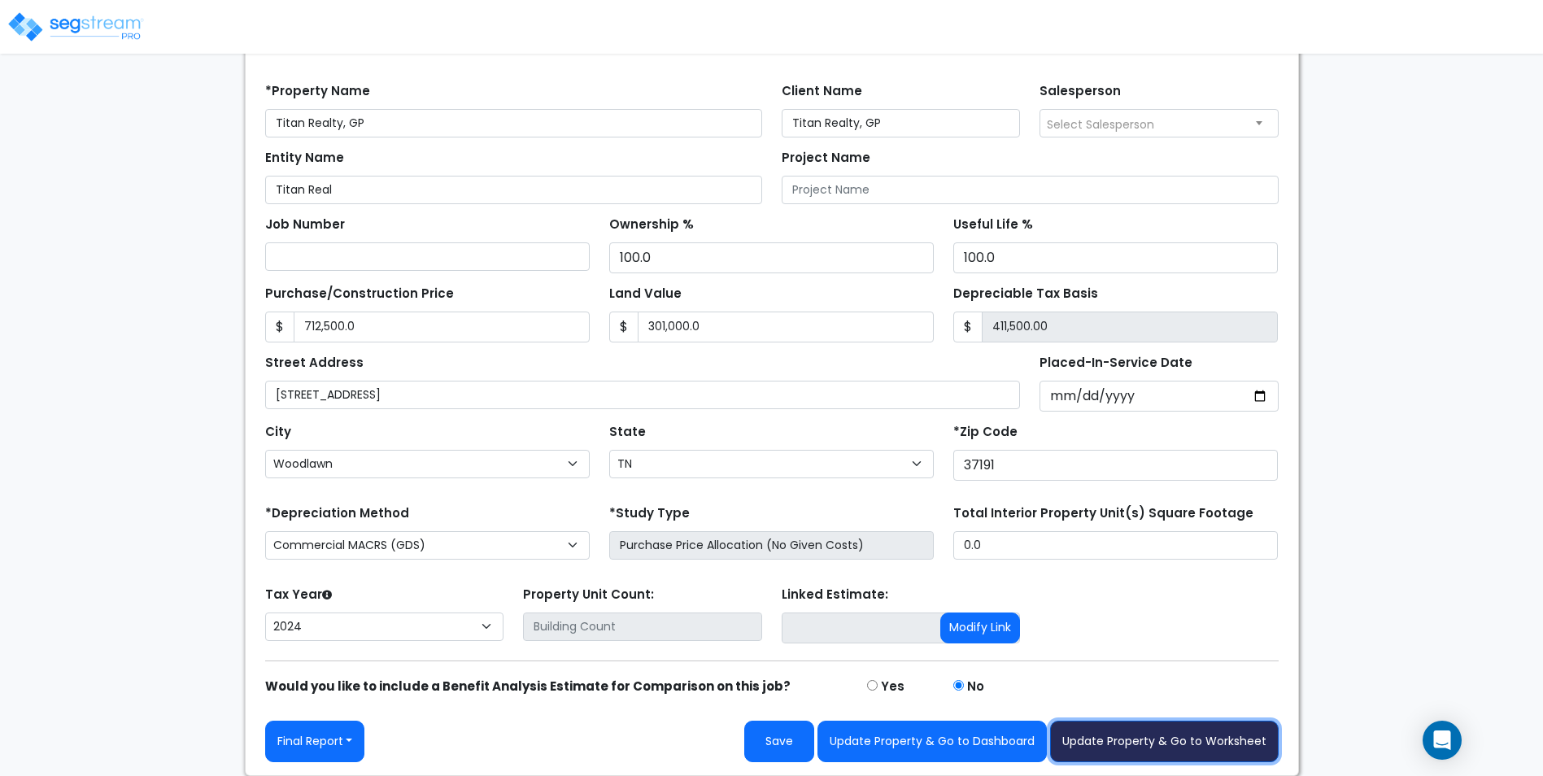
click at [1125, 738] on button "Update Property & Go to Worksheet" at bounding box center [1164, 741] width 229 height 41
type input "712500"
type input "301000"
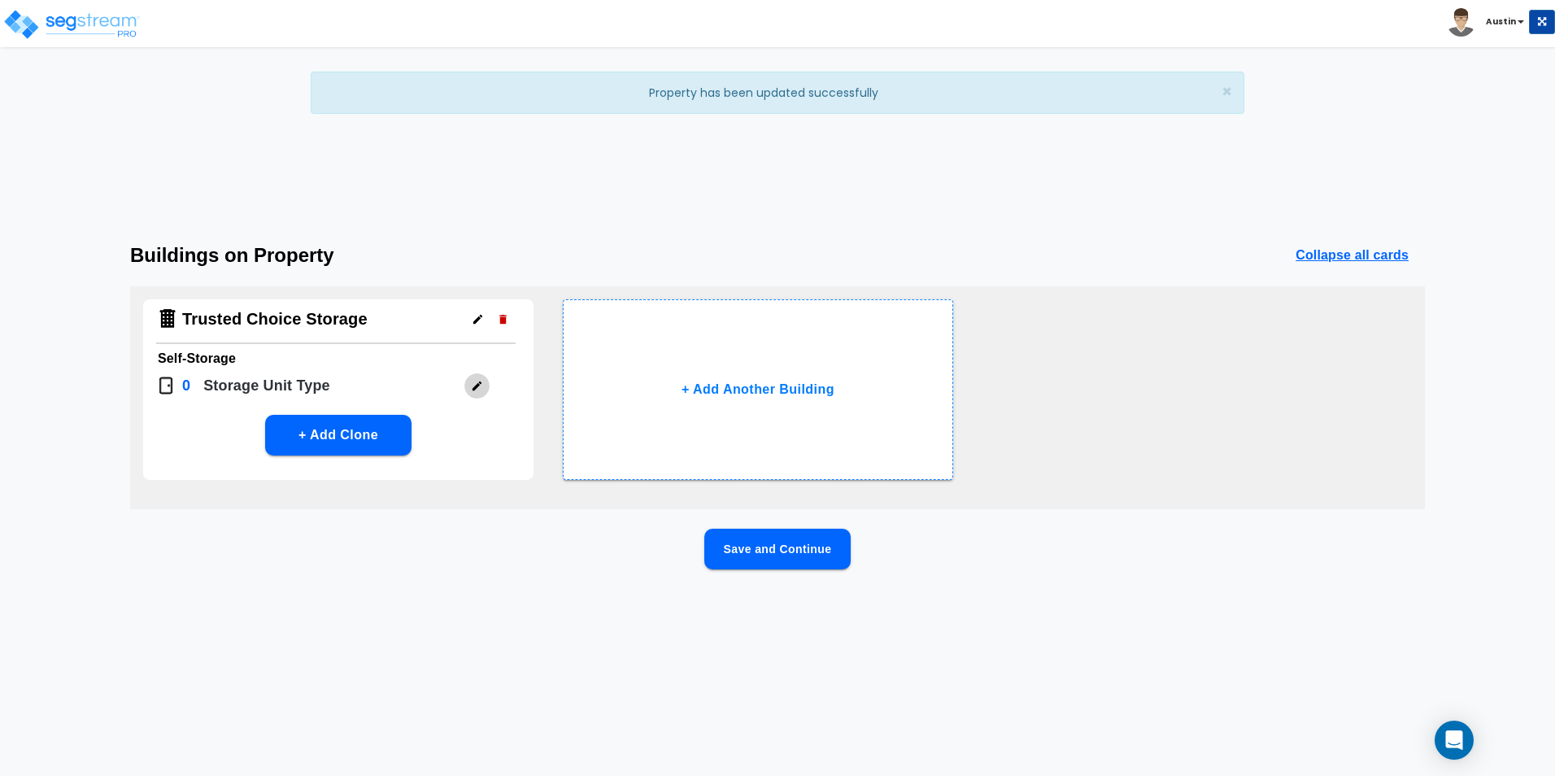
click at [477, 384] on icon "button" at bounding box center [476, 385] width 9 height 9
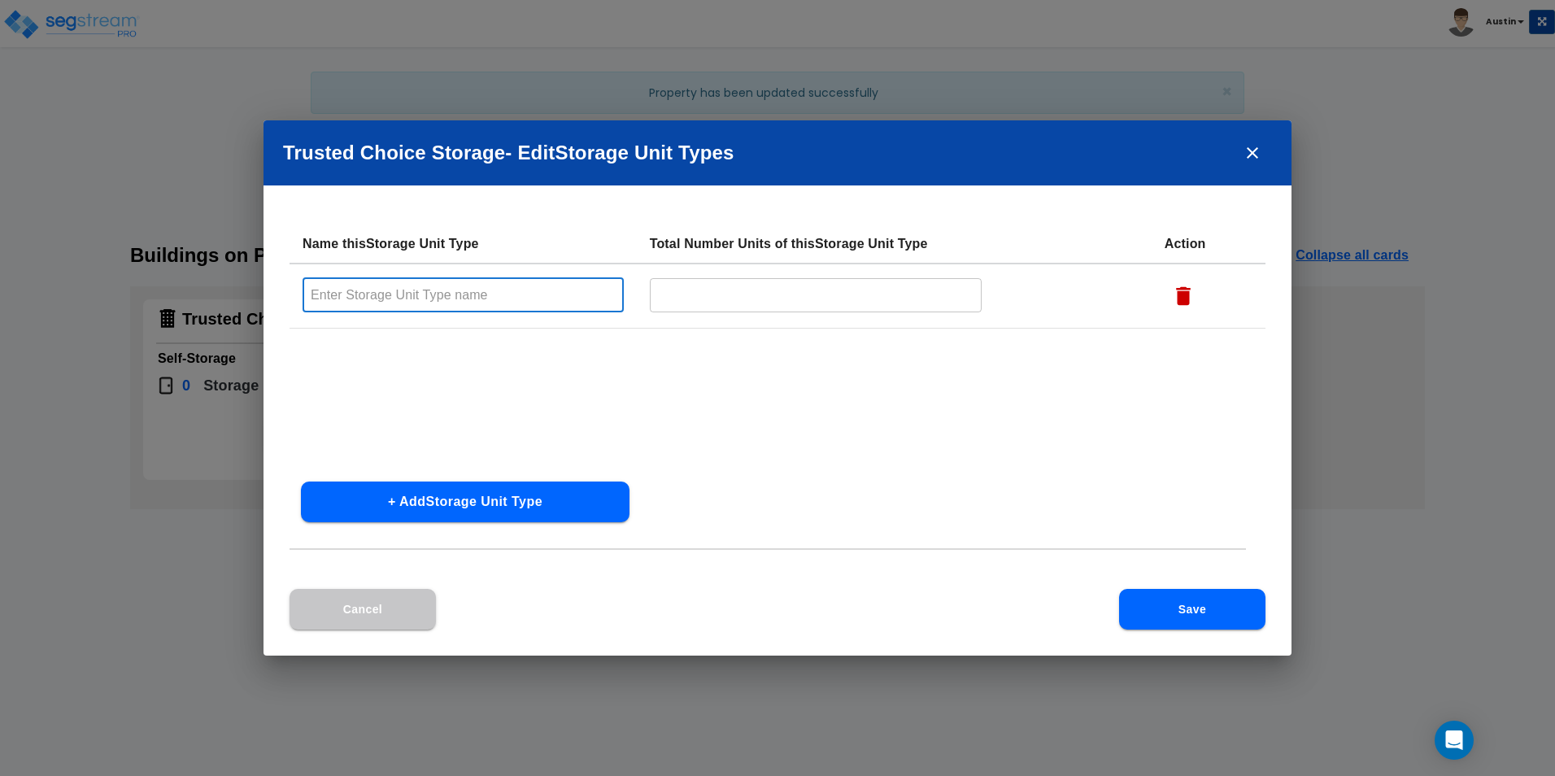
click at [450, 298] on input "text" at bounding box center [463, 294] width 321 height 35
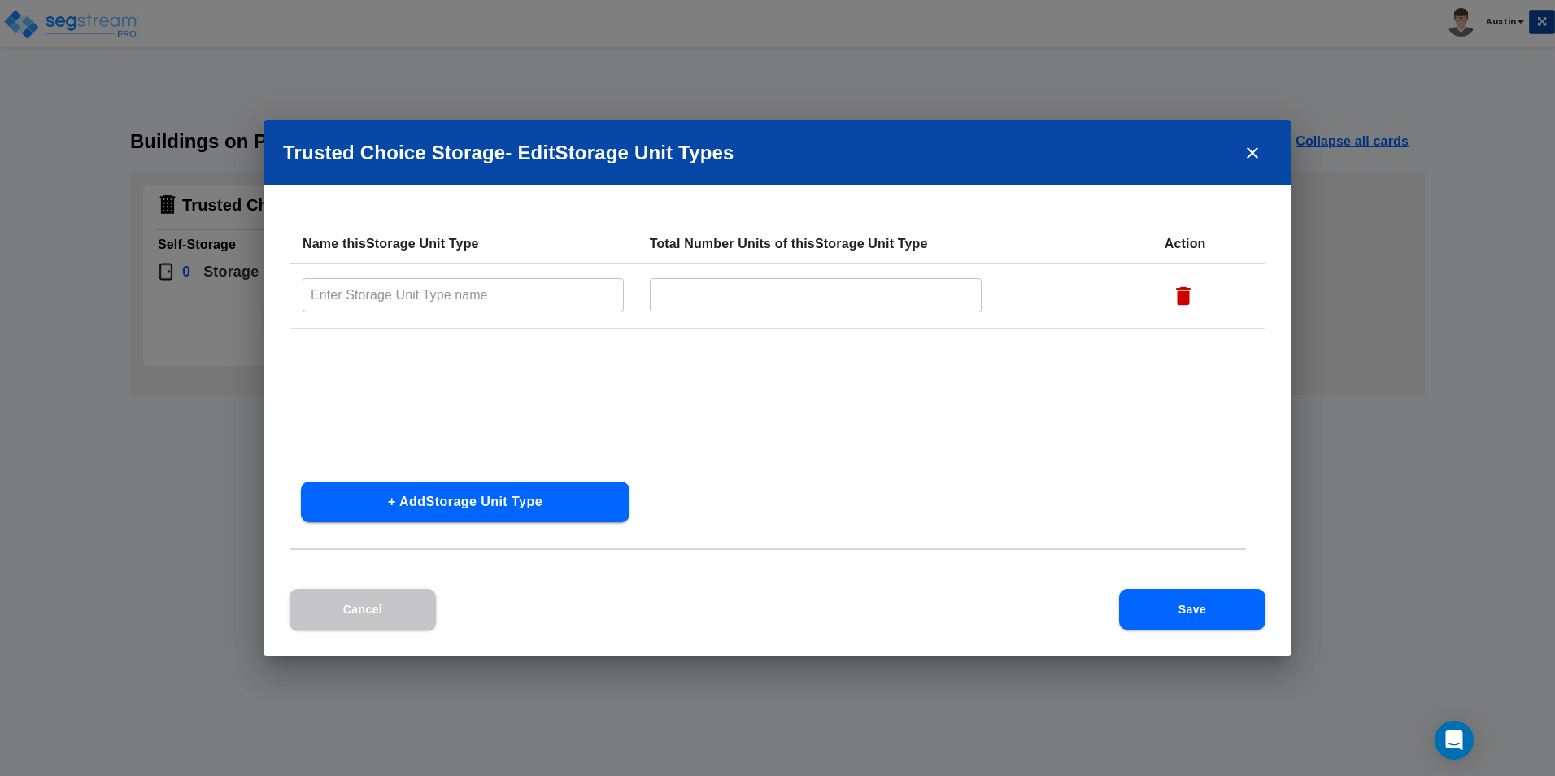
click at [481, 297] on input "text" at bounding box center [463, 294] width 321 height 35
click at [786, 299] on input "text" at bounding box center [816, 294] width 333 height 35
click at [439, 303] on input "text" at bounding box center [463, 294] width 321 height 35
click at [773, 306] on input "text" at bounding box center [816, 294] width 333 height 35
click at [403, 297] on input "text" at bounding box center [463, 294] width 321 height 35
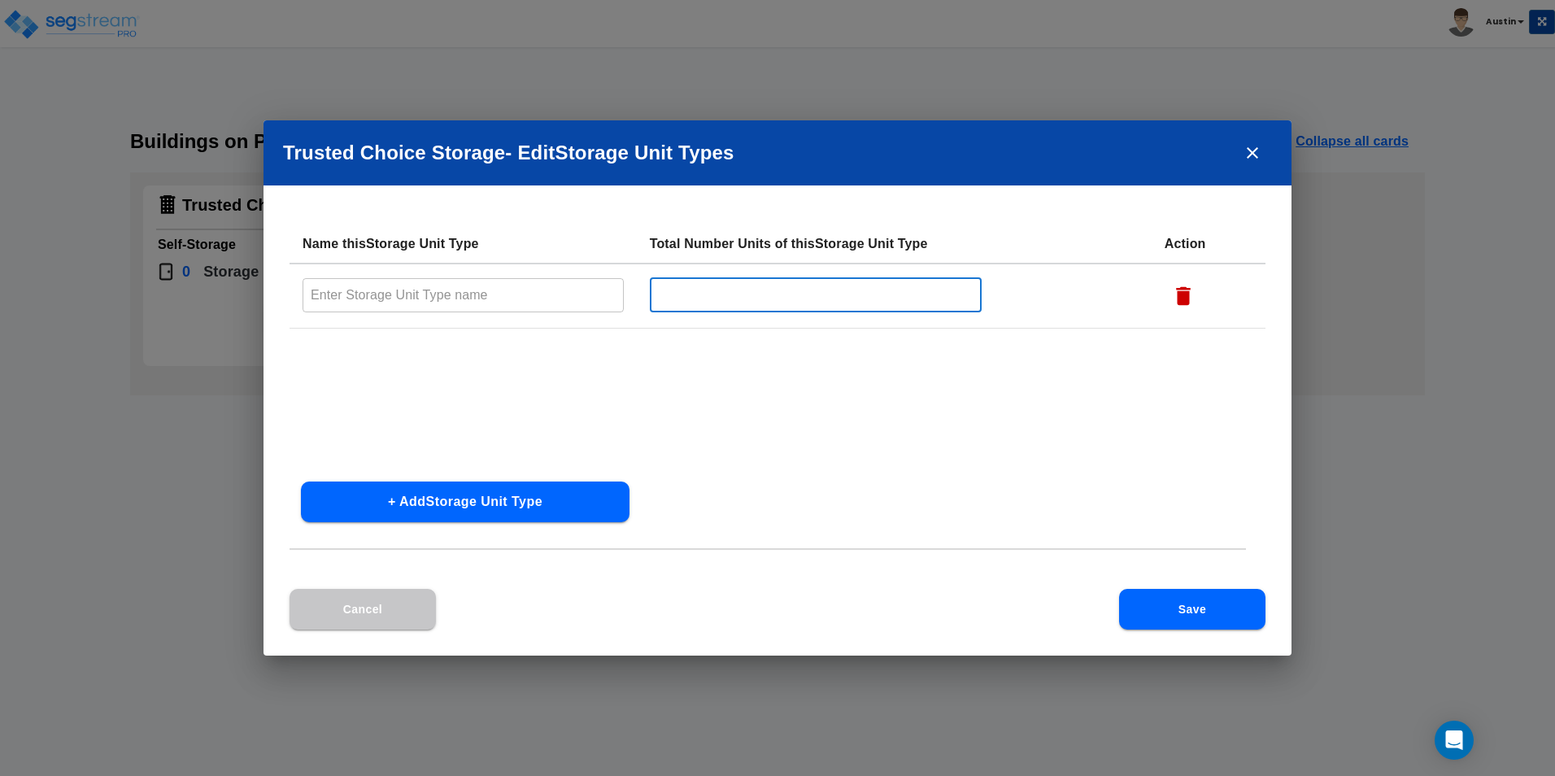
click at [749, 296] on input "text" at bounding box center [816, 294] width 333 height 35
click at [375, 275] on td "​" at bounding box center [463, 295] width 347 height 65
click at [382, 291] on input "text" at bounding box center [463, 294] width 321 height 35
click at [485, 303] on input "text" at bounding box center [463, 294] width 321 height 35
click at [462, 292] on input "text" at bounding box center [463, 294] width 321 height 35
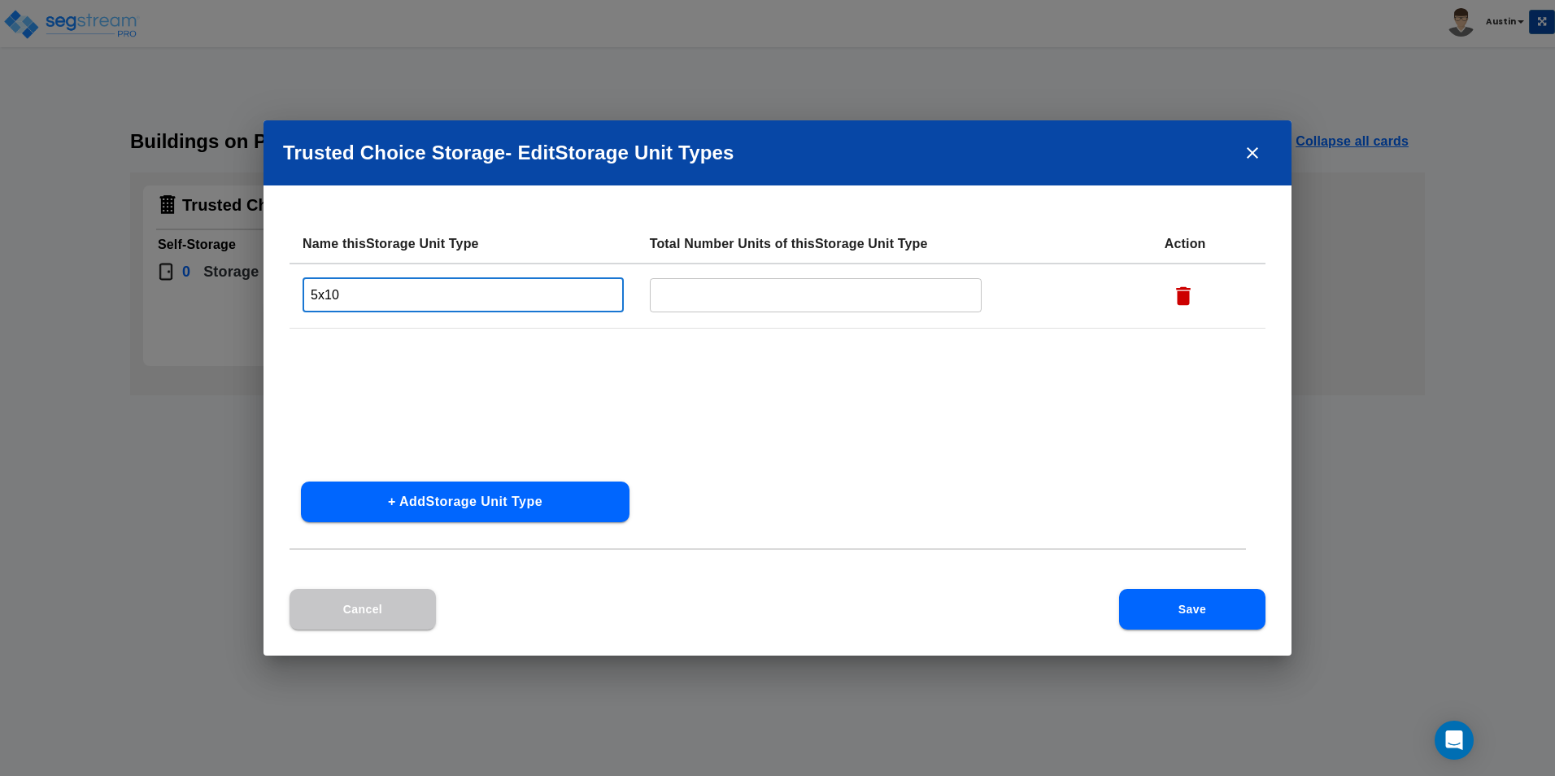
type input "5x10"
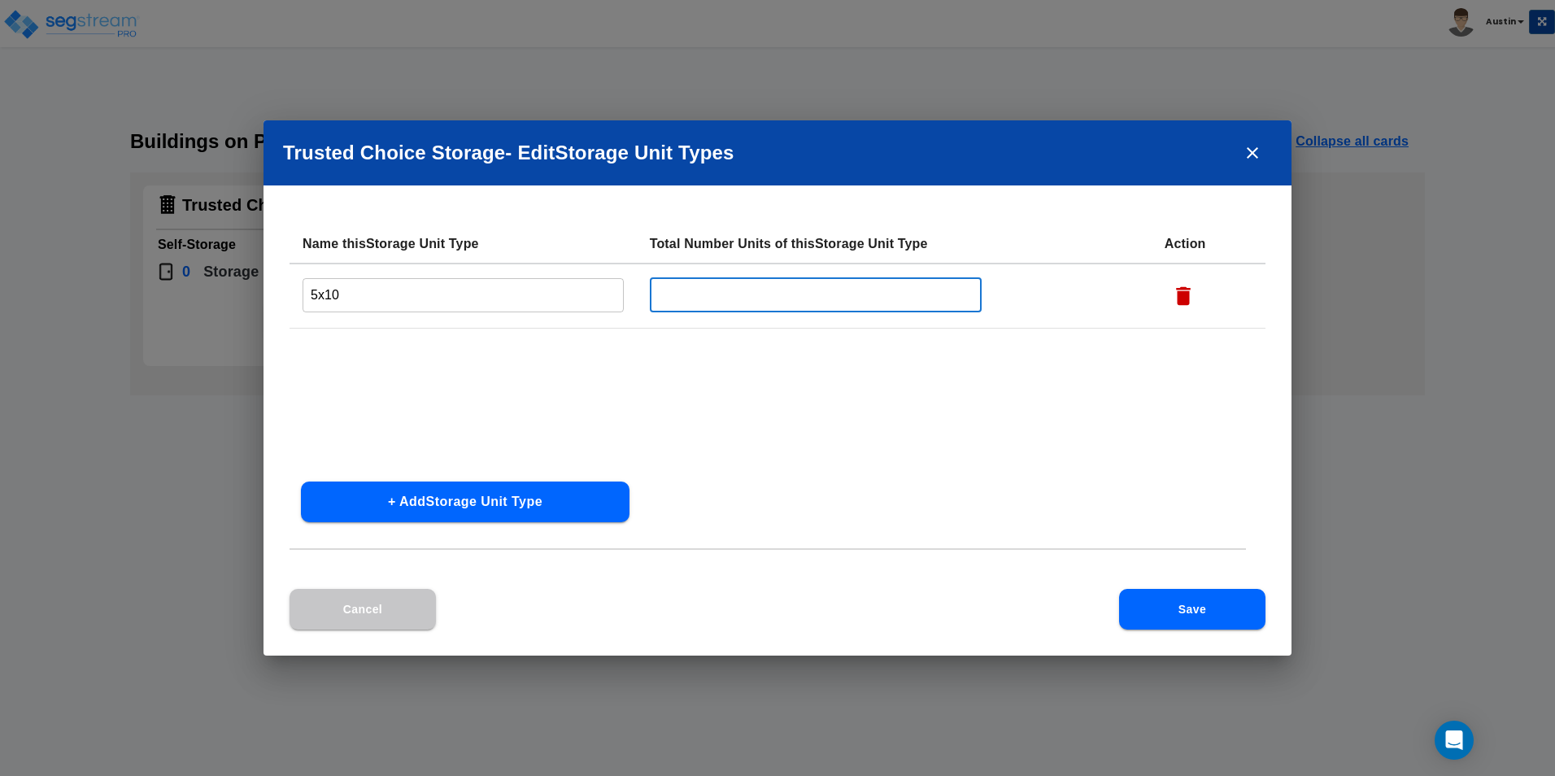
click at [773, 302] on input "text" at bounding box center [816, 294] width 333 height 35
type input "12"
click at [492, 497] on button "+ Add Storage Unit Type" at bounding box center [465, 501] width 329 height 41
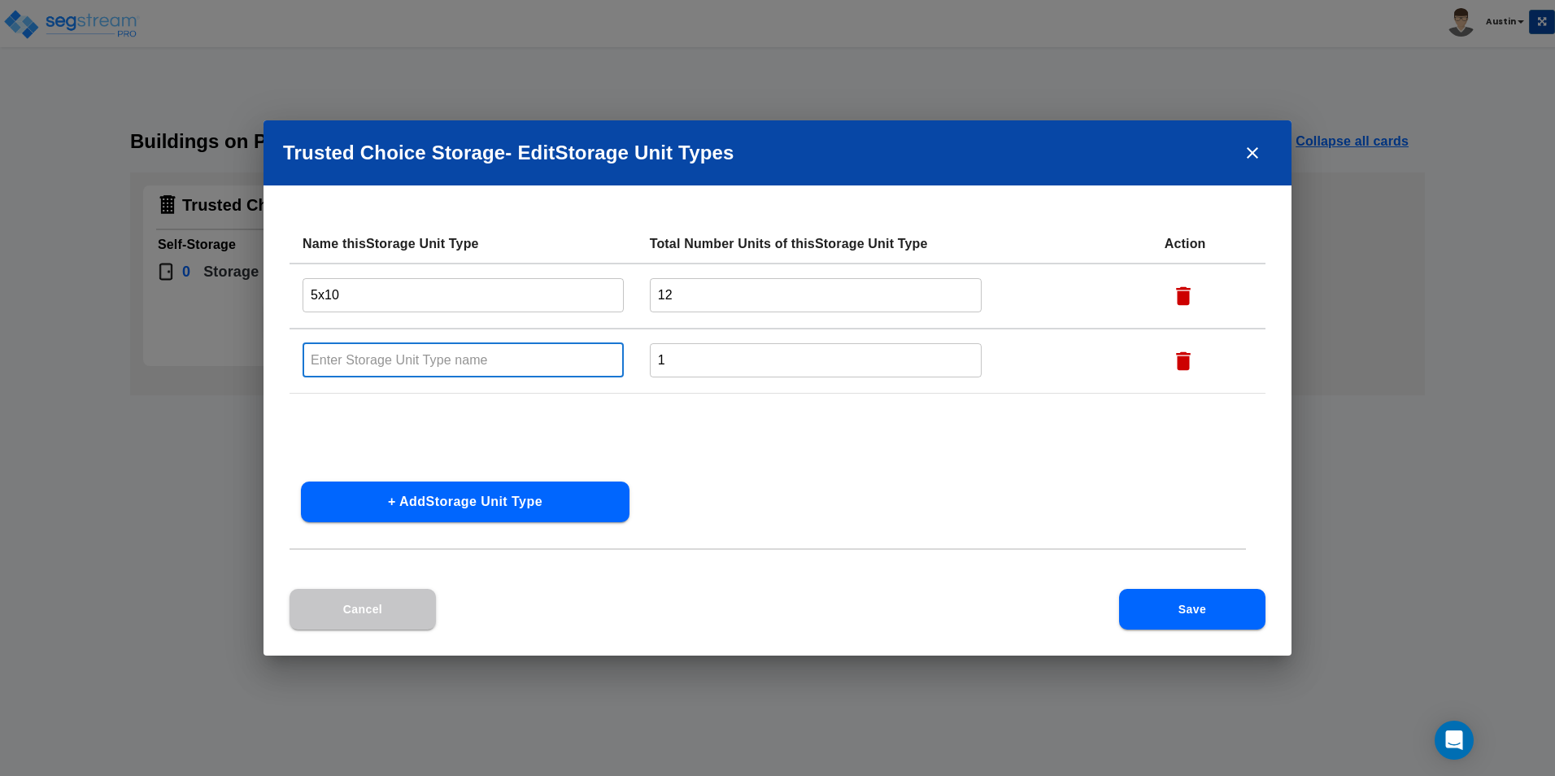
click at [436, 363] on input "text" at bounding box center [463, 359] width 321 height 35
type input "10x10"
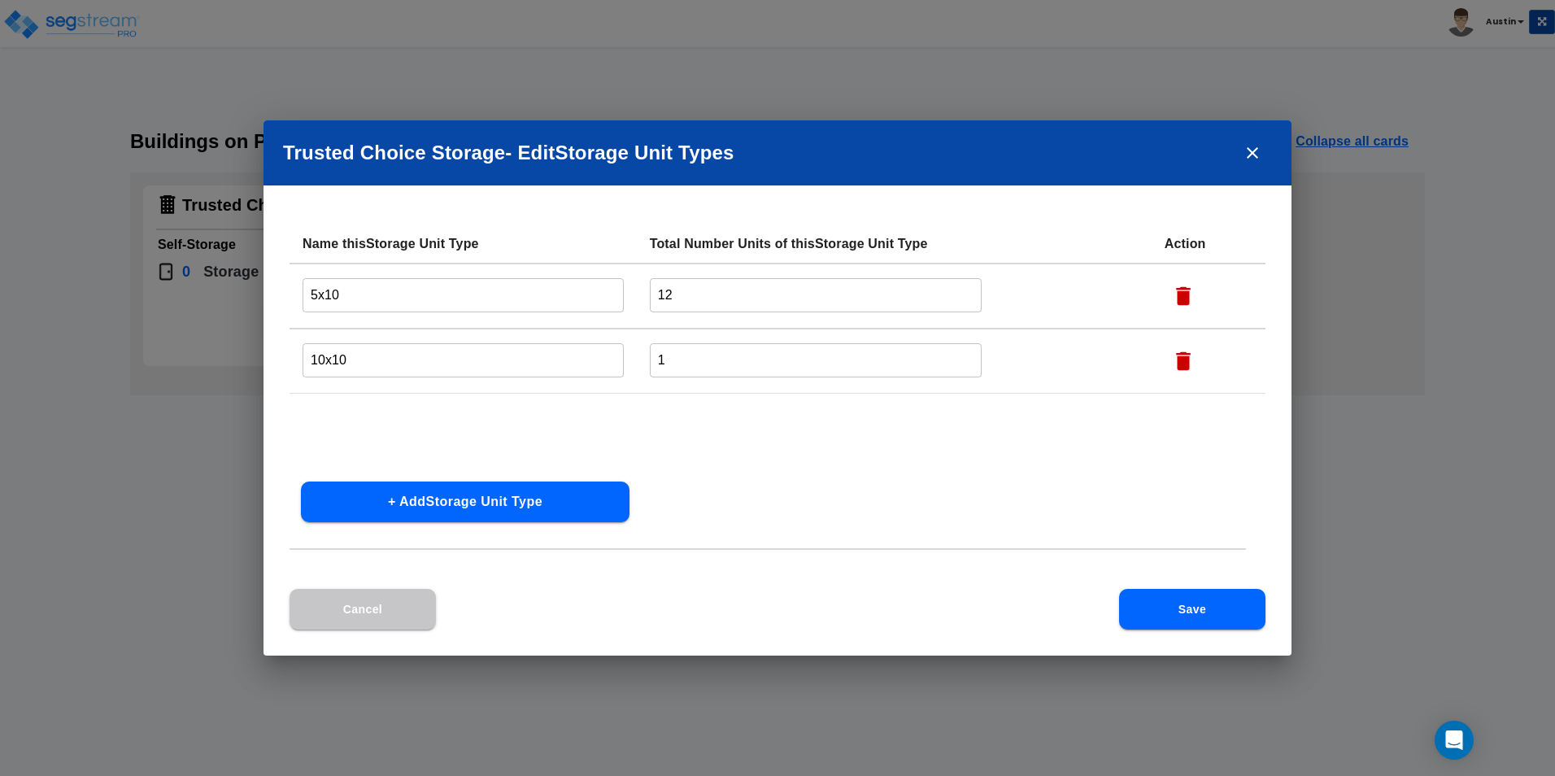
click at [841, 368] on input "1" at bounding box center [816, 359] width 333 height 35
type input "26"
click at [494, 504] on button "+ Add Storage Unit Type" at bounding box center [465, 501] width 329 height 41
click at [439, 429] on input "text" at bounding box center [463, 424] width 321 height 35
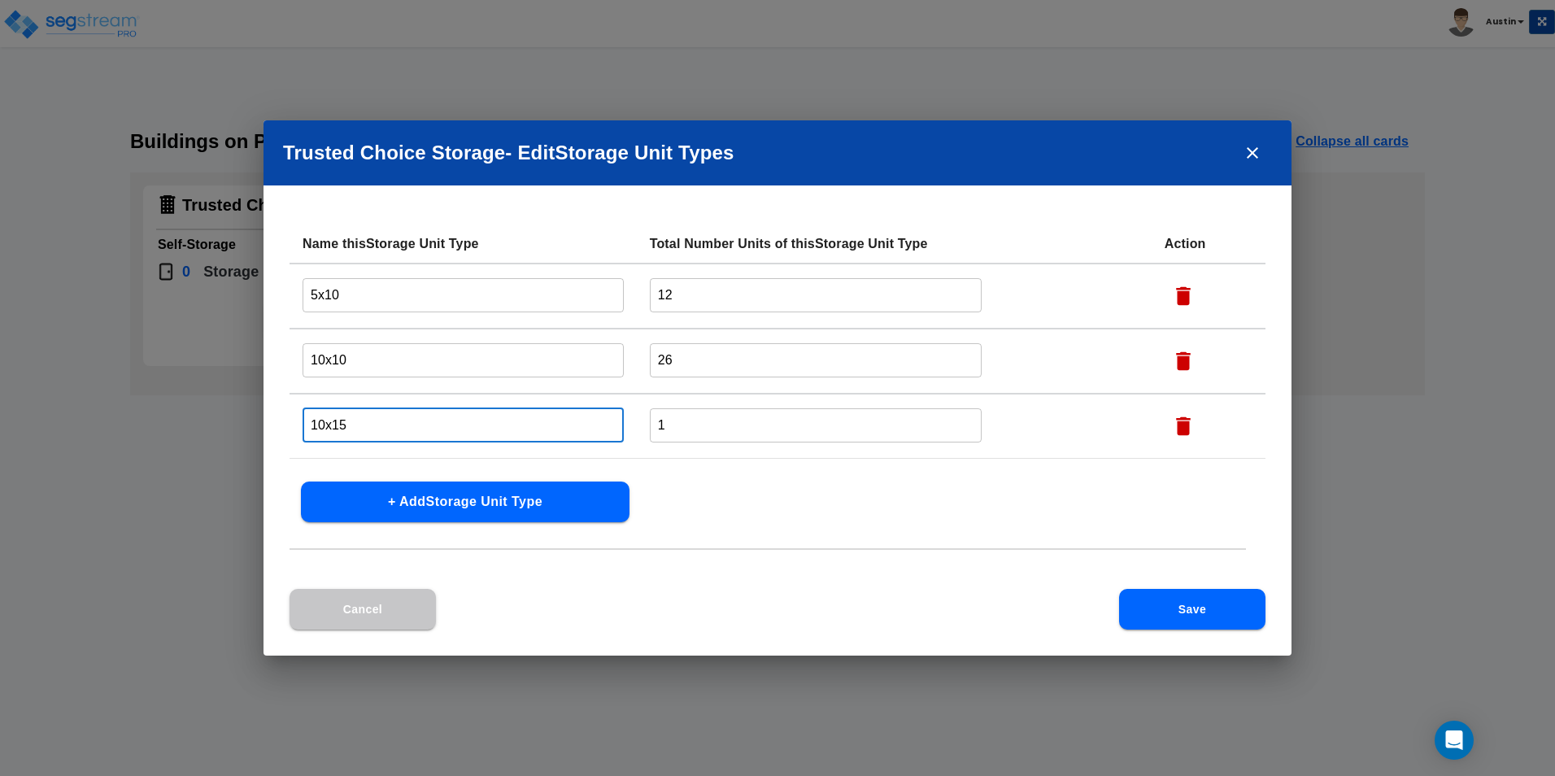
type input "10x15"
click at [738, 413] on input "1" at bounding box center [816, 424] width 333 height 35
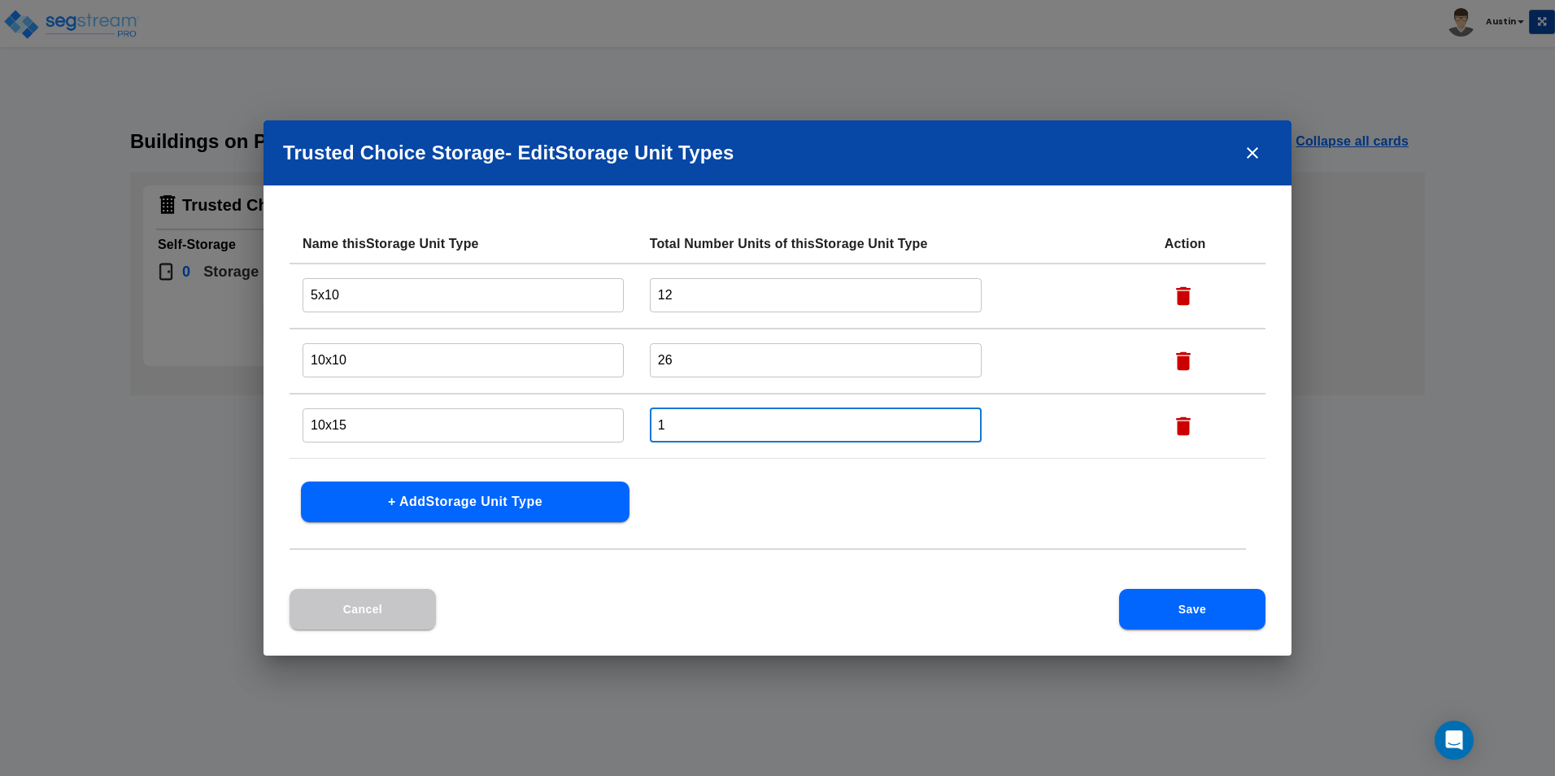
click at [738, 413] on input "1" at bounding box center [816, 424] width 333 height 35
click at [768, 490] on div "Name this Storage Unit Type Total Number Units of this Storage Unit Type Action…" at bounding box center [777, 406] width 1028 height 364
drag, startPoint x: 764, startPoint y: 430, endPoint x: 623, endPoint y: 425, distance: 141.6
click at [623, 425] on tr "10x15 ​ 26 ​" at bounding box center [778, 426] width 976 height 65
click at [751, 435] on input "26" at bounding box center [816, 424] width 333 height 35
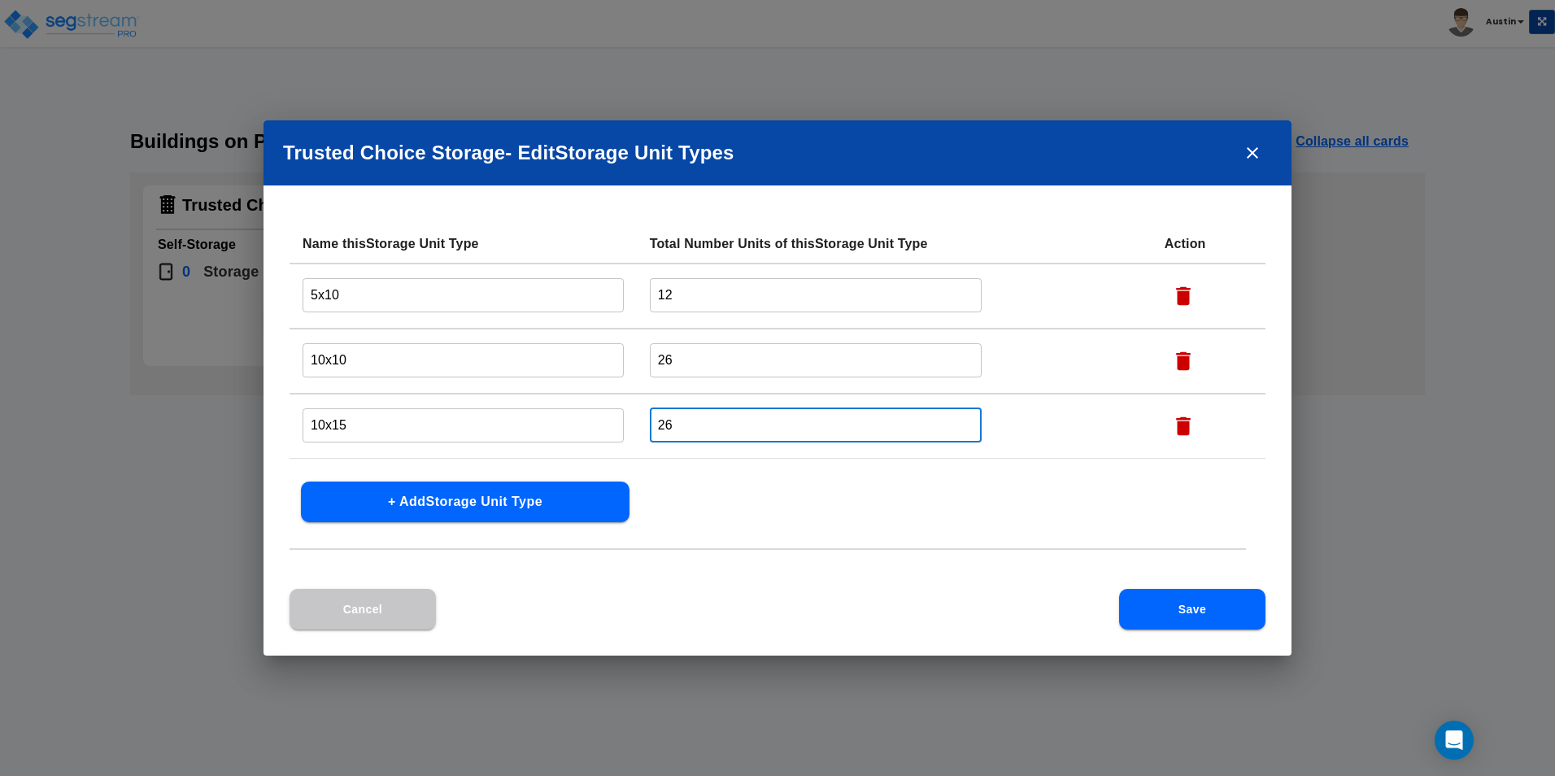
click at [751, 435] on input "26" at bounding box center [816, 424] width 333 height 35
type input "52"
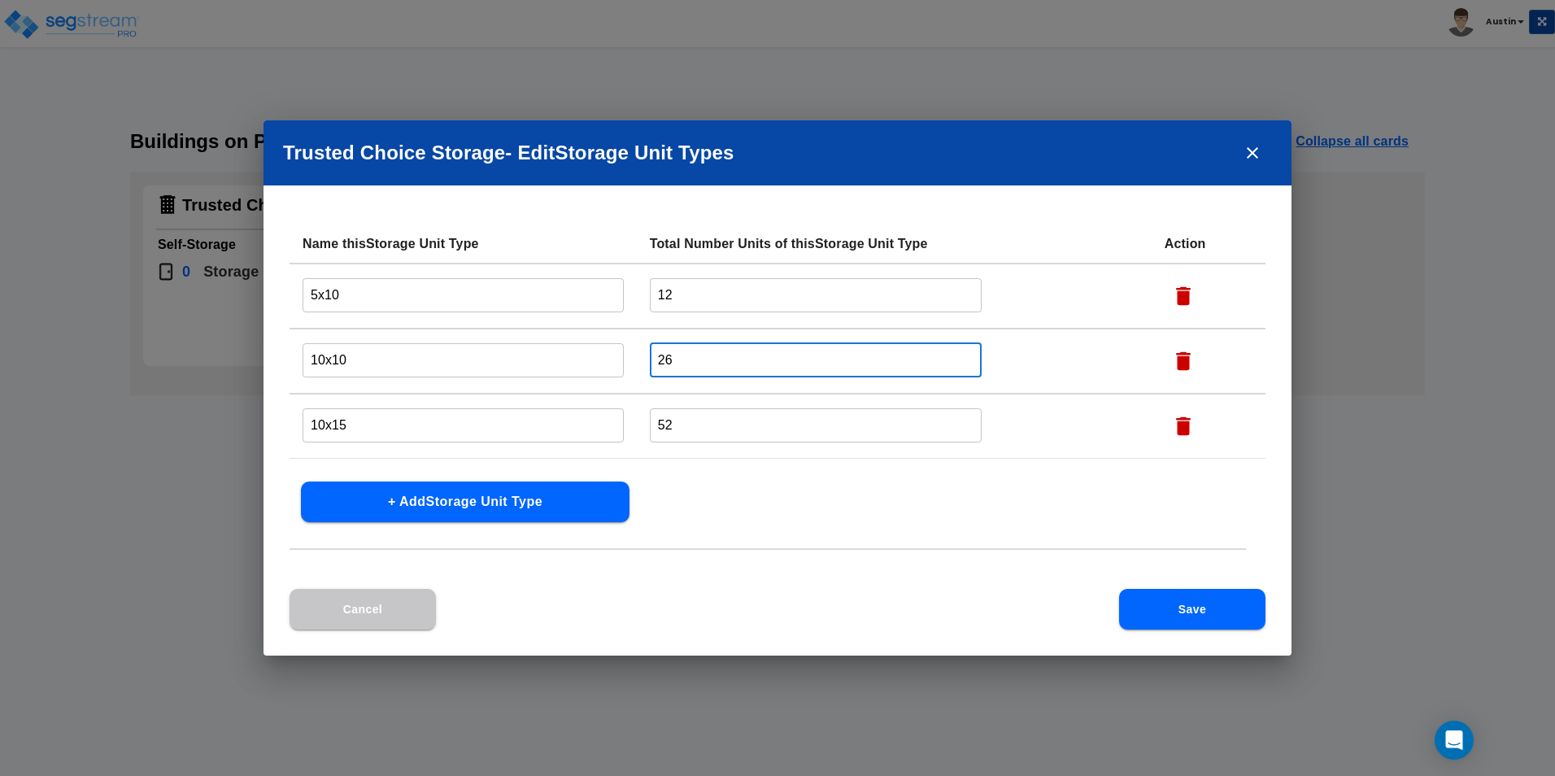
click at [733, 364] on input "26" at bounding box center [816, 359] width 333 height 35
type input "6"
